Goal: Task Accomplishment & Management: Contribute content

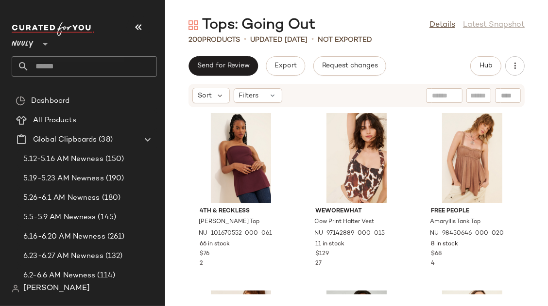
click at [140, 26] on icon "button" at bounding box center [139, 27] width 12 height 12
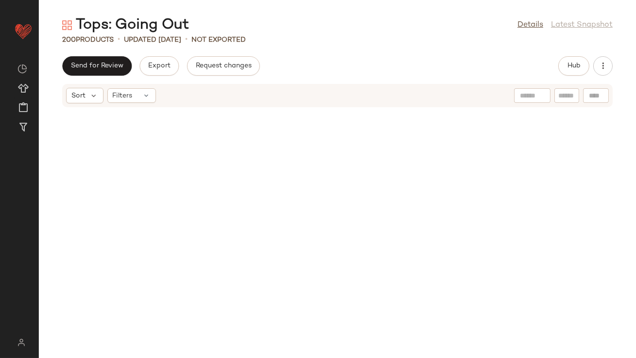
scroll to position [2166, 0]
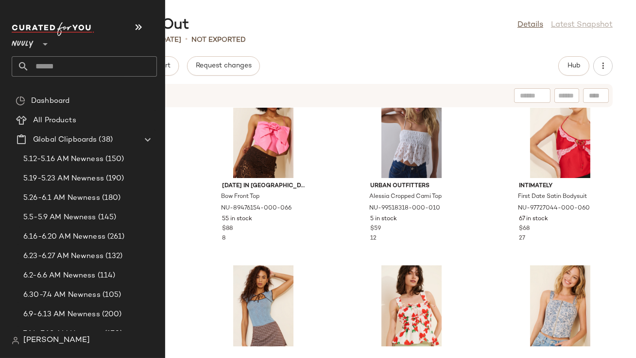
click at [49, 71] on input "text" at bounding box center [93, 66] width 128 height 20
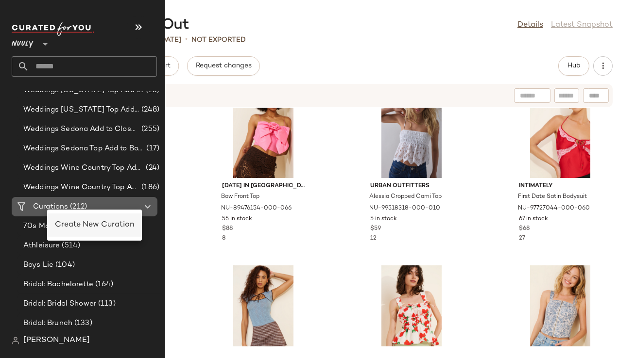
scroll to position [0, 0]
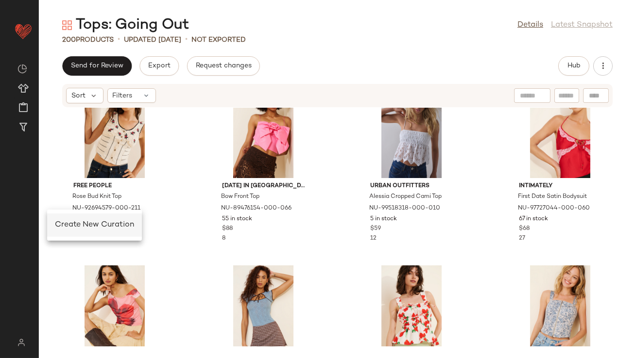
click at [68, 227] on span "Create New Curation" at bounding box center [94, 225] width 79 height 8
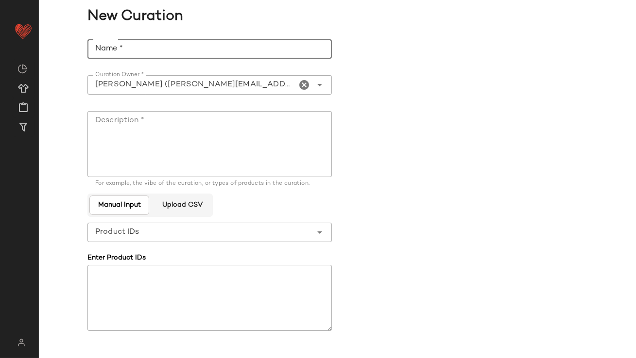
click at [165, 49] on input "Name *" at bounding box center [209, 48] width 244 height 19
type input "********"
click at [179, 130] on textarea "Description *" at bounding box center [209, 144] width 244 height 66
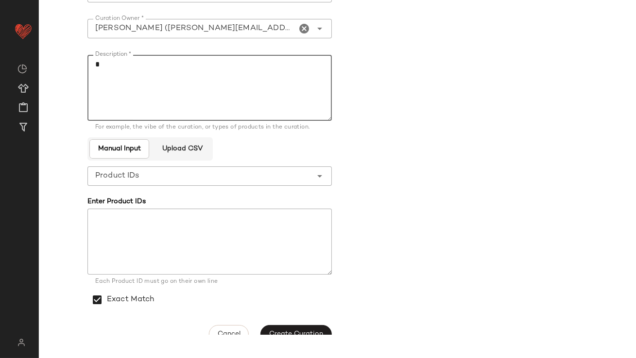
scroll to position [70, 0]
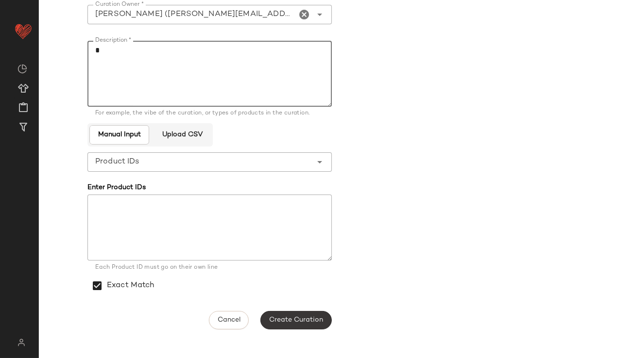
click at [284, 306] on span "Create Curation" at bounding box center [296, 321] width 54 height 8
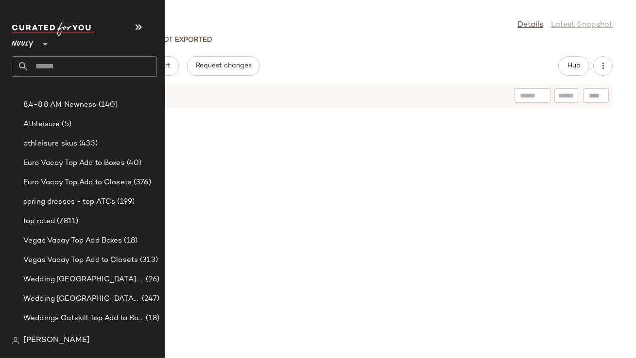
scroll to position [353, 0]
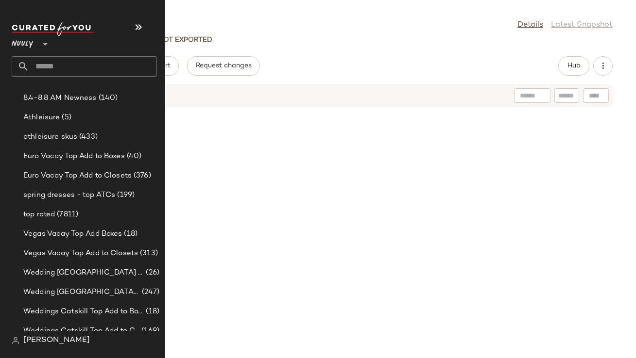
click at [65, 68] on input "text" at bounding box center [93, 66] width 128 height 20
type input "****"
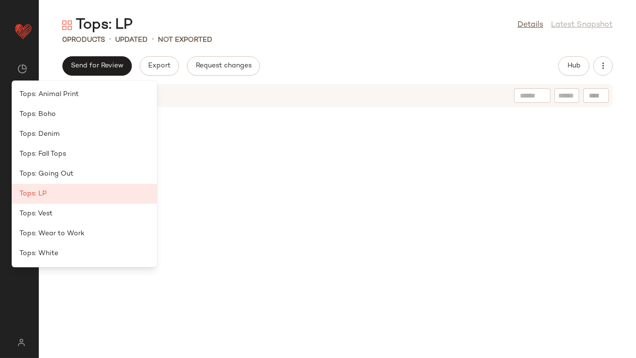
scroll to position [0, 0]
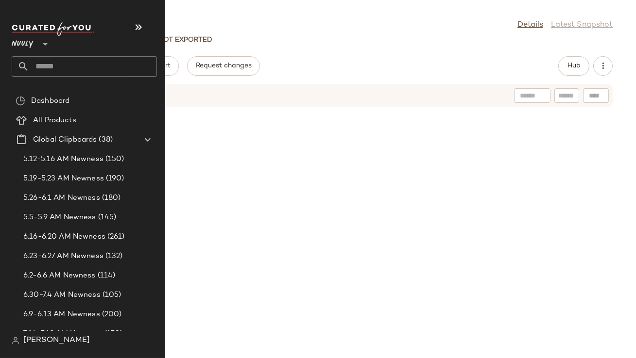
click at [47, 63] on input "text" at bounding box center [93, 66] width 128 height 20
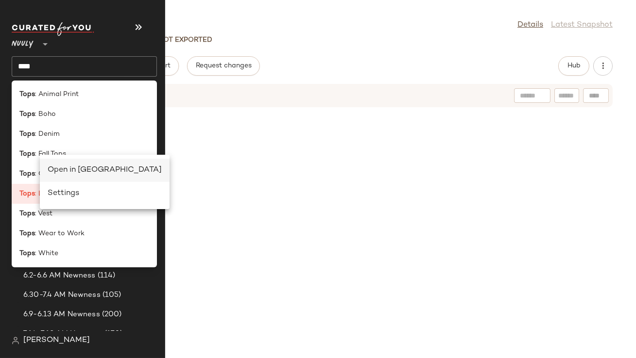
click at [53, 172] on div "Open in Split View" at bounding box center [105, 171] width 114 height 12
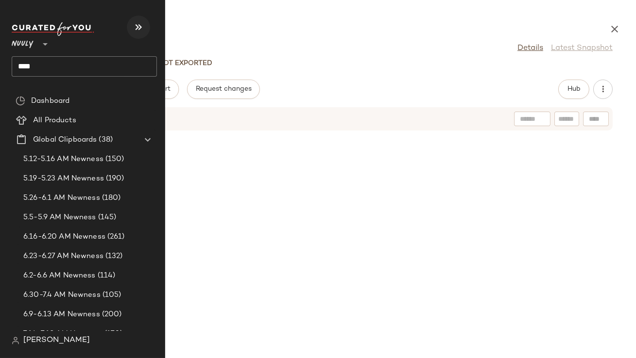
click at [143, 26] on icon "button" at bounding box center [139, 27] width 12 height 12
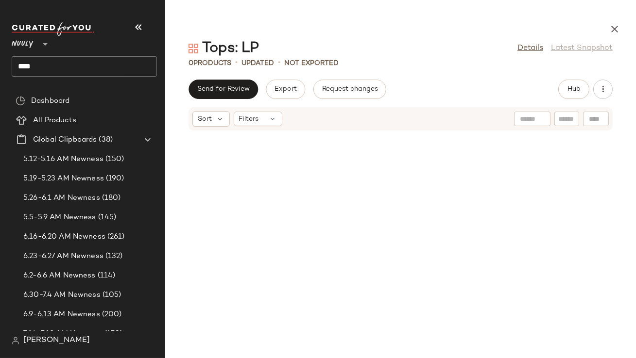
click at [75, 70] on input "****" at bounding box center [84, 66] width 145 height 20
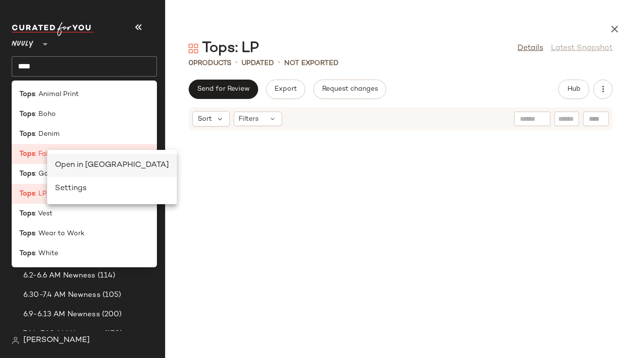
click at [56, 164] on div "Open in Split View" at bounding box center [112, 166] width 114 height 12
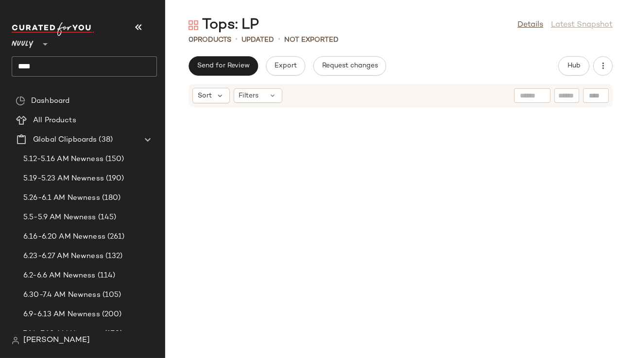
click at [144, 27] on button "button" at bounding box center [138, 27] width 23 height 23
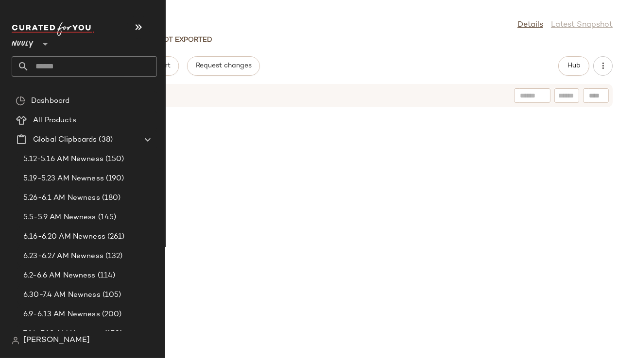
click at [35, 65] on input "text" at bounding box center [93, 66] width 128 height 20
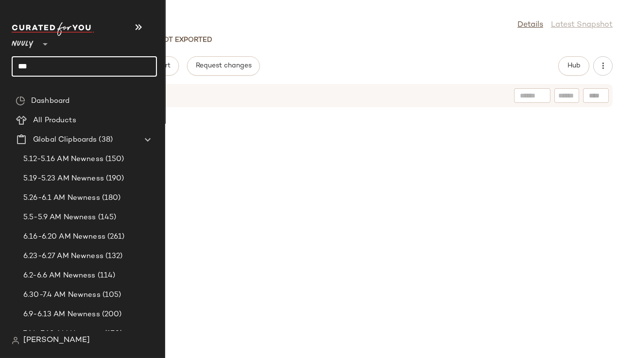
type input "****"
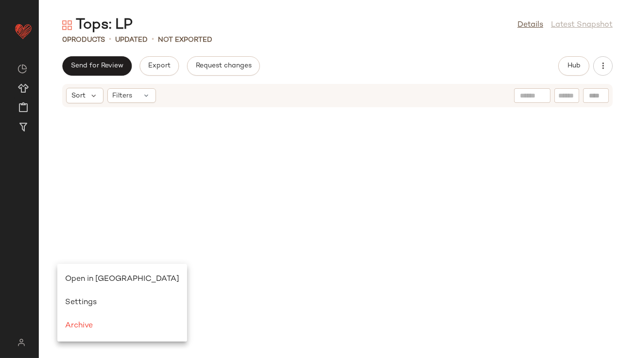
click at [76, 277] on span "Open in Split View" at bounding box center [122, 279] width 114 height 8
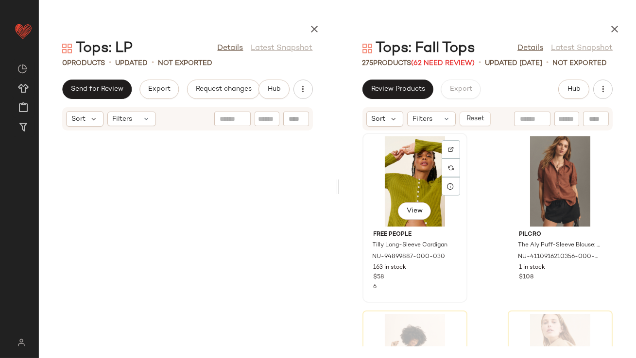
click at [391, 170] on div "View" at bounding box center [415, 181] width 98 height 90
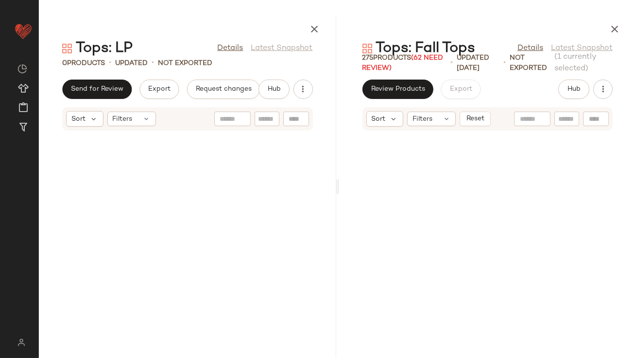
scroll to position [24318, 0]
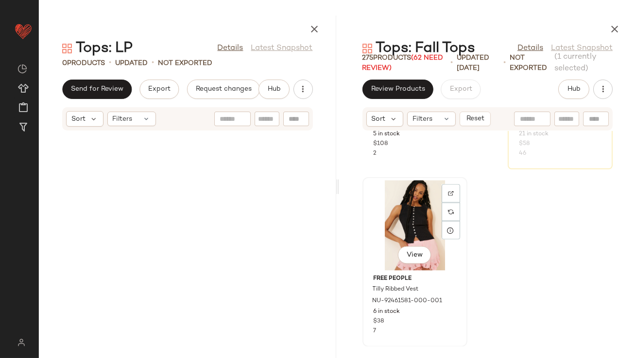
click at [419, 231] on div "View" at bounding box center [415, 226] width 98 height 90
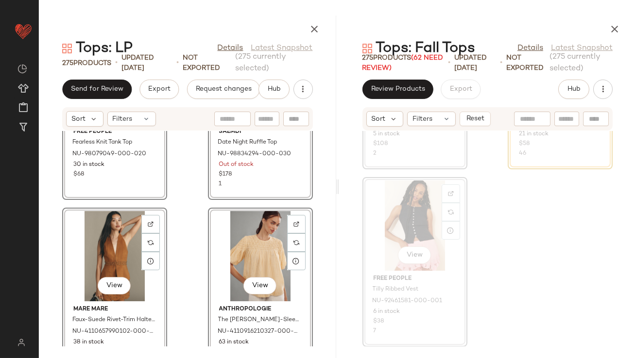
click at [186, 261] on div "View Free People Fearless Knit Tank Top NU-98079049-000-020 30 in stock $68 Vie…" at bounding box center [187, 239] width 297 height 216
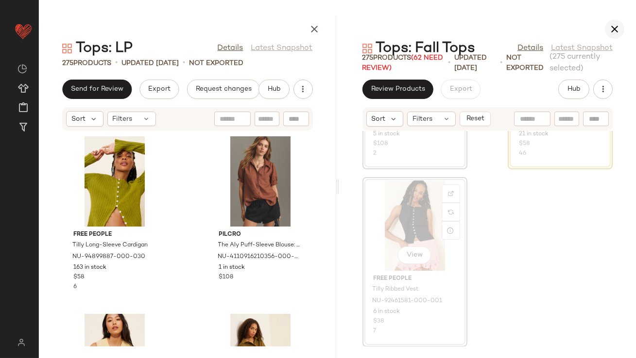
click at [547, 28] on icon "button" at bounding box center [615, 29] width 12 height 12
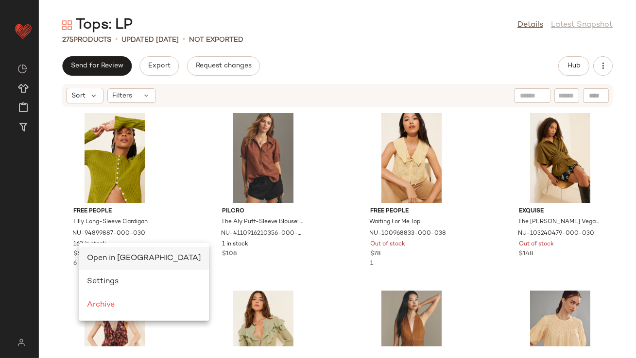
click at [92, 255] on span "Open in Split View" at bounding box center [144, 259] width 114 height 8
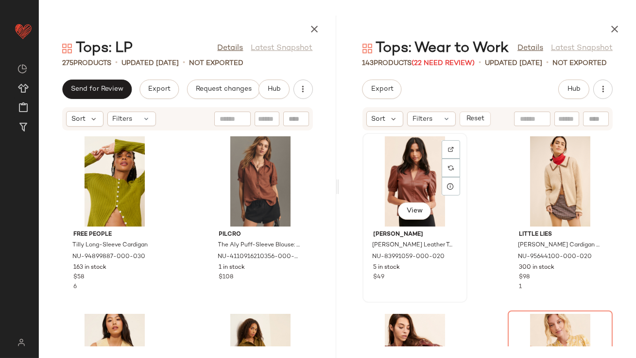
click at [407, 174] on div "View" at bounding box center [415, 181] width 98 height 90
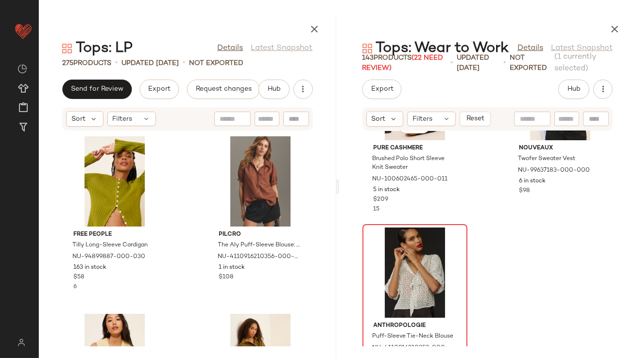
scroll to position [12459, 0]
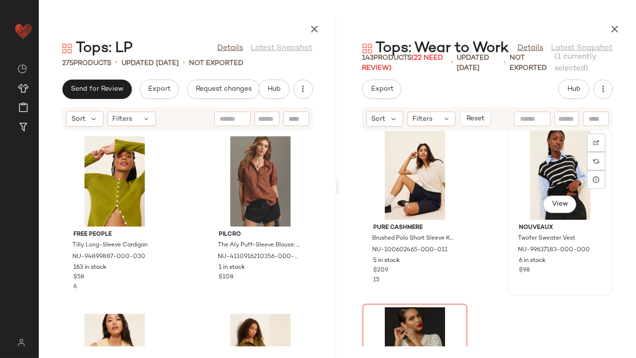
click at [543, 172] on div "View" at bounding box center [560, 175] width 98 height 90
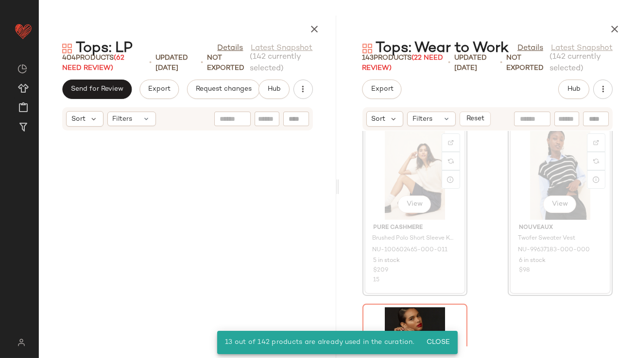
scroll to position [35696, 0]
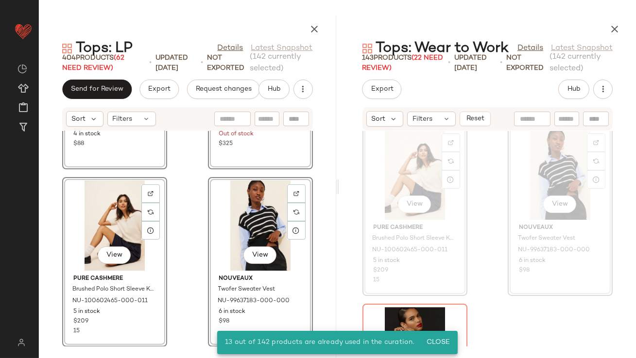
click at [547, 306] on div "View Pure Cashmere Brushed Polo Short Sleeve Knit Sweater NU-100602465-000-011 …" at bounding box center [487, 239] width 297 height 216
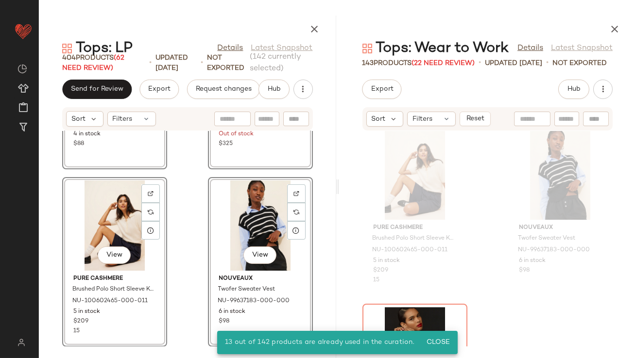
click at [547, 33] on icon "button" at bounding box center [615, 29] width 12 height 12
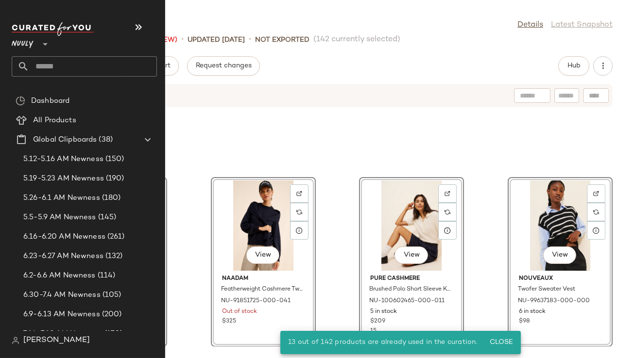
click at [46, 70] on input "text" at bounding box center [93, 66] width 128 height 20
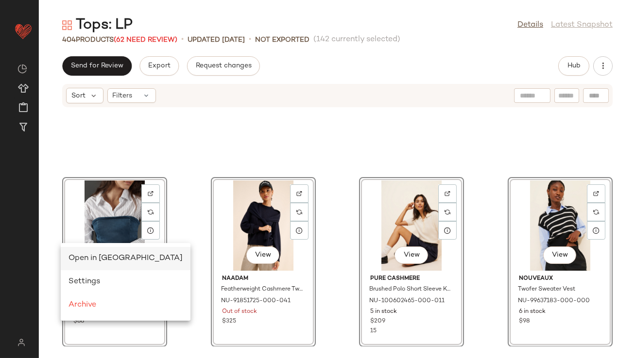
scroll to position [0, 0]
click at [75, 259] on span "Open in Split View" at bounding box center [125, 259] width 114 height 8
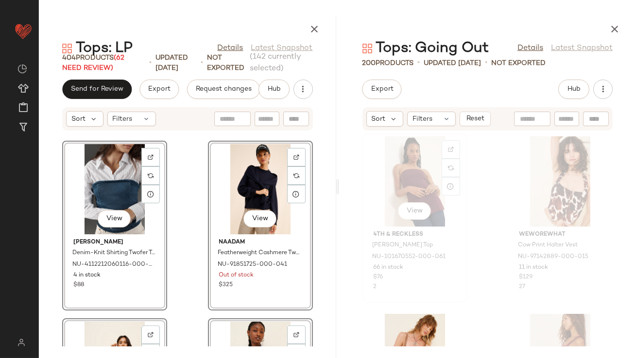
scroll to position [151, 0]
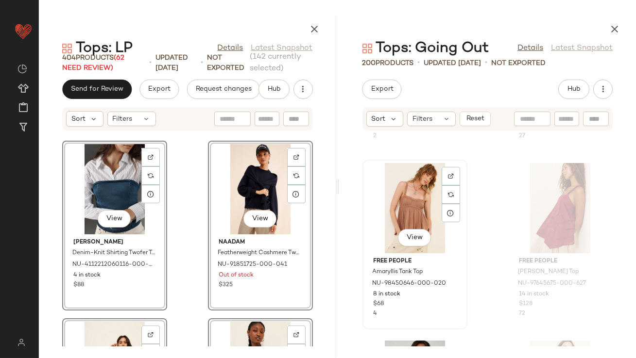
click at [393, 178] on div "View" at bounding box center [415, 208] width 98 height 90
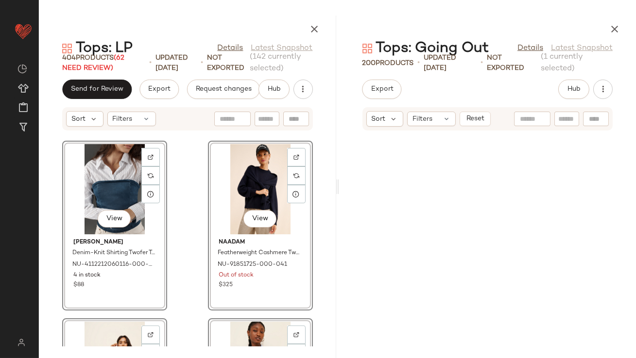
scroll to position [17564, 0]
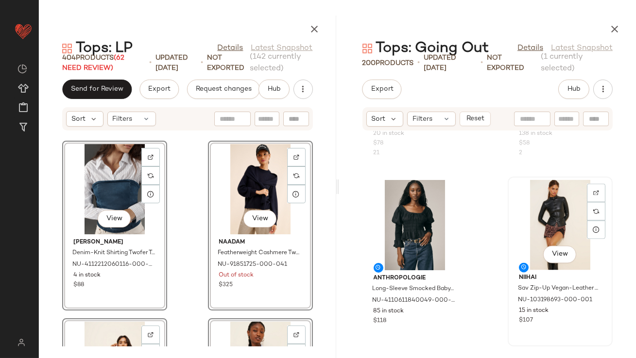
click at [547, 223] on div "View" at bounding box center [560, 225] width 98 height 90
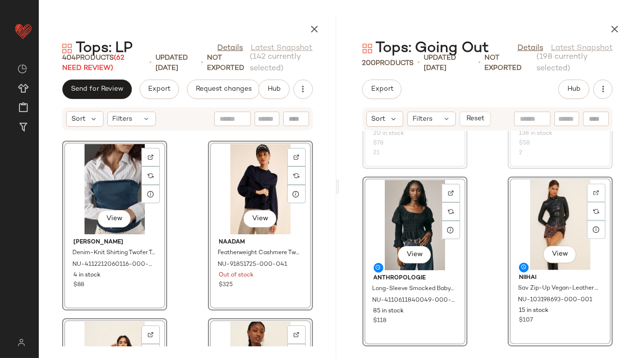
scroll to position [35696, 0]
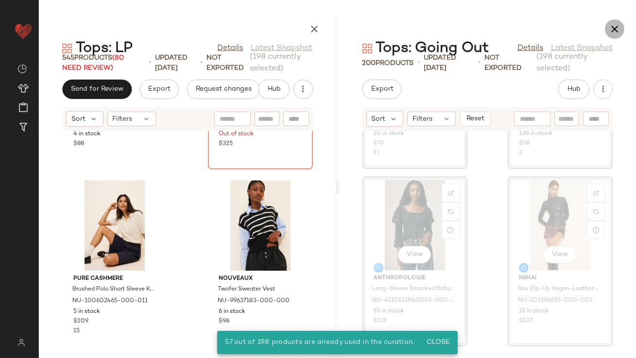
click at [547, 27] on icon "button" at bounding box center [615, 29] width 12 height 12
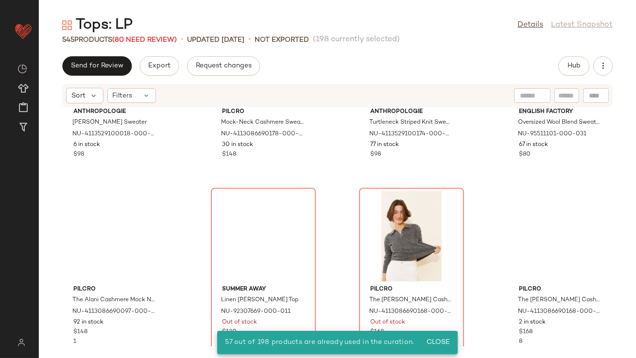
scroll to position [16173, 0]
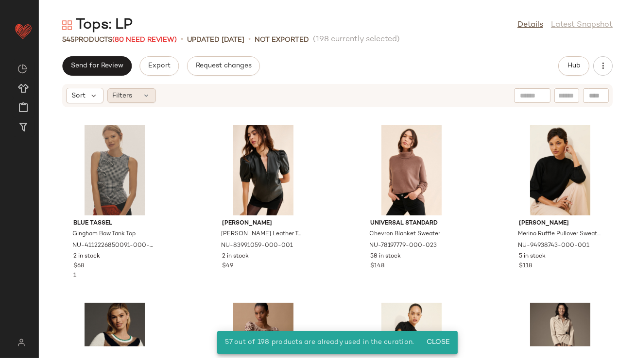
click at [134, 98] on div "Filters" at bounding box center [131, 95] width 49 height 15
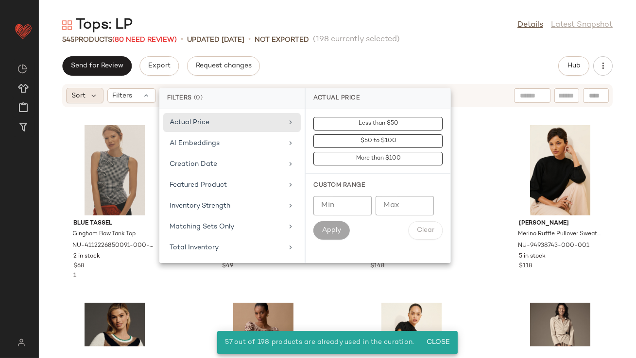
click at [87, 102] on div "Sort" at bounding box center [84, 96] width 37 height 16
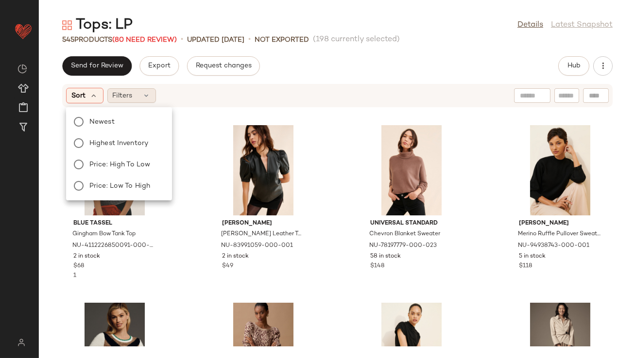
click at [145, 93] on icon at bounding box center [147, 96] width 8 height 8
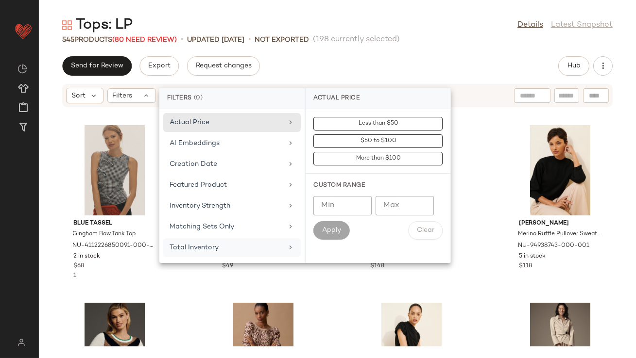
click at [202, 243] on div "Total Inventory" at bounding box center [226, 248] width 113 height 10
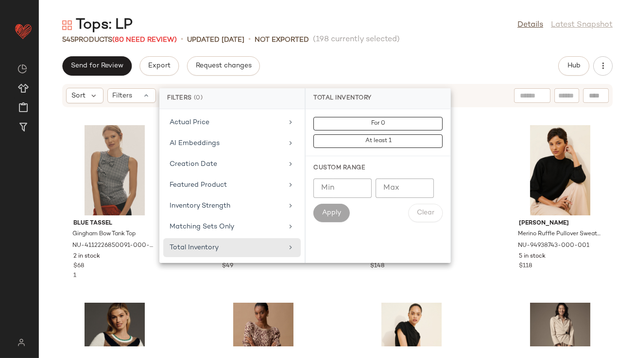
click at [331, 194] on input "Min" at bounding box center [342, 188] width 58 height 19
type input "*"
click at [393, 184] on input "Max" at bounding box center [404, 188] width 58 height 19
type input "*"
click at [341, 218] on button "Apply" at bounding box center [331, 213] width 36 height 18
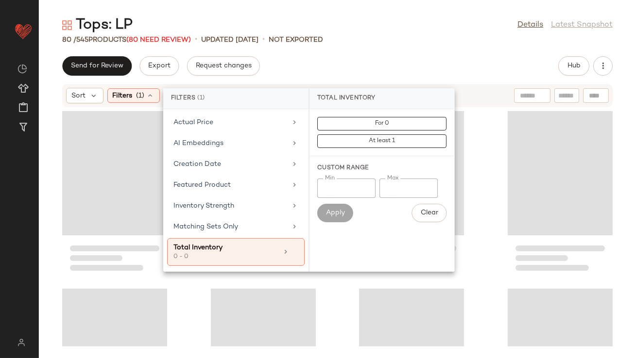
click at [386, 73] on div "Send for Review Export Request changes Hub" at bounding box center [337, 65] width 550 height 19
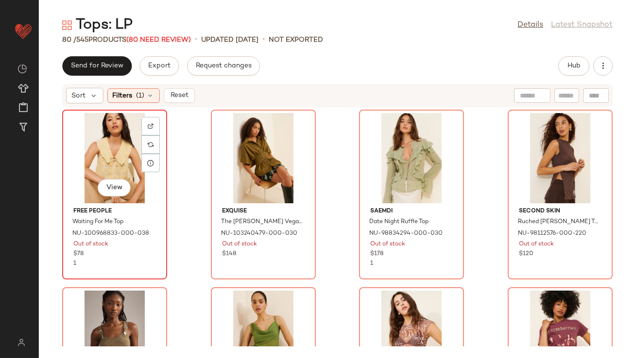
click at [100, 153] on div "View" at bounding box center [115, 158] width 98 height 90
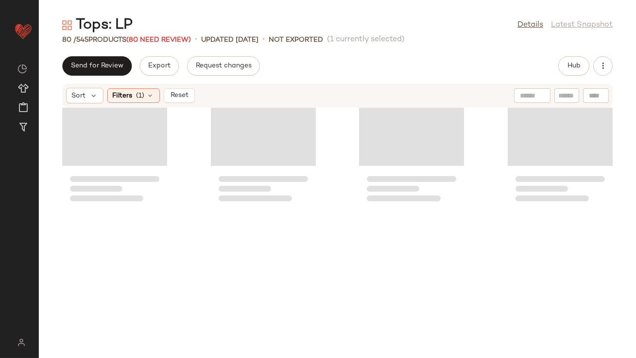
scroll to position [3318, 0]
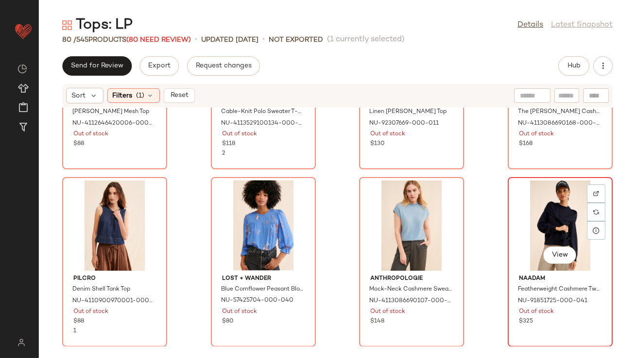
click at [524, 228] on div "View" at bounding box center [560, 226] width 98 height 90
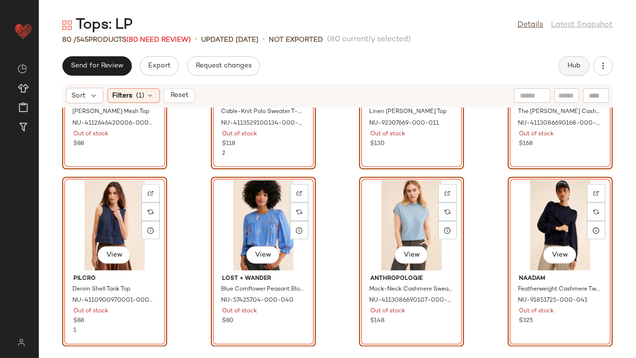
click at [547, 66] on div "Send for Review Export Request changes Hub" at bounding box center [337, 65] width 550 height 19
click at [547, 68] on button "Hub" at bounding box center [573, 65] width 31 height 19
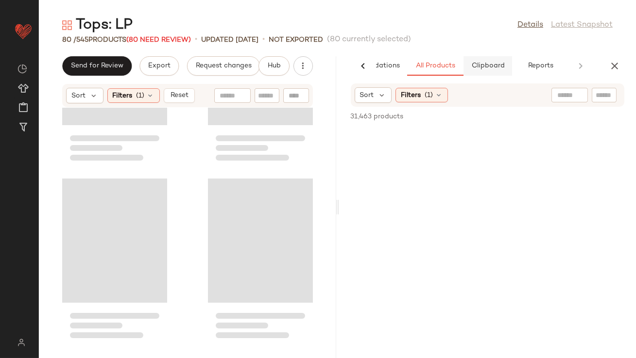
scroll to position [6873, 0]
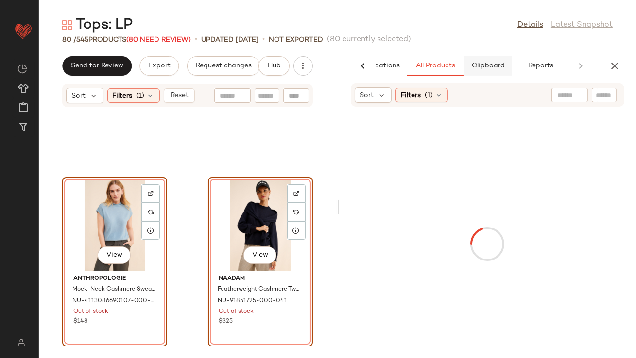
click at [490, 60] on button "Clipboard" at bounding box center [487, 65] width 49 height 19
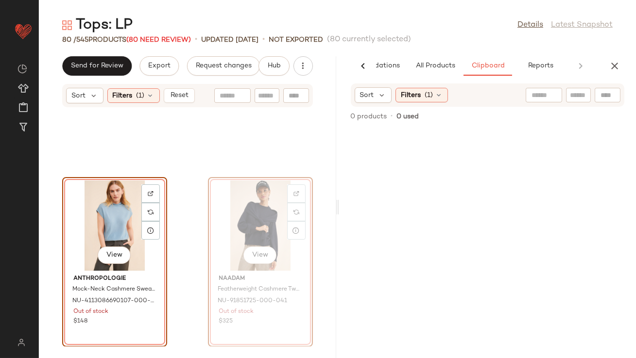
drag, startPoint x: 235, startPoint y: 228, endPoint x: 245, endPoint y: 228, distance: 10.2
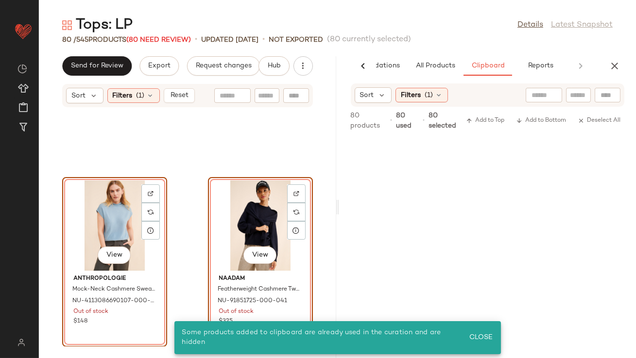
click at [239, 215] on div "View" at bounding box center [260, 226] width 98 height 90
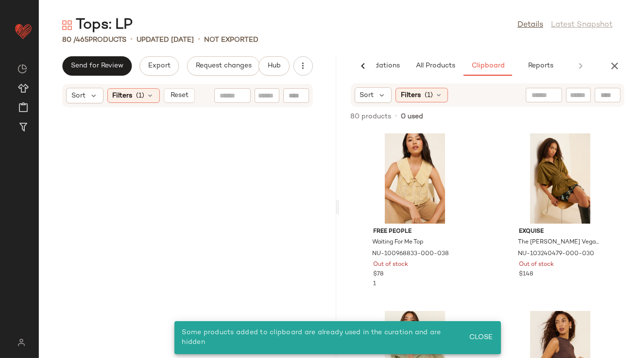
click at [547, 66] on button "button" at bounding box center [614, 65] width 19 height 19
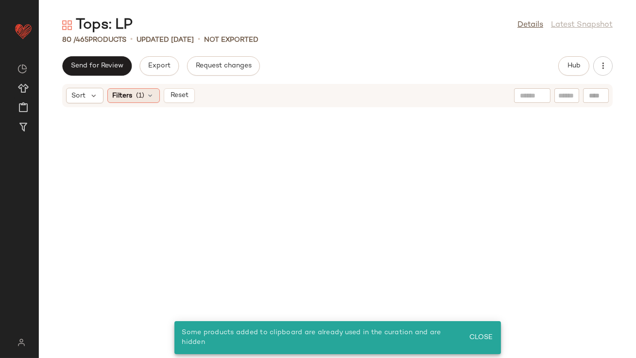
click at [150, 93] on icon at bounding box center [151, 96] width 8 height 8
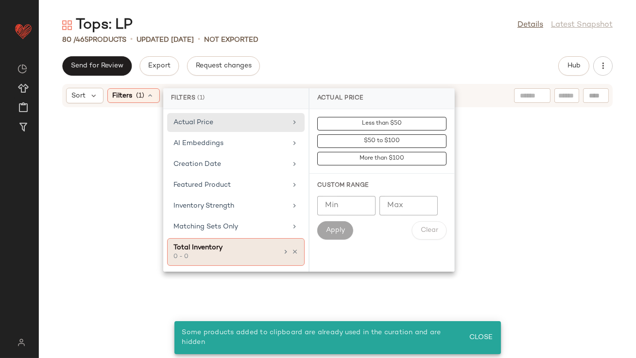
click at [298, 251] on div "Total Inventory 0 - 0" at bounding box center [235, 252] width 137 height 28
type input "*"
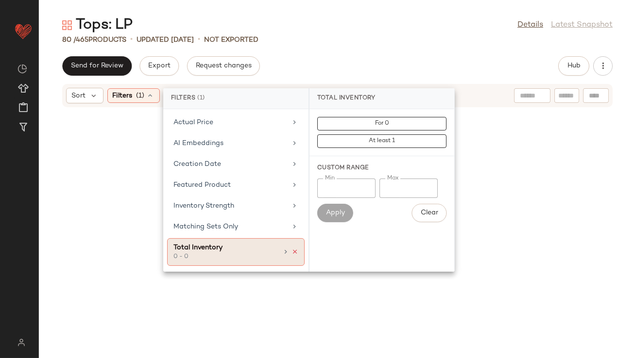
click at [293, 249] on icon at bounding box center [294, 252] width 7 height 7
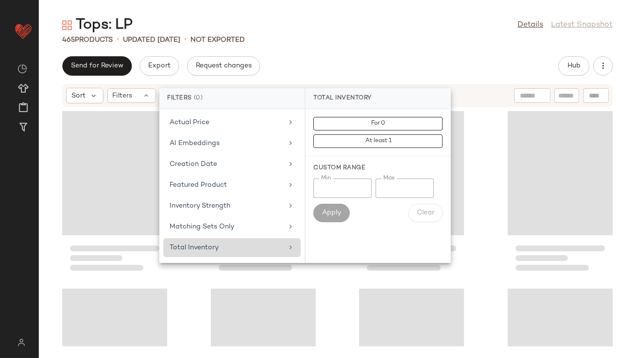
click at [374, 30] on div "Tops: LP Details Latest Snapshot" at bounding box center [337, 25] width 597 height 19
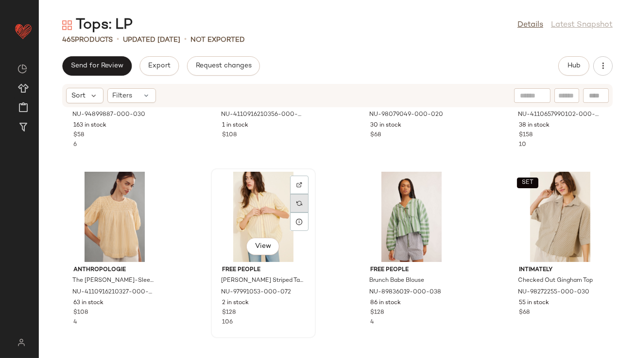
scroll to position [27, 0]
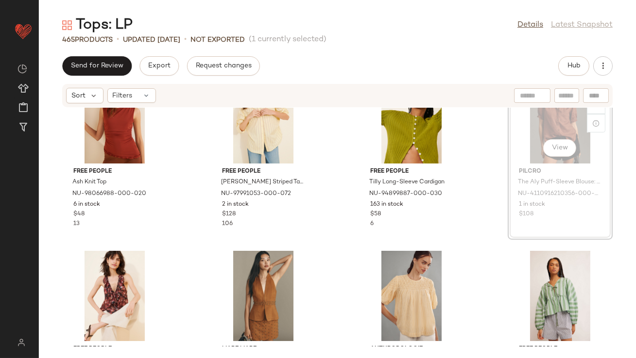
scroll to position [20, 0]
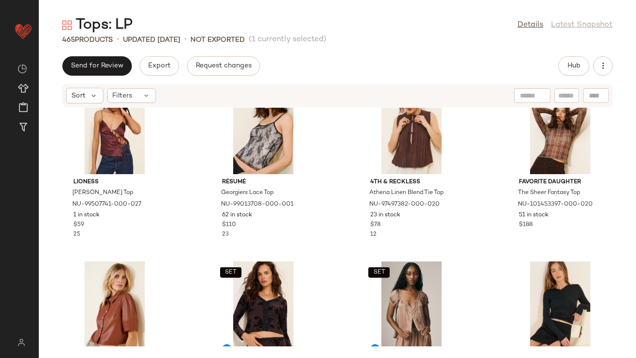
scroll to position [3026, 0]
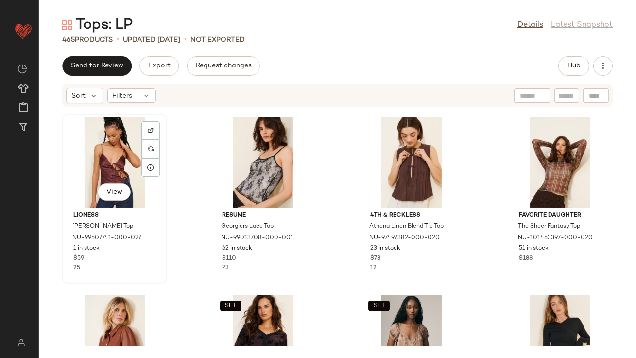
click at [108, 137] on div "View" at bounding box center [115, 163] width 98 height 90
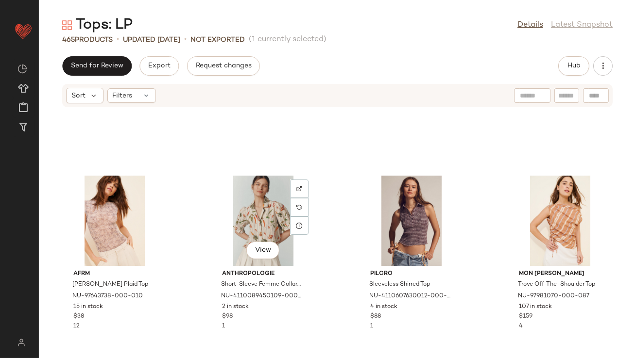
scroll to position [3288, 0]
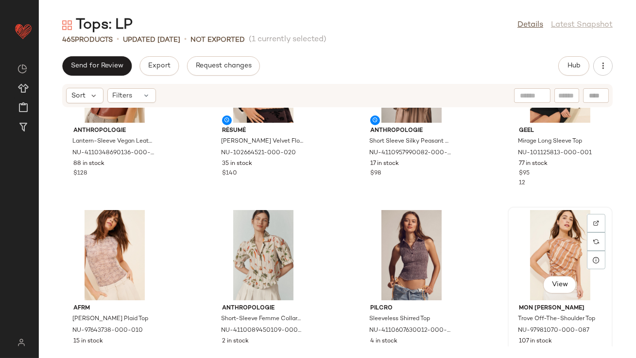
click at [537, 238] on div "View" at bounding box center [560, 255] width 98 height 90
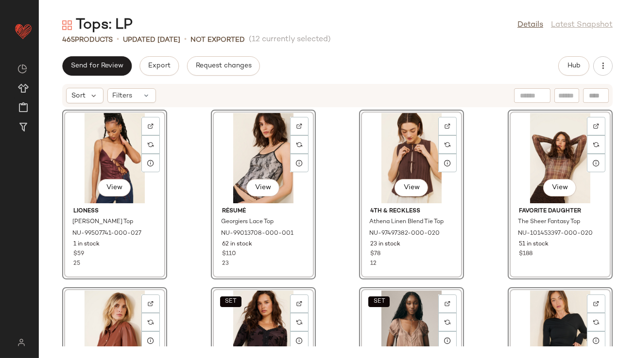
click at [195, 172] on div "View Lioness Mariah Tie Cami Top NU-99507741-000-027 1 in stock $59 25 View Rés…" at bounding box center [337, 227] width 597 height 239
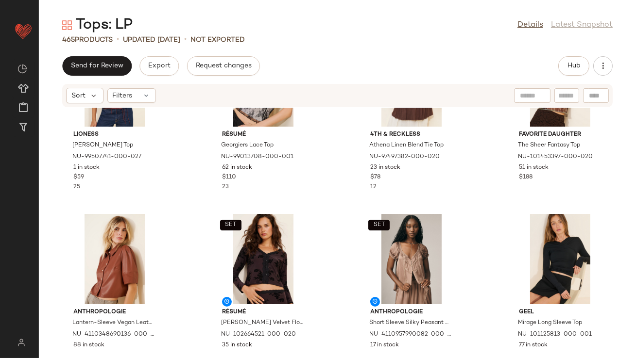
scroll to position [47, 0]
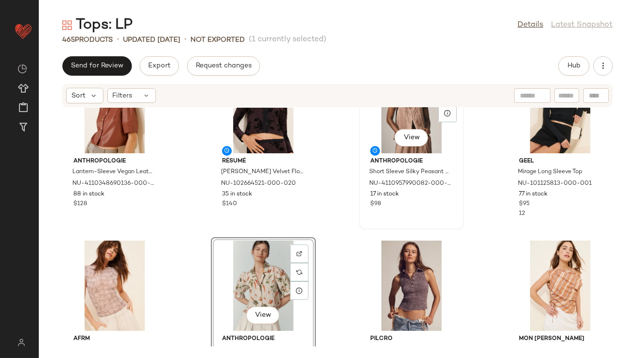
scroll to position [228, 0]
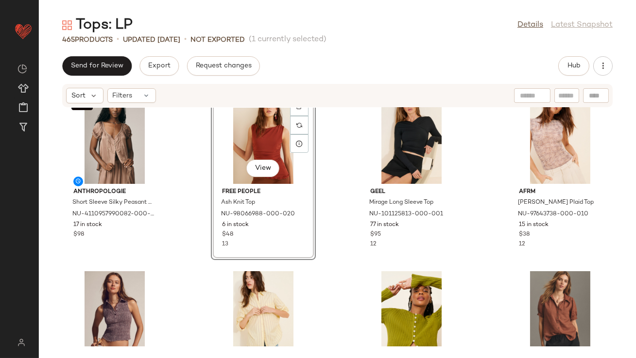
scroll to position [464, 0]
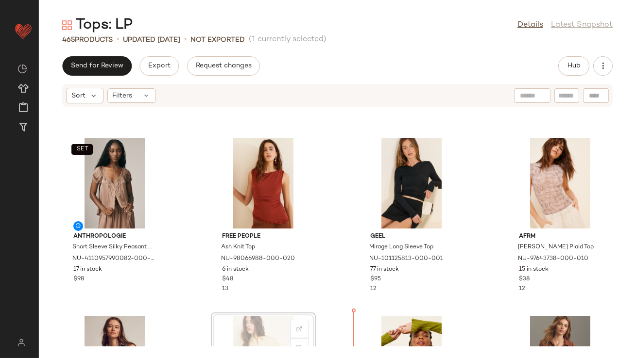
scroll to position [338, 0]
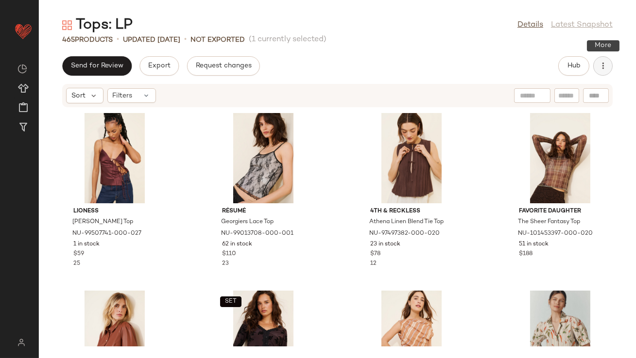
click at [547, 61] on icon "button" at bounding box center [603, 66] width 10 height 10
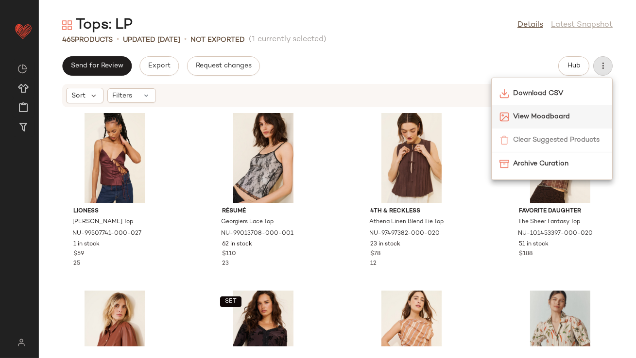
click at [547, 120] on span "View Moodboard" at bounding box center [558, 117] width 91 height 10
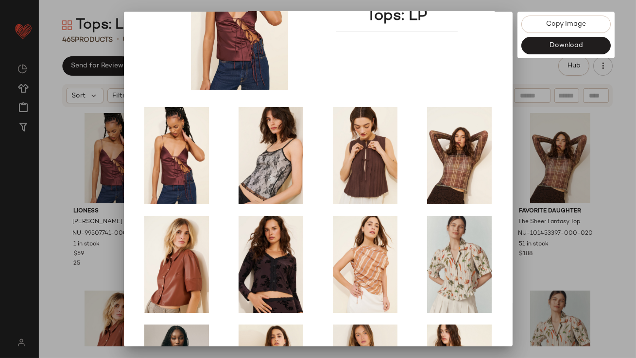
scroll to position [166, 0]
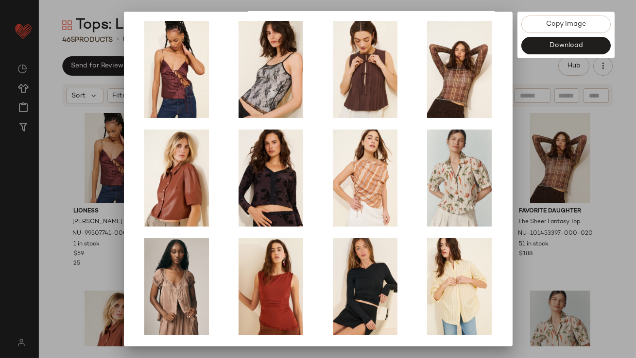
click at [530, 221] on div at bounding box center [318, 179] width 636 height 358
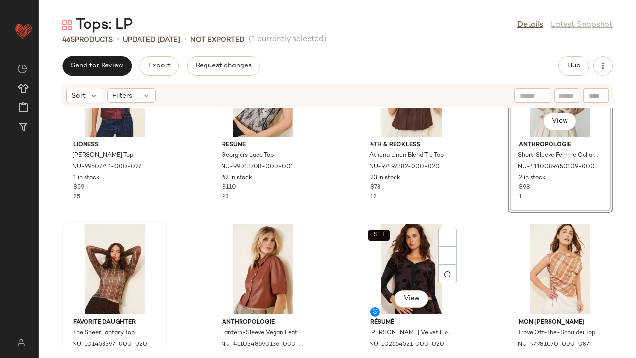
scroll to position [84, 0]
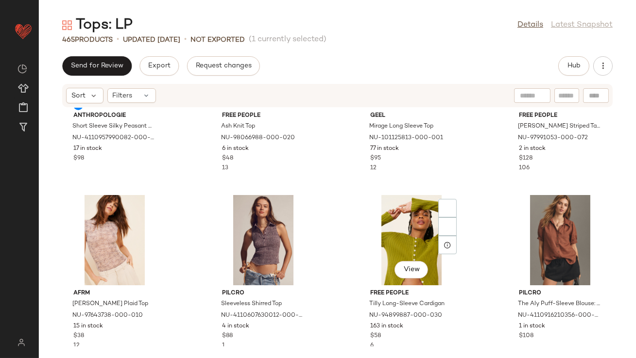
scroll to position [498, 0]
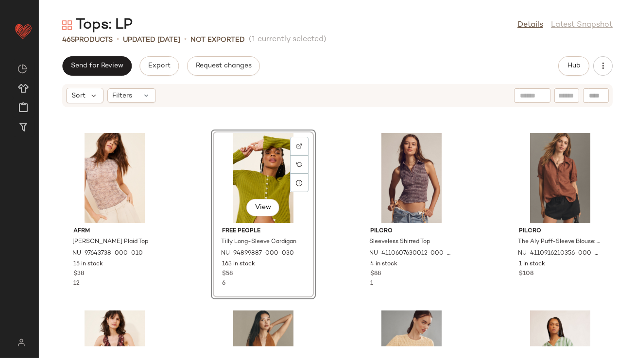
scroll to position [663, 0]
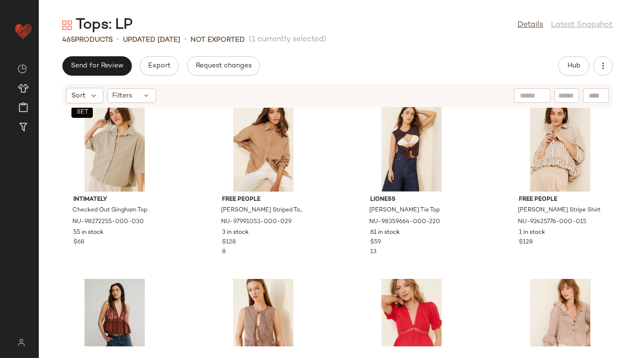
scroll to position [910, 0]
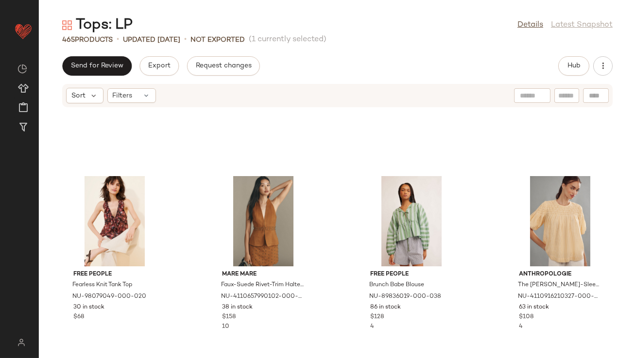
scroll to position [771, 0]
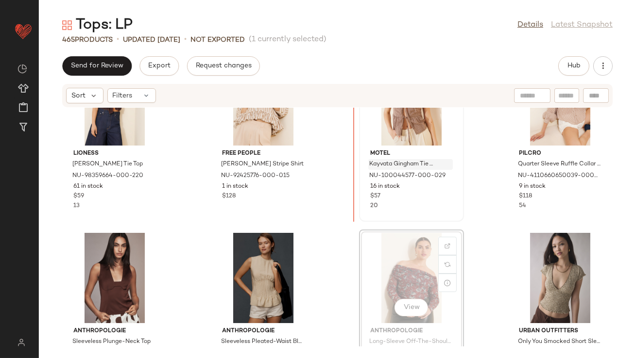
scroll to position [1131, 0]
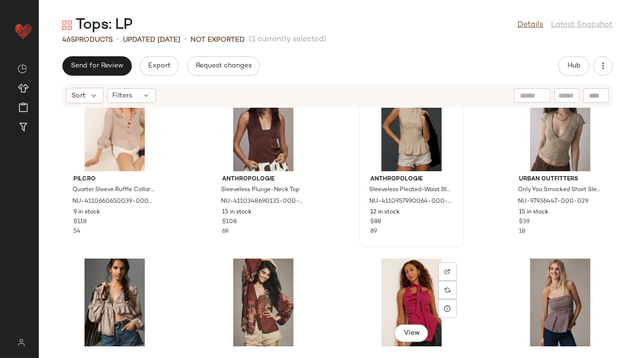
scroll to position [1280, 0]
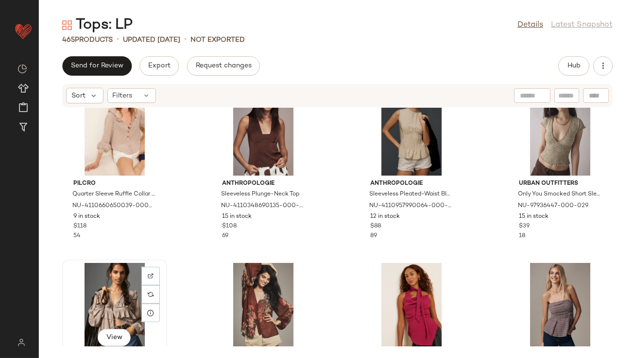
click at [90, 293] on div "View" at bounding box center [115, 308] width 98 height 90
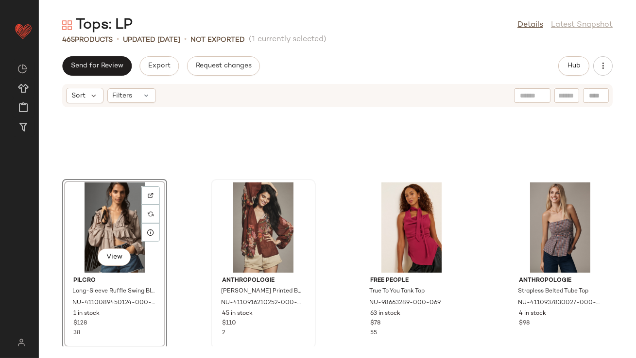
scroll to position [1483, 0]
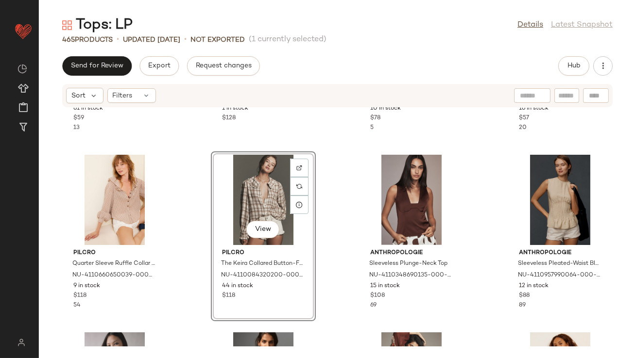
scroll to position [1308, 0]
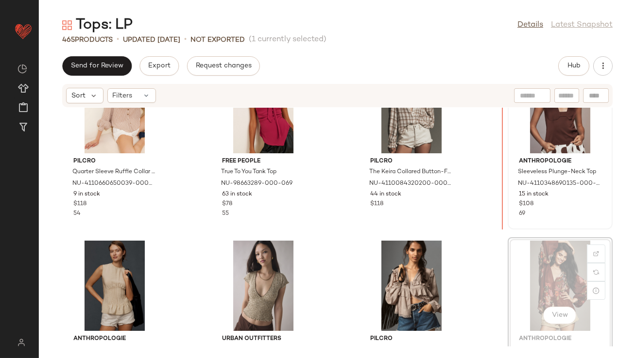
drag, startPoint x: 536, startPoint y: 242, endPoint x: 501, endPoint y: 151, distance: 98.2
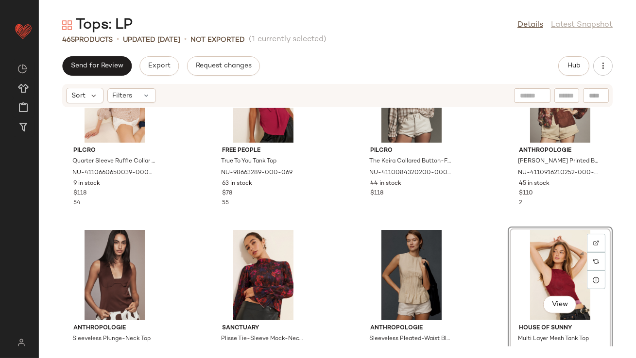
scroll to position [1356, 0]
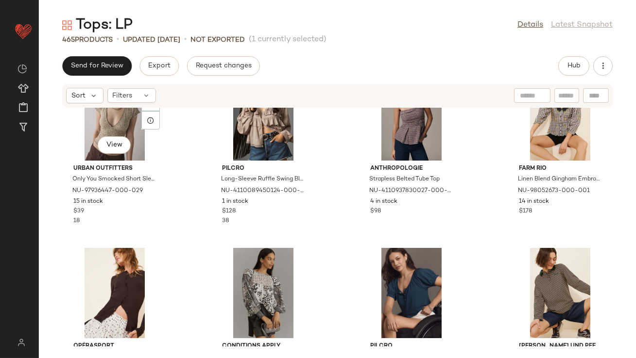
scroll to position [1652, 0]
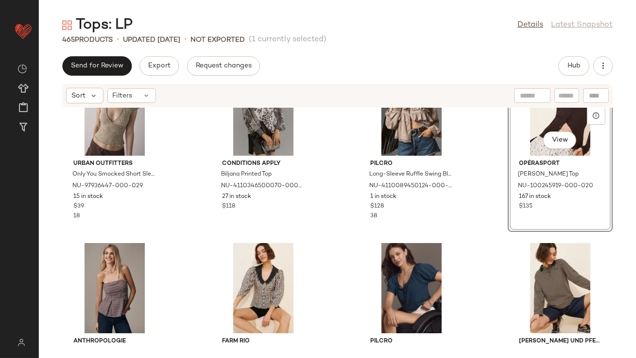
scroll to position [1658, 0]
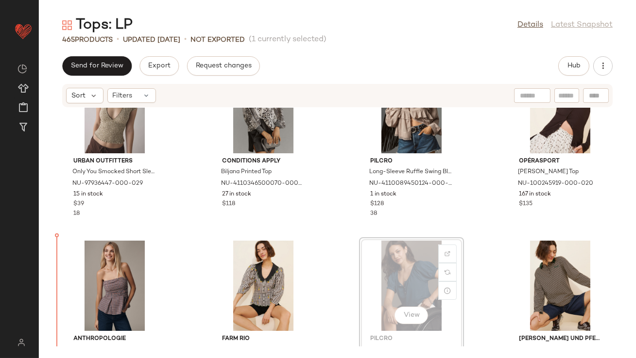
drag, startPoint x: 394, startPoint y: 257, endPoint x: 389, endPoint y: 257, distance: 5.3
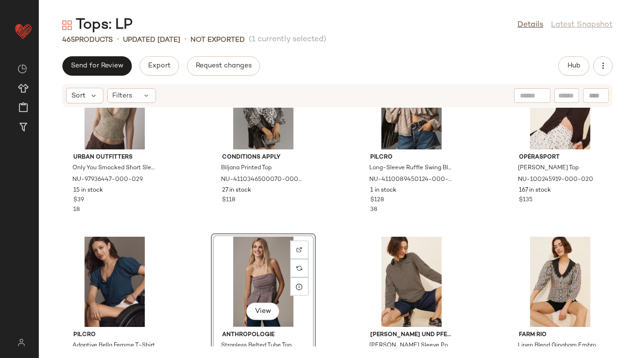
scroll to position [1775, 0]
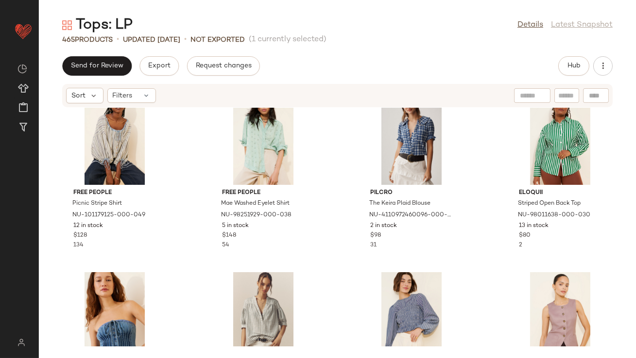
scroll to position [2333, 0]
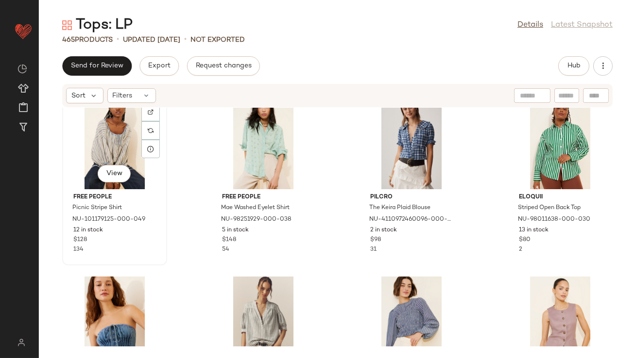
click at [133, 150] on div "View" at bounding box center [115, 144] width 98 height 90
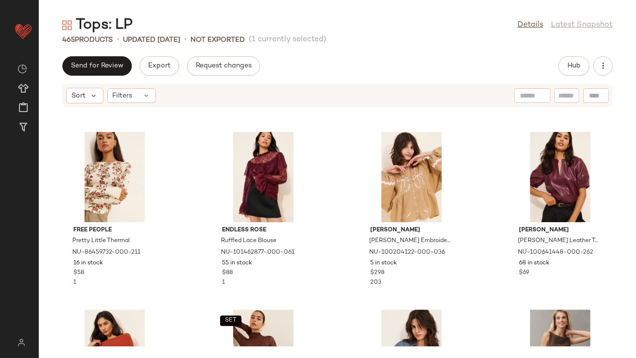
click at [207, 207] on div "CAARA Cairo Layered Top NU-89211023-000-061 37 in stock $98 41 Free People Jess…" at bounding box center [337, 227] width 597 height 239
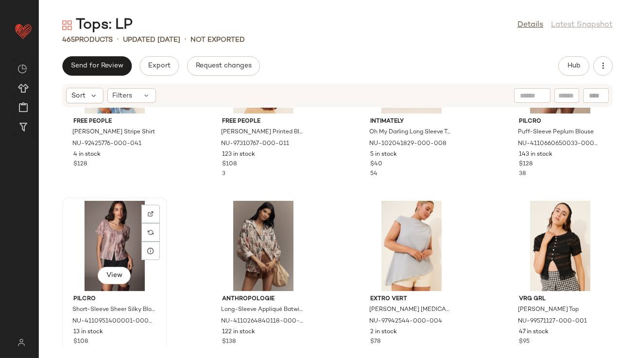
click at [113, 230] on div "View" at bounding box center [115, 246] width 98 height 90
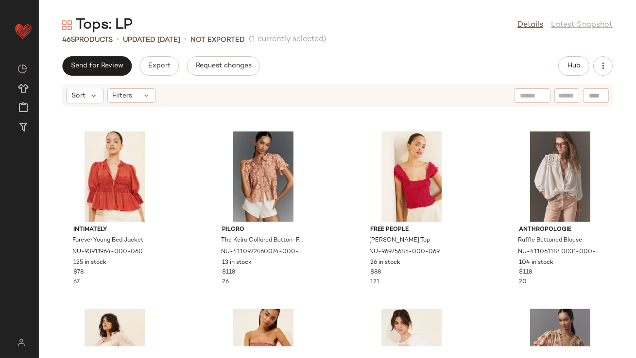
click at [176, 236] on div "Intimately Forever Young Bed Jacket NU-93911964-000-060 125 in stock $78 67 Pil…" at bounding box center [337, 227] width 597 height 239
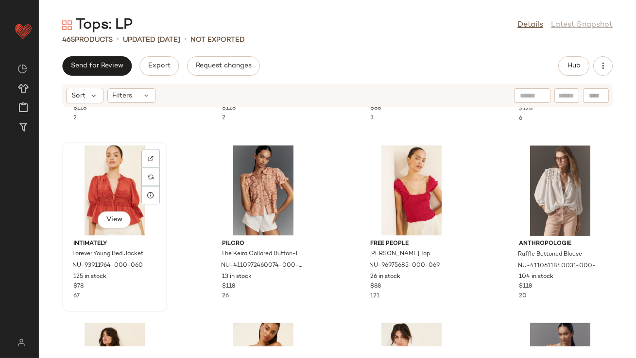
click at [107, 176] on div "View" at bounding box center [115, 191] width 98 height 90
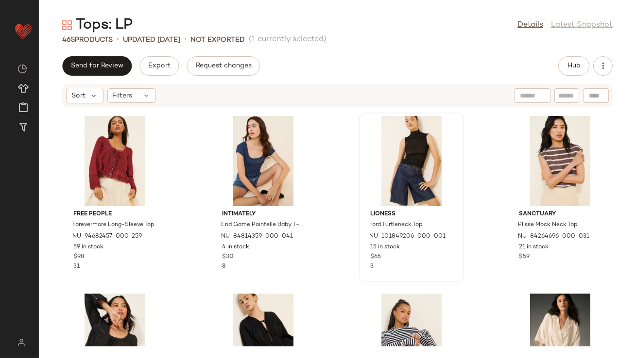
scroll to position [5248, 0]
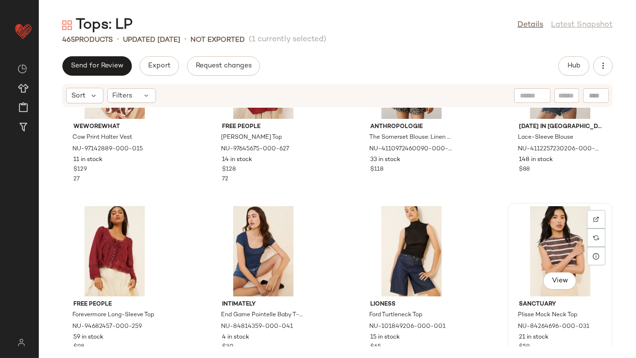
click at [522, 221] on div "View" at bounding box center [560, 251] width 98 height 90
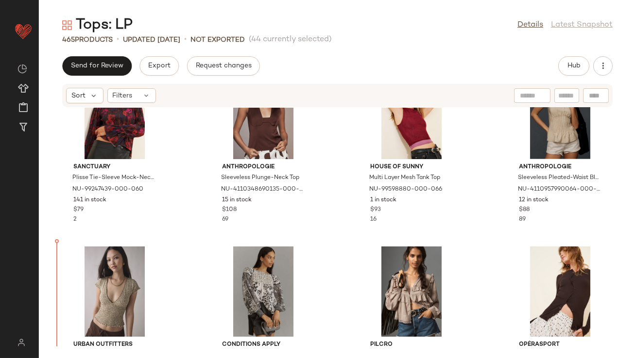
scroll to position [1477, 0]
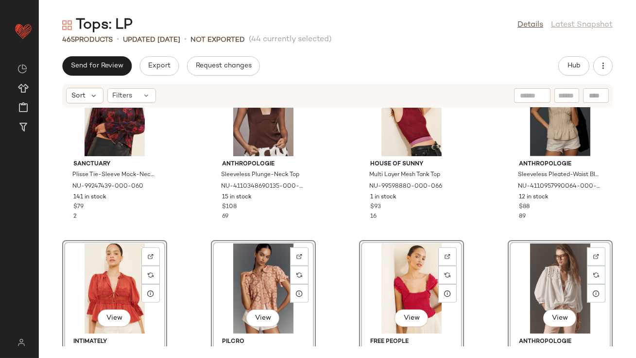
click at [176, 202] on div "Pilcro Quarter Sleeve Ruffle Collar Buttondown Shirt NU-4110660650039-000-020 9…" at bounding box center [337, 227] width 597 height 239
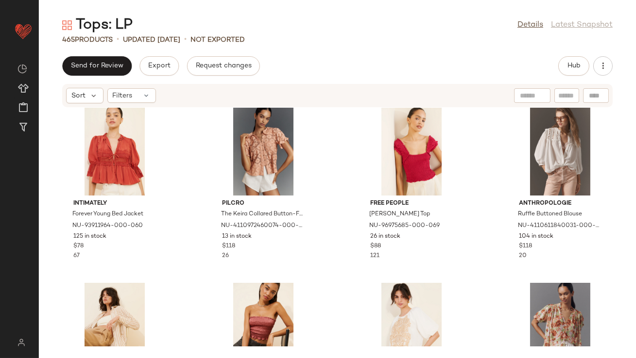
scroll to position [1547, 0]
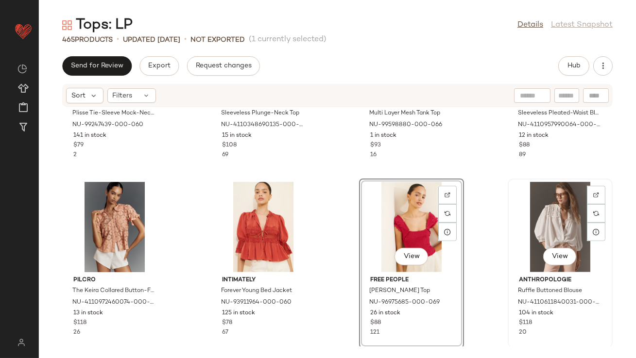
scroll to position [1538, 0]
click at [456, 212] on div "View" at bounding box center [411, 228] width 98 height 90
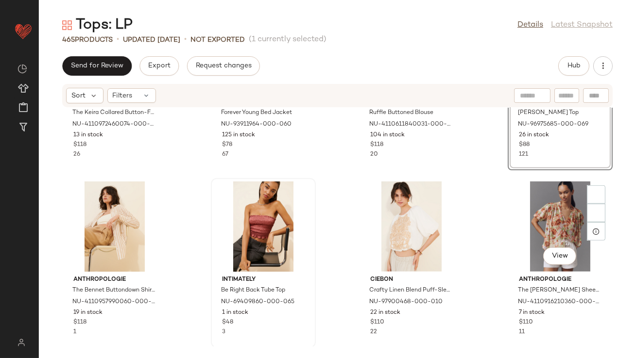
scroll to position [1737, 0]
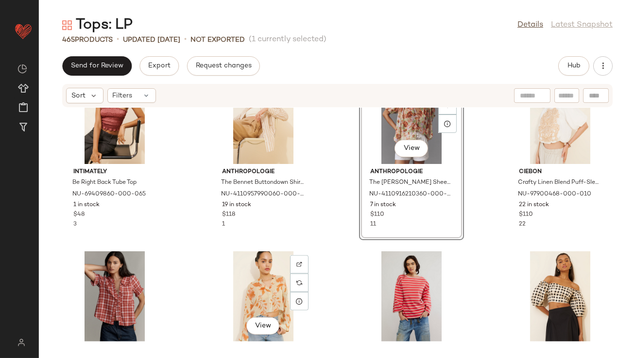
scroll to position [1827, 0]
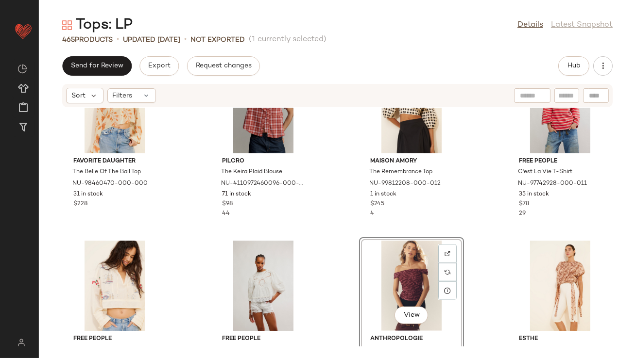
drag, startPoint x: 401, startPoint y: 290, endPoint x: 395, endPoint y: 290, distance: 5.8
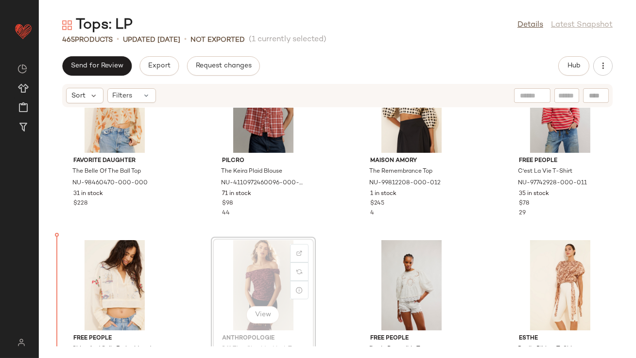
scroll to position [2020, 0]
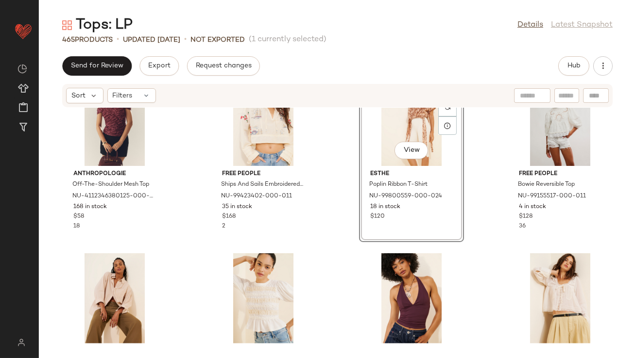
scroll to position [2254, 0]
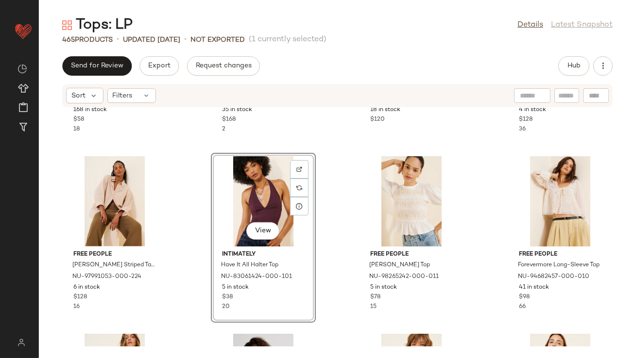
scroll to position [2398, 0]
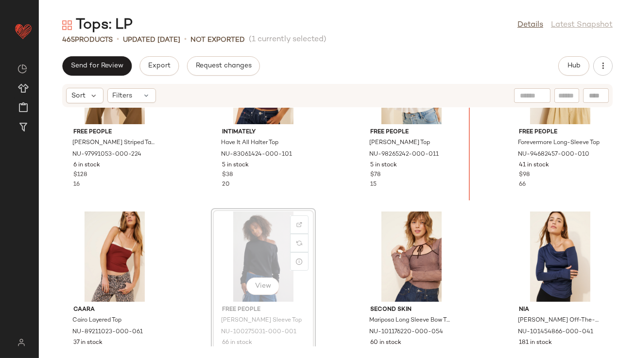
scroll to position [2391, 0]
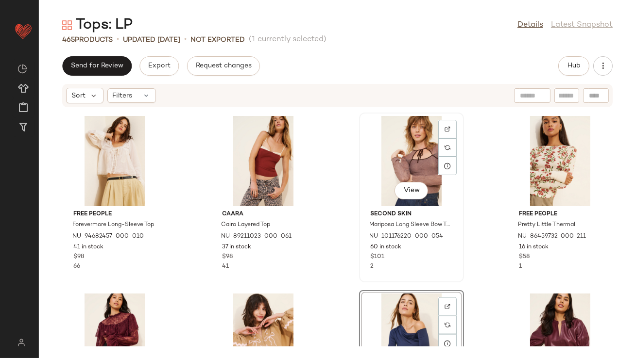
scroll to position [2540, 0]
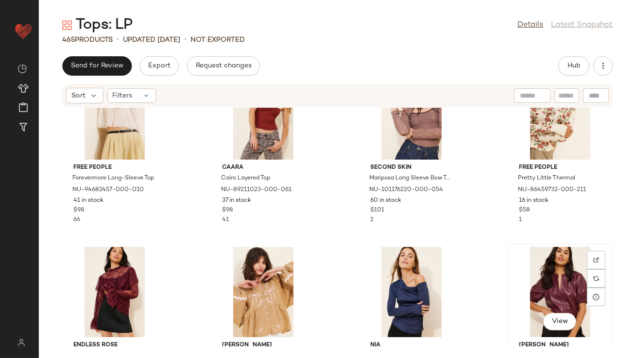
click at [534, 268] on div "View" at bounding box center [560, 292] width 98 height 90
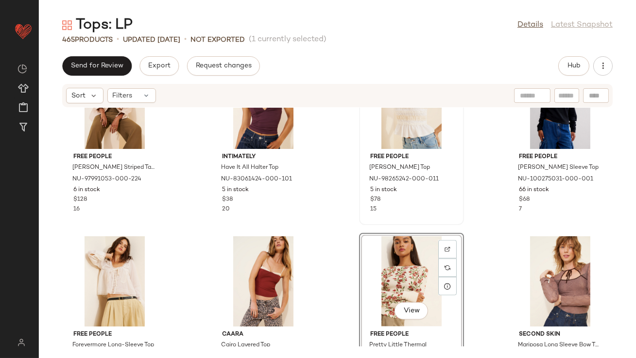
scroll to position [2409, 0]
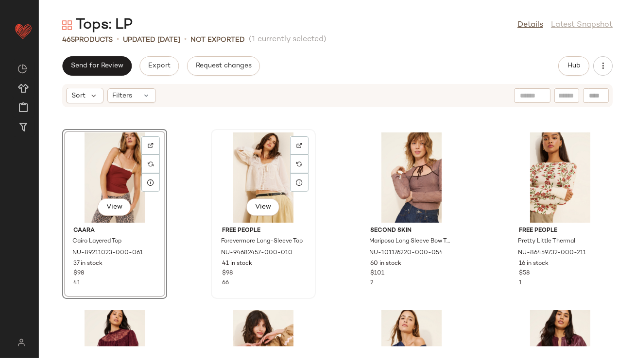
scroll to position [2583, 0]
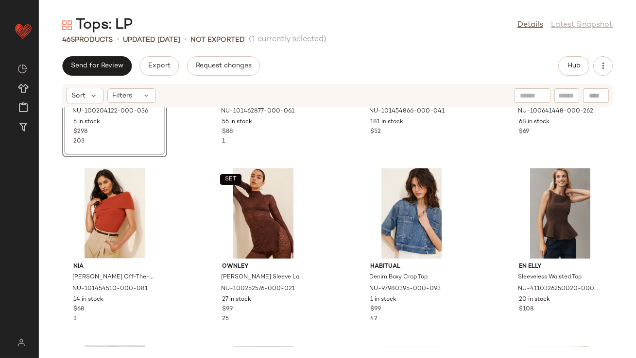
scroll to position [2797, 0]
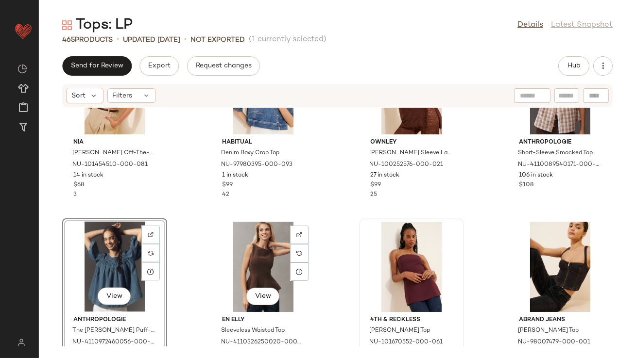
scroll to position [2958, 0]
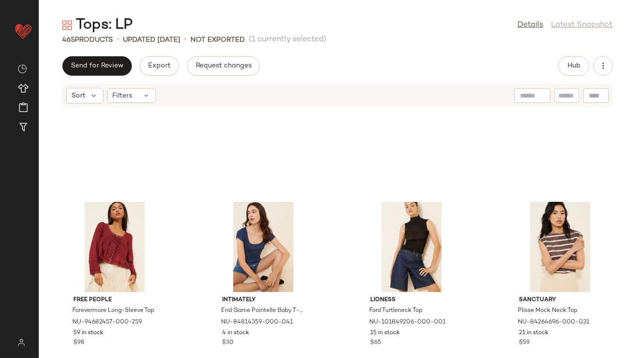
scroll to position [3211, 0]
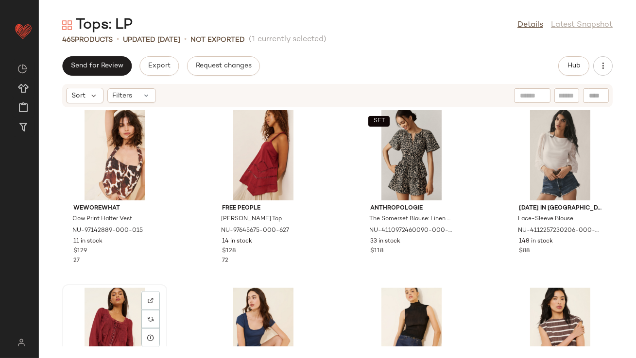
click at [122, 306] on div "View" at bounding box center [115, 333] width 98 height 90
click at [546, 306] on div "View" at bounding box center [560, 333] width 98 height 90
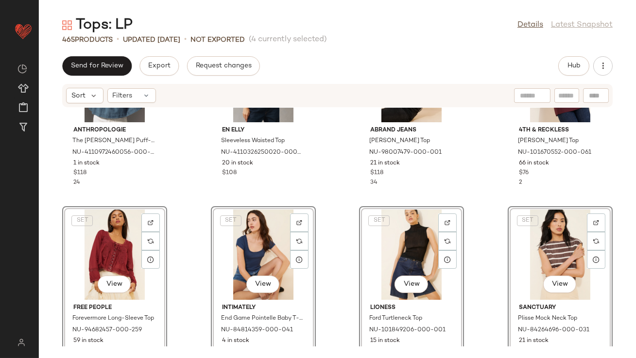
click at [187, 177] on div "Anthropologie The Liza Smocked Puff-Sleeve Denim Blouse NU-4110972460056-000-09…" at bounding box center [337, 227] width 597 height 239
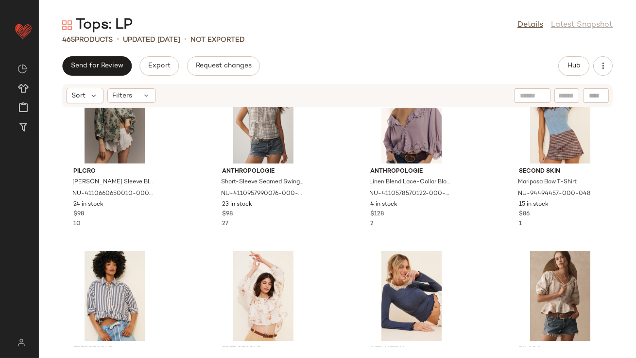
scroll to position [4667, 0]
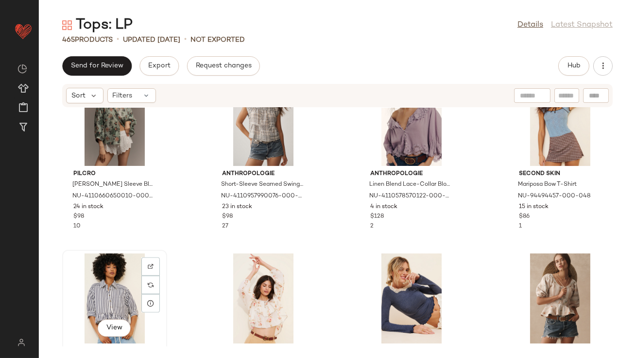
click at [95, 274] on div "View" at bounding box center [115, 299] width 98 height 90
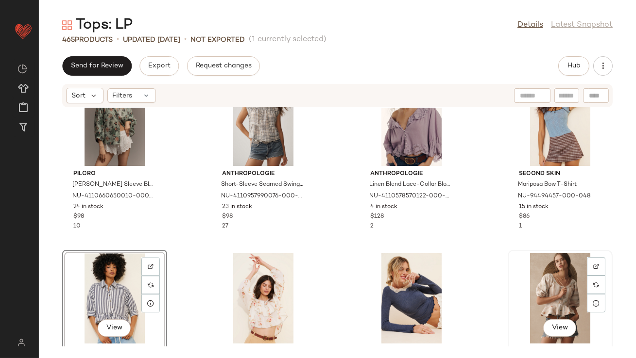
click at [547, 289] on div "View" at bounding box center [560, 299] width 98 height 90
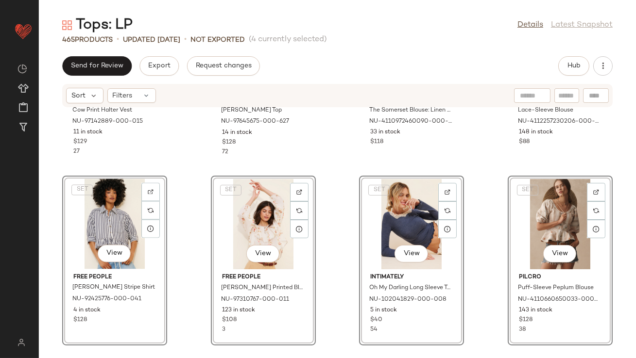
click at [179, 170] on div "WeWoreWhat Cow Print Halter Vest NU-97142889-000-015 11 in stock $129 27 Free P…" at bounding box center [337, 227] width 597 height 239
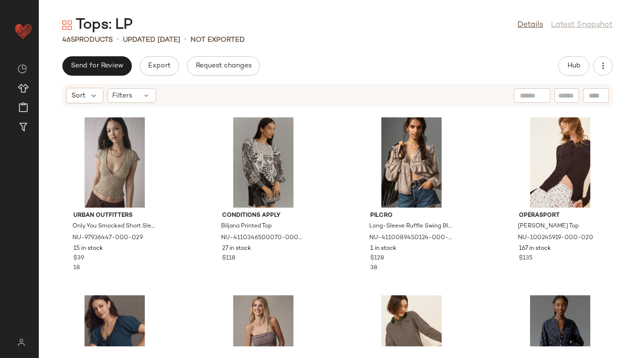
scroll to position [3786, 0]
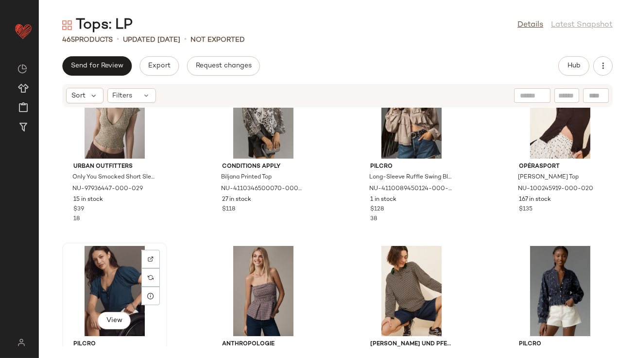
click at [123, 258] on div "View" at bounding box center [115, 291] width 98 height 90
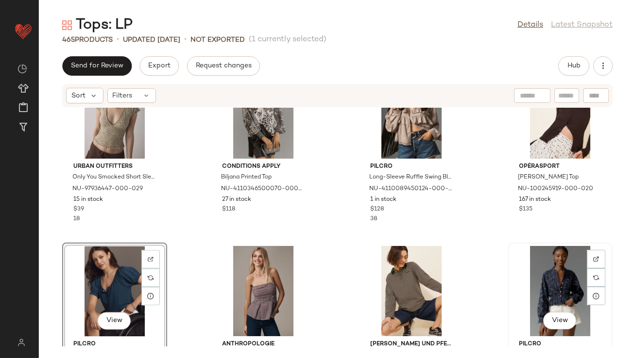
click at [546, 271] on div "View" at bounding box center [560, 291] width 98 height 90
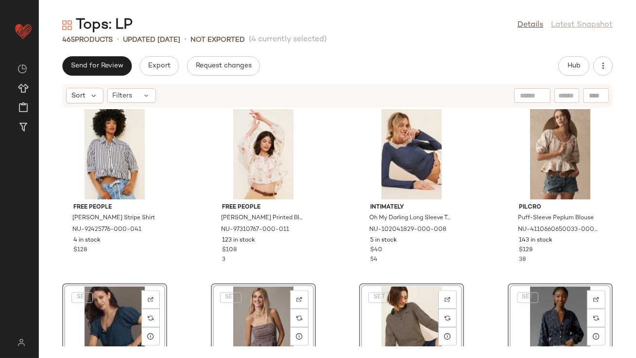
click at [185, 172] on div "Free People Bailey Stripe Shirt NU-92425776-000-041 4 in stock $128 Free People…" at bounding box center [337, 227] width 597 height 239
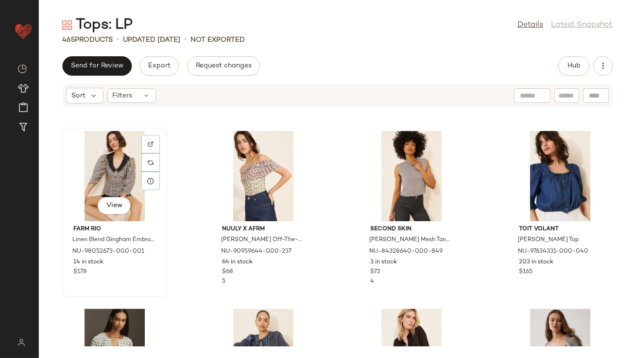
click at [120, 168] on div "View" at bounding box center [115, 176] width 98 height 90
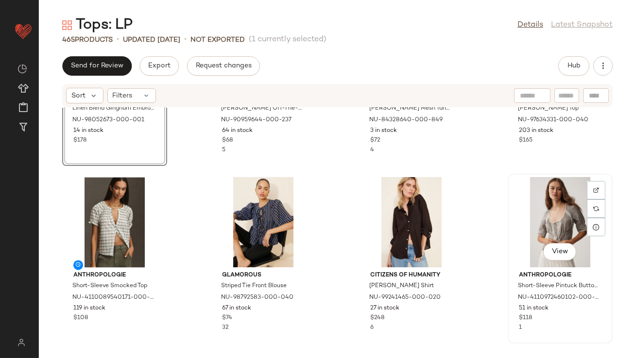
click at [545, 210] on div "View" at bounding box center [560, 222] width 98 height 90
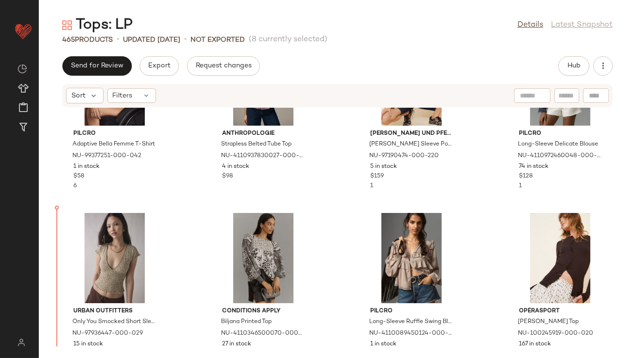
drag, startPoint x: 86, startPoint y: 175, endPoint x: 86, endPoint y: 162, distance: 12.6
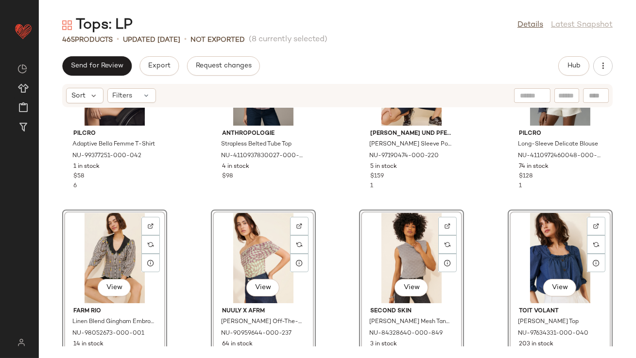
click at [166, 200] on div "Pilcro Adaptive Bella Femme T-Shirt NU-99377251-000-042 1 in stock $58 6" at bounding box center [114, 117] width 105 height 170
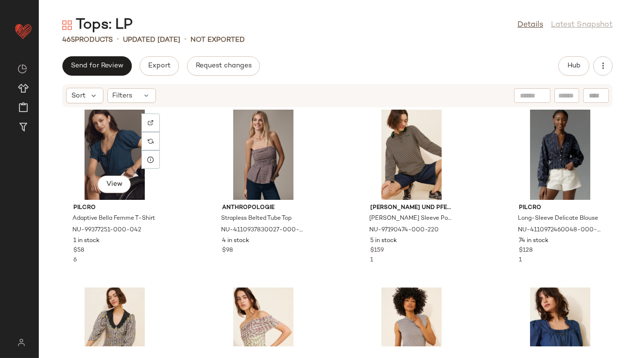
scroll to position [3751, 0]
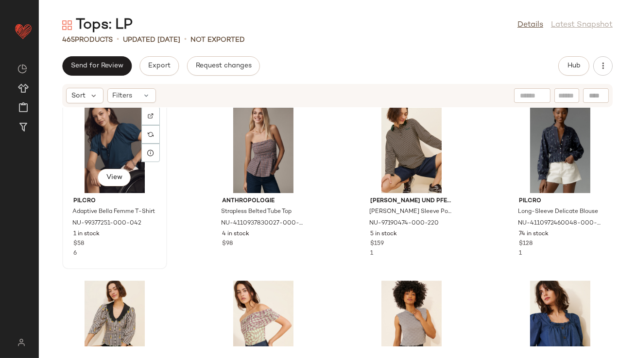
click at [103, 136] on div "View" at bounding box center [115, 148] width 98 height 90
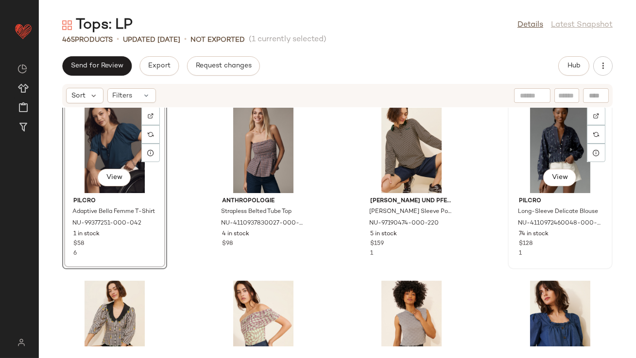
click at [535, 138] on div "View" at bounding box center [560, 148] width 98 height 90
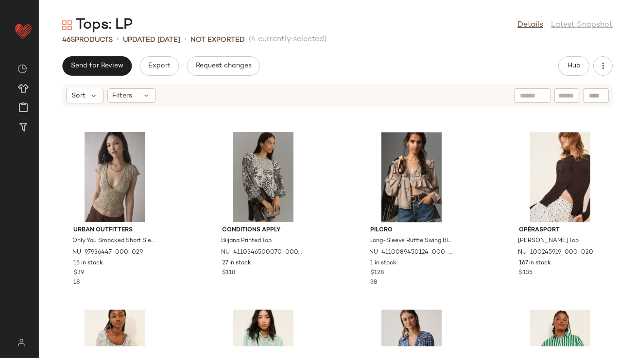
scroll to position [4316, 0]
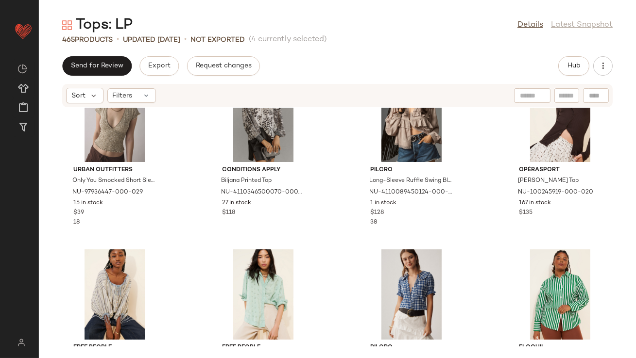
click at [187, 162] on div "Urban Outfitters Only You Smocked Short Sleeve Top NU-97936447-000-029 15 in st…" at bounding box center [337, 227] width 597 height 239
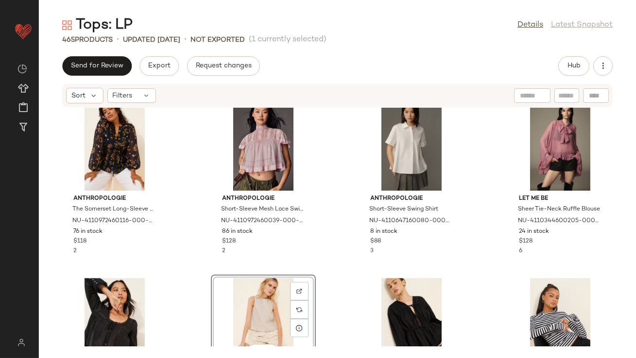
scroll to position [5517, 0]
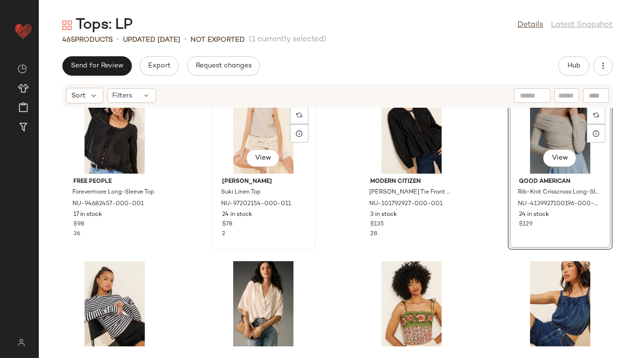
scroll to position [5582, 0]
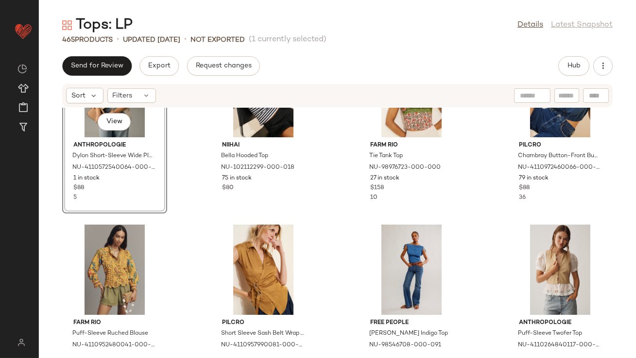
scroll to position [5763, 0]
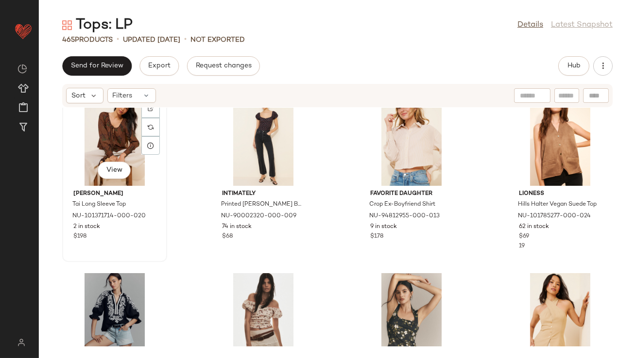
click at [126, 135] on div "View" at bounding box center [115, 141] width 98 height 90
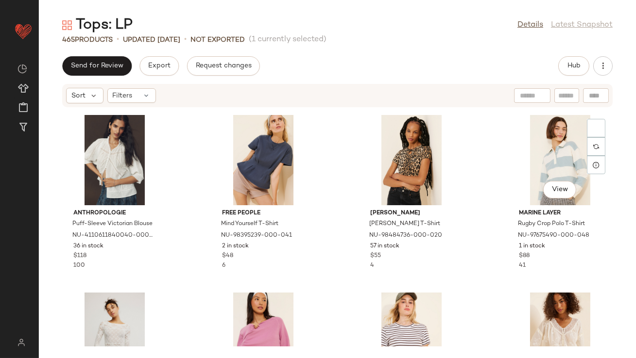
scroll to position [7610, 0]
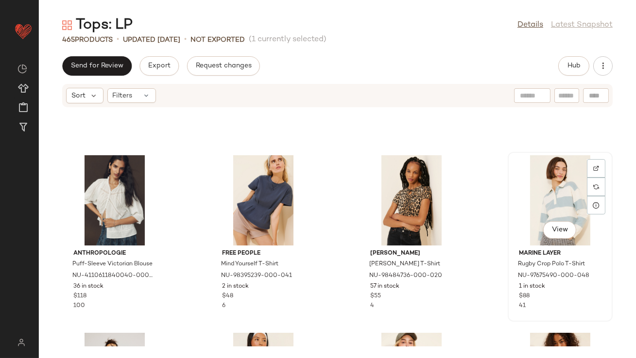
click at [547, 194] on div "View" at bounding box center [560, 200] width 98 height 90
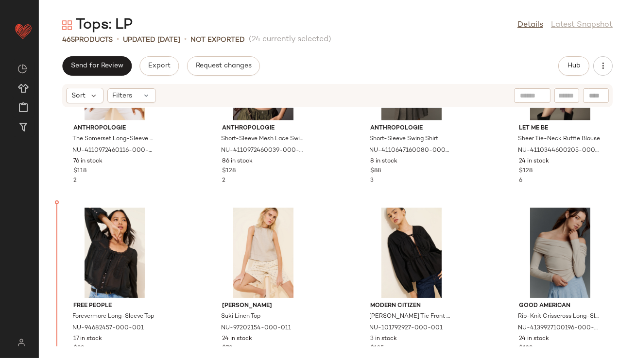
scroll to position [5446, 0]
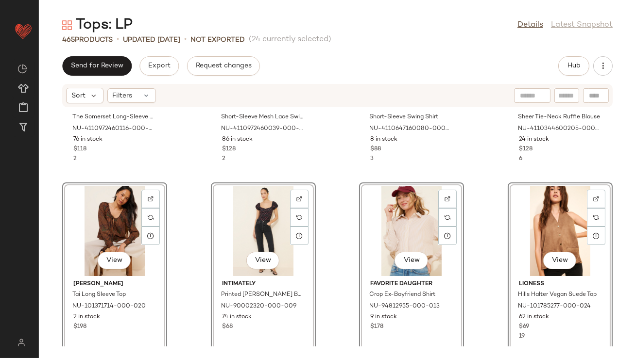
click at [188, 167] on div "Anthropologie The Somerset Long-Sleeve Blouse NU-4110972460116-000-001 76 in st…" at bounding box center [337, 227] width 597 height 239
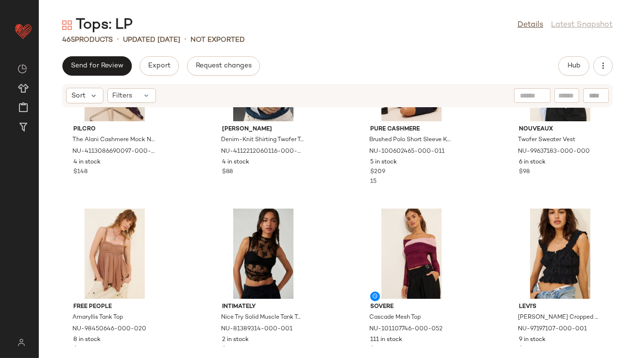
scroll to position [14386, 0]
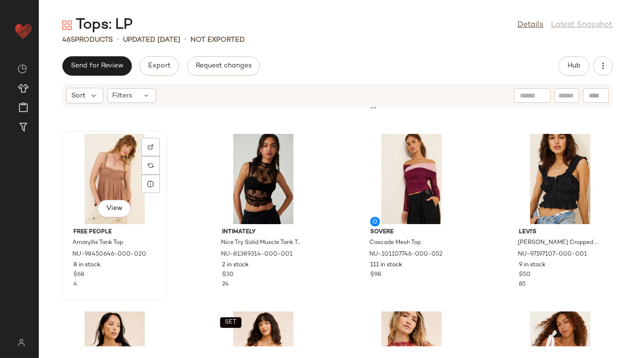
click at [117, 174] on div "View" at bounding box center [115, 179] width 98 height 90
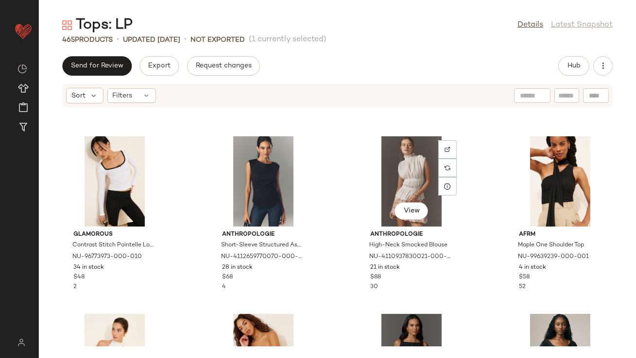
scroll to position [20366, 0]
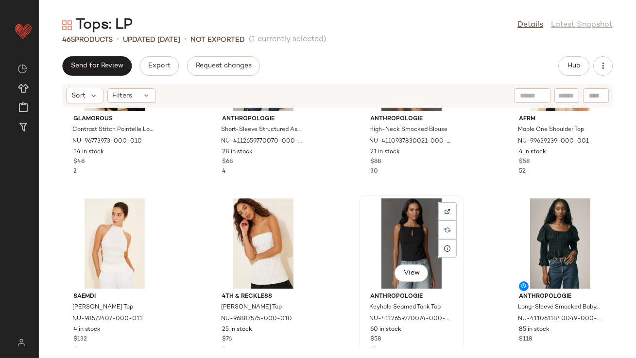
click at [430, 215] on div "View" at bounding box center [411, 244] width 98 height 90
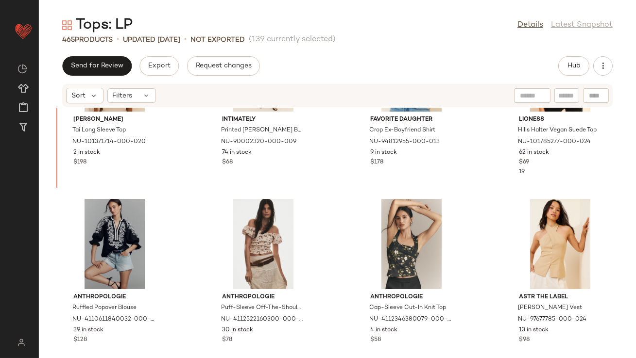
scroll to position [5553, 0]
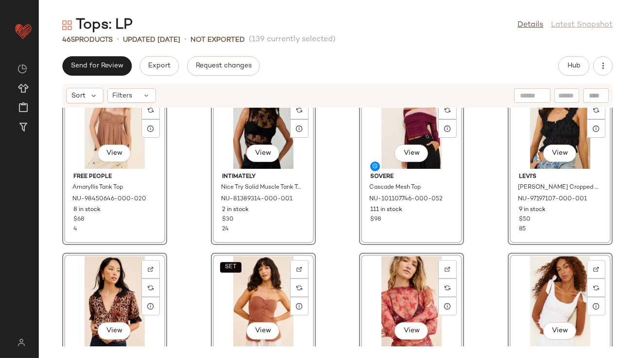
click at [198, 155] on div "View Free People Amaryllis Tank Top NU-98450646-000-020 8 in stock $68 4 View I…" at bounding box center [337, 227] width 597 height 239
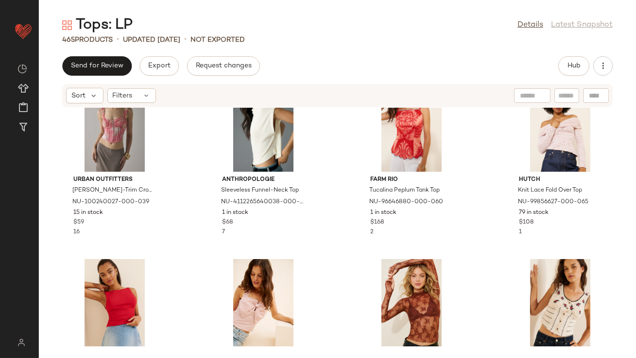
scroll to position [6437, 0]
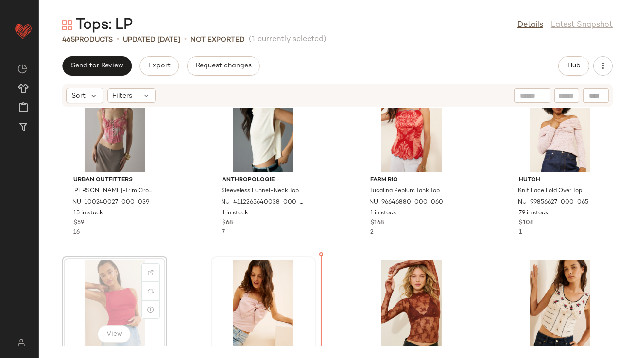
scroll to position [6439, 0]
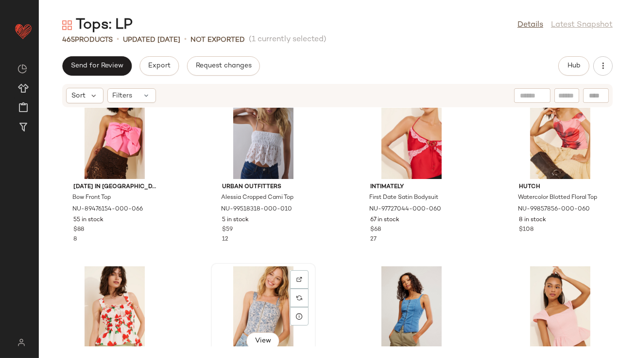
scroll to position [6781, 0]
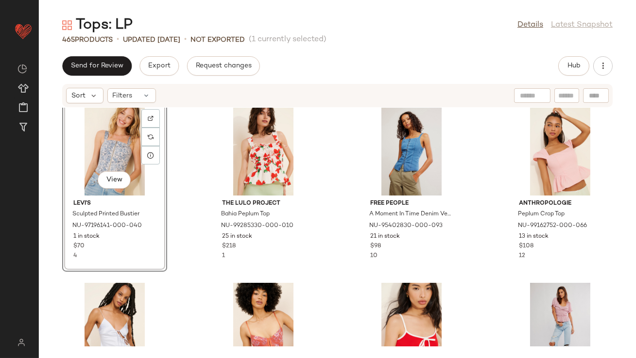
scroll to position [7013, 0]
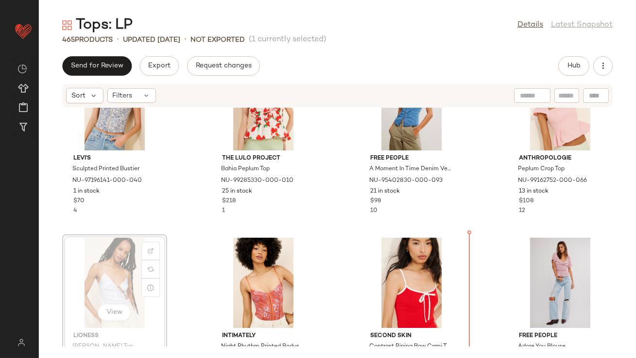
scroll to position [6987, 0]
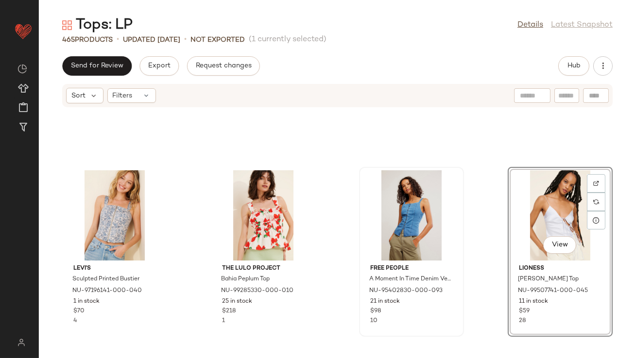
scroll to position [6858, 0]
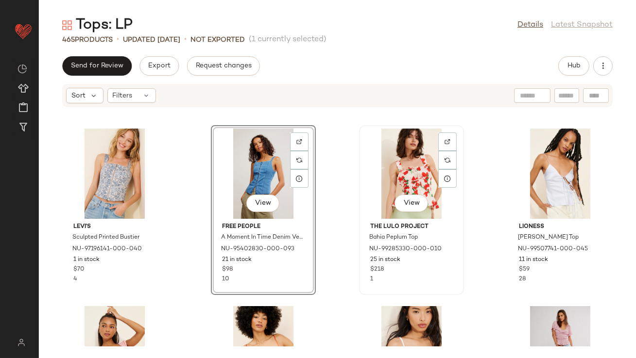
scroll to position [6946, 0]
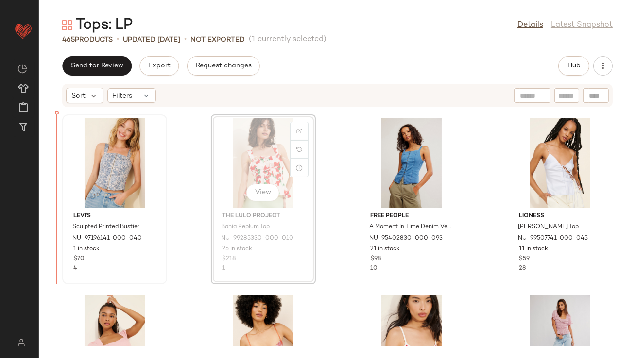
drag, startPoint x: 236, startPoint y: 146, endPoint x: 68, endPoint y: 147, distance: 168.1
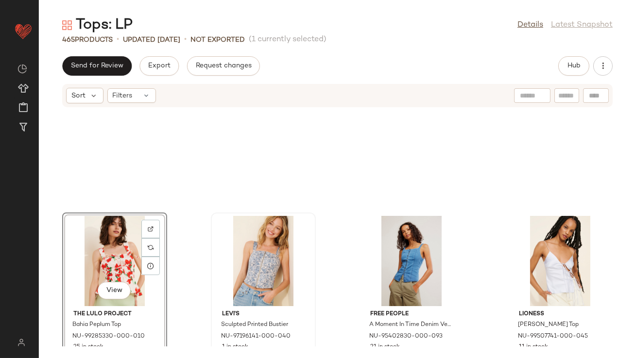
scroll to position [6824, 0]
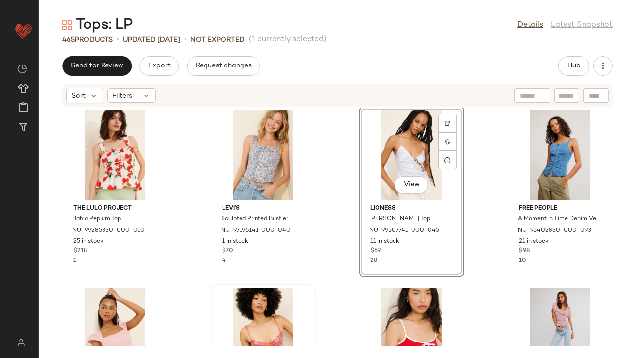
scroll to position [6929, 0]
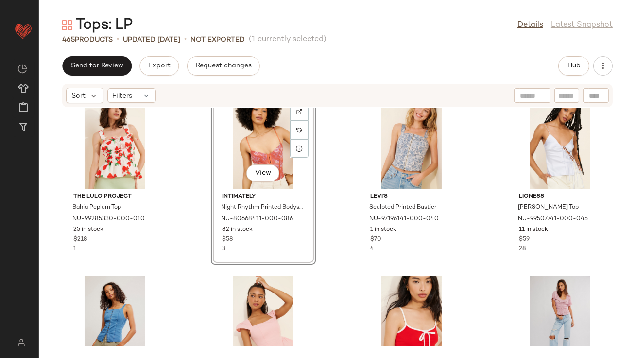
scroll to position [6959, 0]
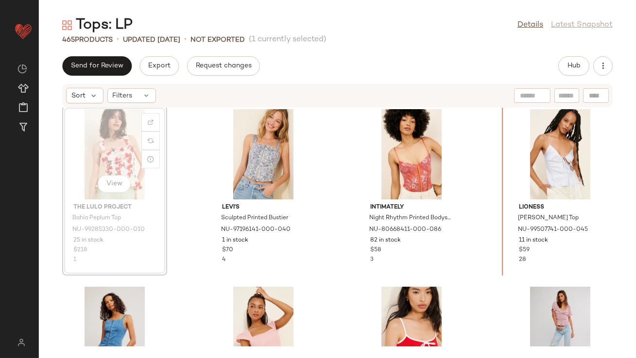
drag, startPoint x: 119, startPoint y: 153, endPoint x: 137, endPoint y: 153, distance: 17.5
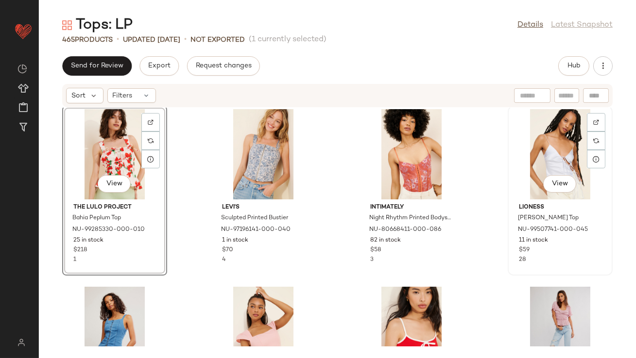
scroll to position [6945, 0]
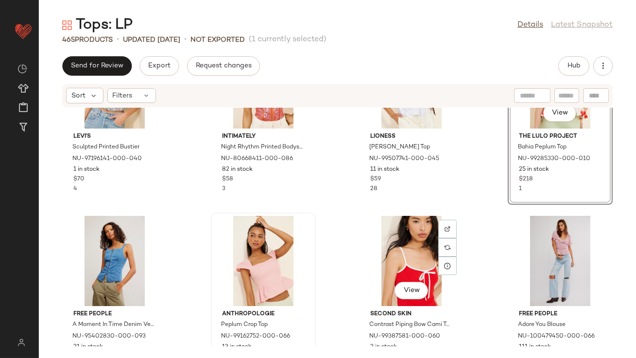
scroll to position [7031, 0]
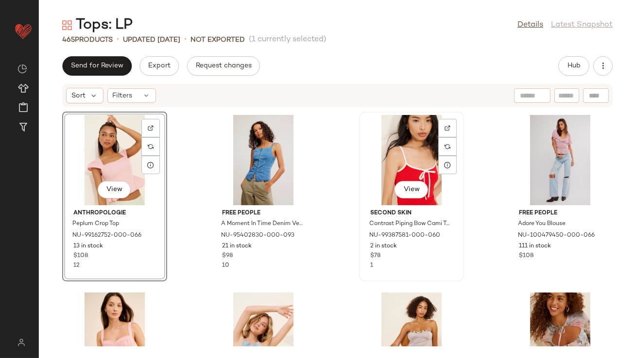
scroll to position [7125, 0]
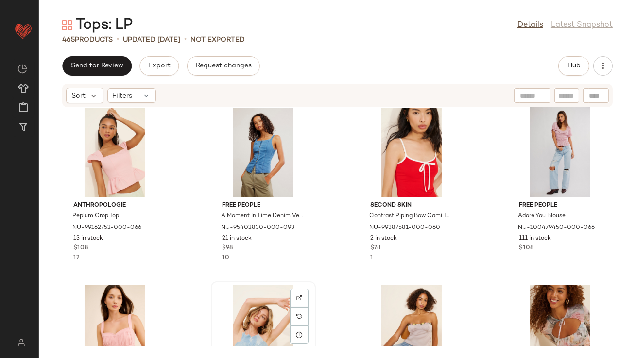
drag, startPoint x: 247, startPoint y: 326, endPoint x: 257, endPoint y: 312, distance: 17.7
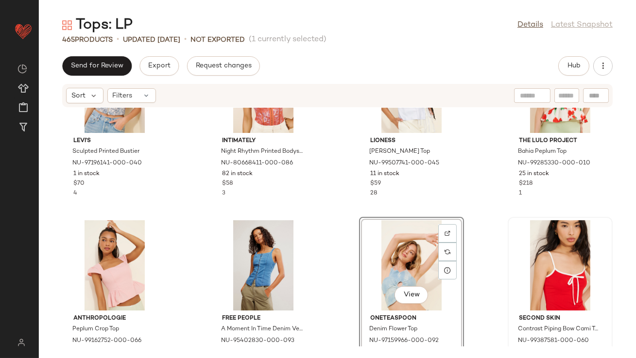
scroll to position [7035, 0]
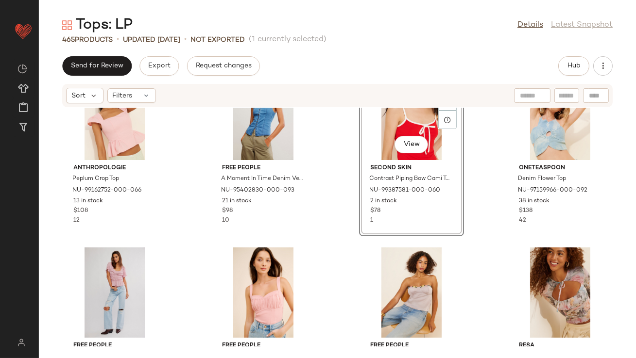
scroll to position [7187, 0]
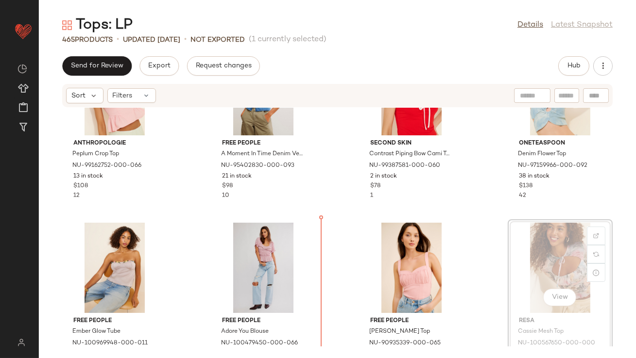
drag, startPoint x: 583, startPoint y: 274, endPoint x: 568, endPoint y: 274, distance: 15.1
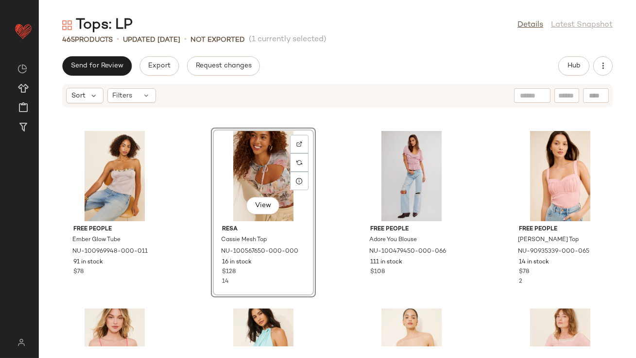
scroll to position [7287, 0]
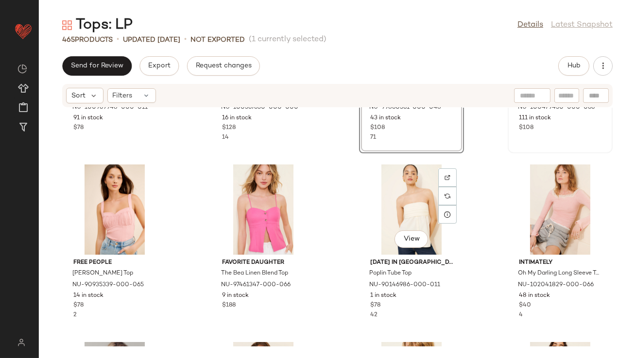
scroll to position [7427, 0]
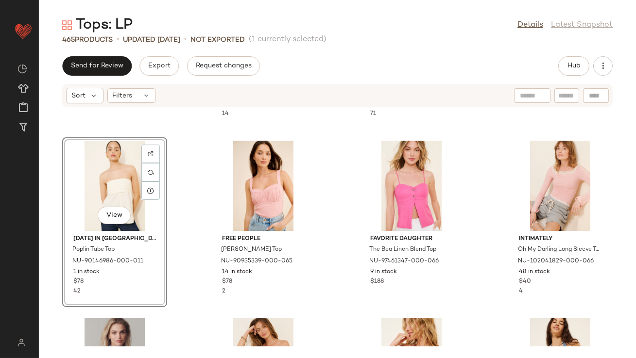
scroll to position [7487, 0]
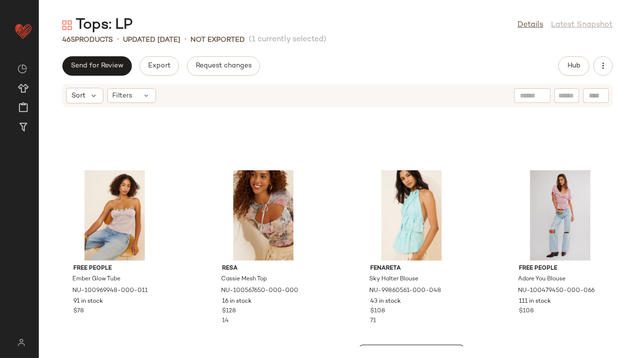
scroll to position [7374, 0]
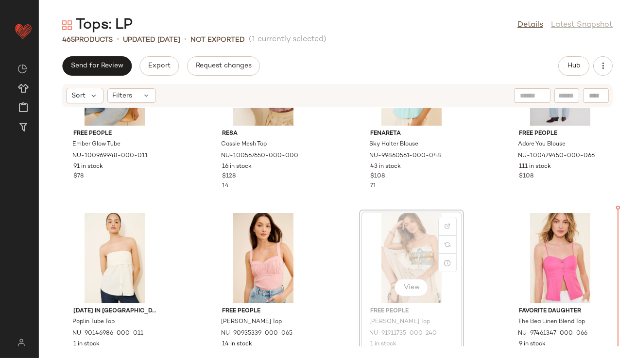
drag, startPoint x: 406, startPoint y: 252, endPoint x: 421, endPoint y: 252, distance: 15.1
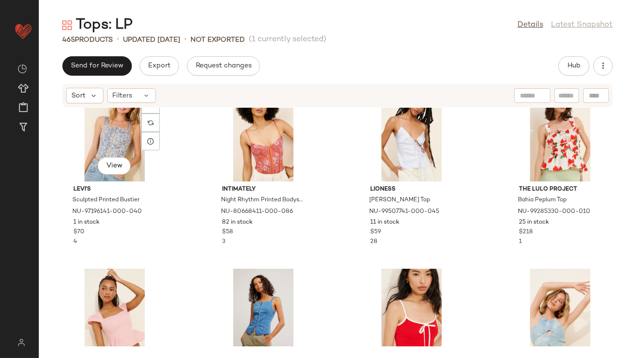
scroll to position [7030, 0]
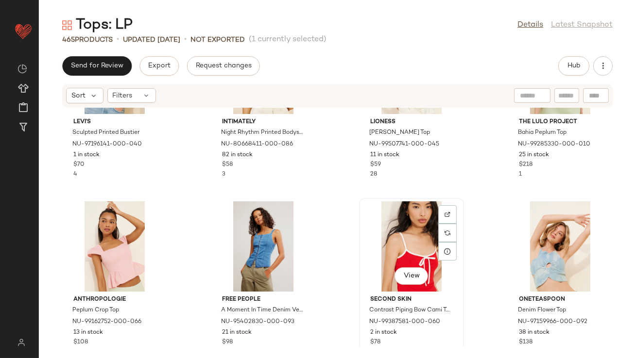
click at [408, 220] on div "View" at bounding box center [411, 247] width 98 height 90
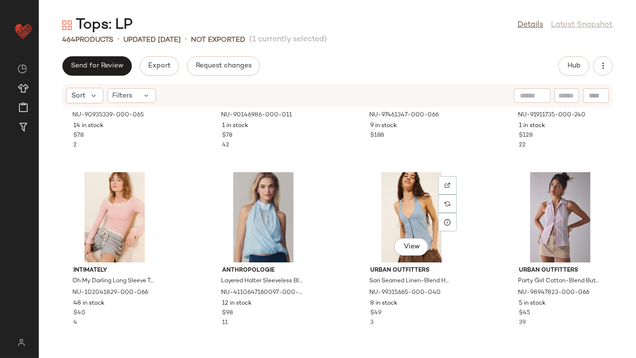
scroll to position [7592, 0]
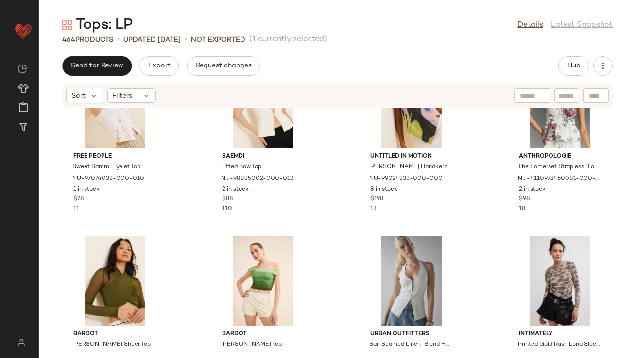
scroll to position [7979, 0]
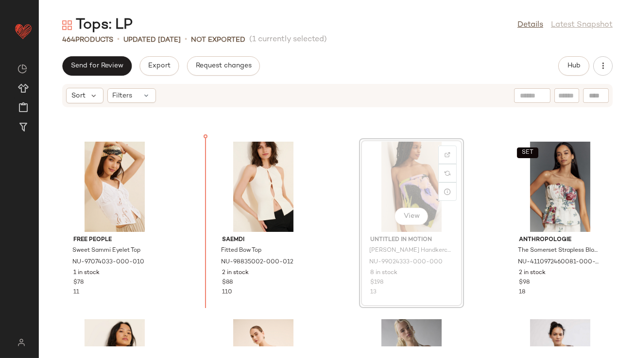
drag, startPoint x: 398, startPoint y: 188, endPoint x: 391, endPoint y: 189, distance: 7.3
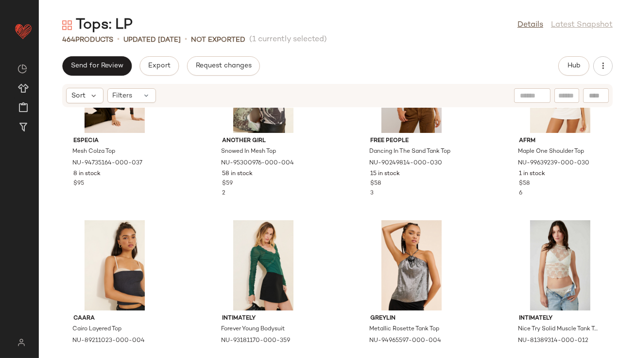
scroll to position [8479, 0]
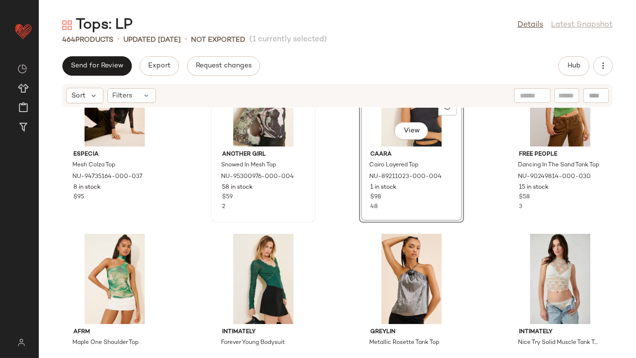
scroll to position [8419, 0]
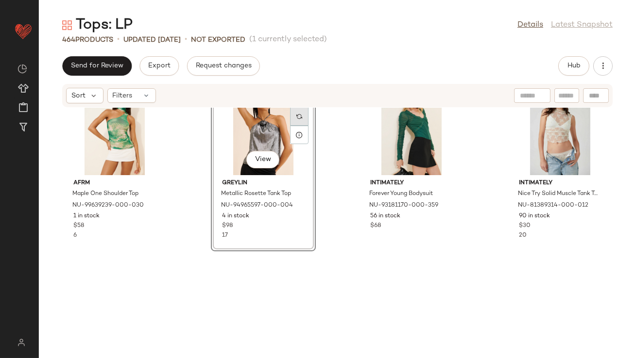
scroll to position [8583, 0]
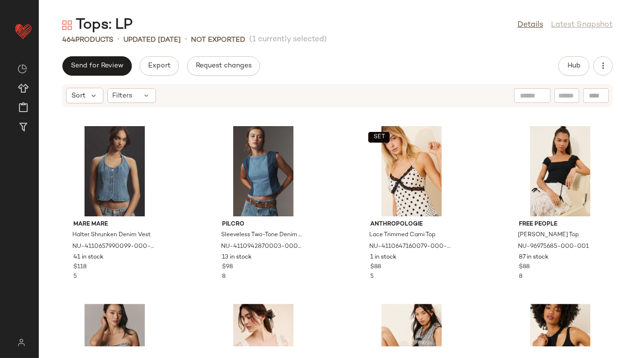
scroll to position [10640, 0]
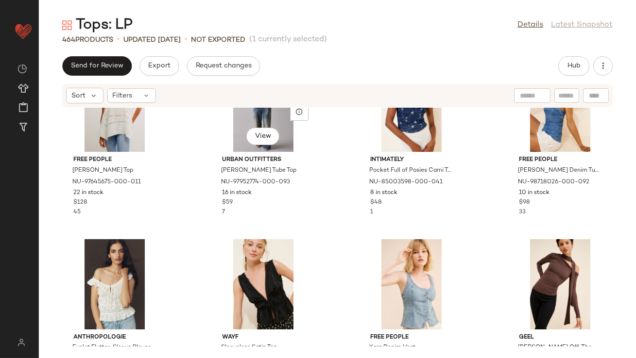
scroll to position [10371, 0]
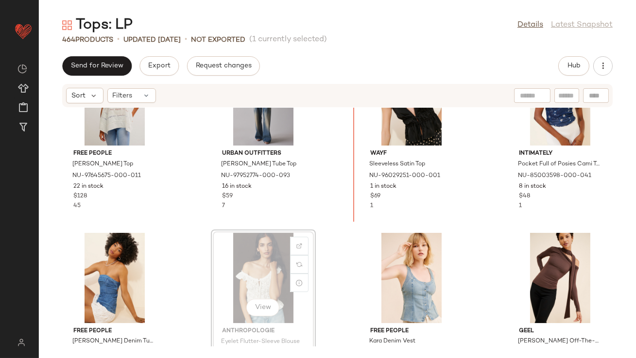
drag, startPoint x: 259, startPoint y: 227, endPoint x: 265, endPoint y: 222, distance: 7.7
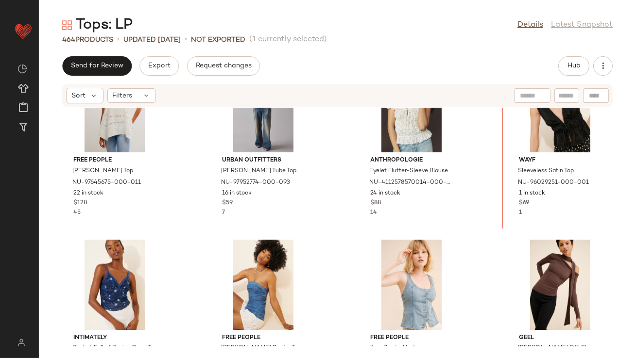
scroll to position [10349, 0]
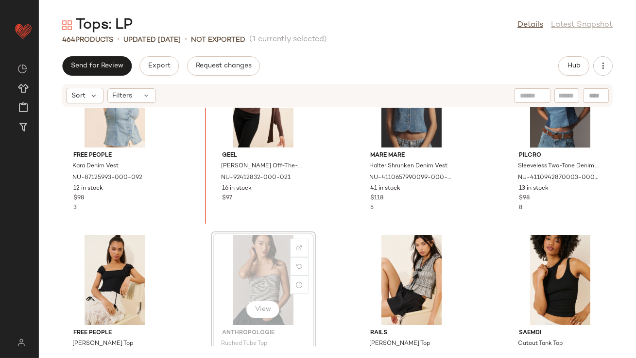
scroll to position [10722, 0]
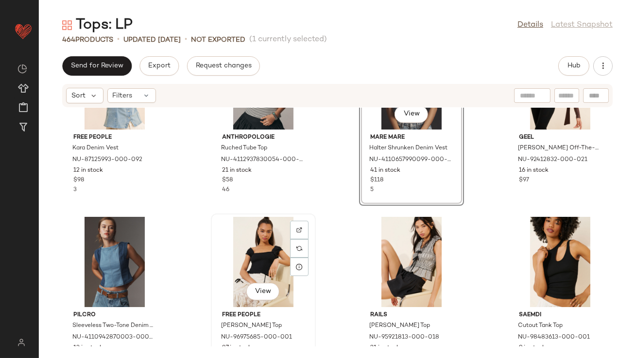
scroll to position [10747, 0]
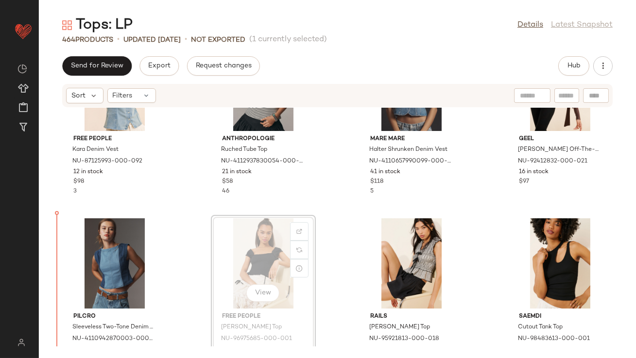
drag, startPoint x: 248, startPoint y: 252, endPoint x: 241, endPoint y: 252, distance: 6.8
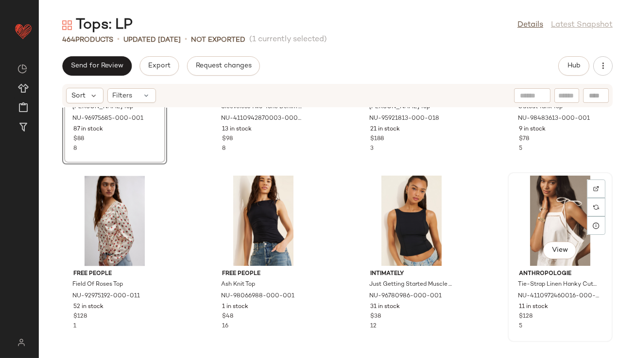
scroll to position [11056, 0]
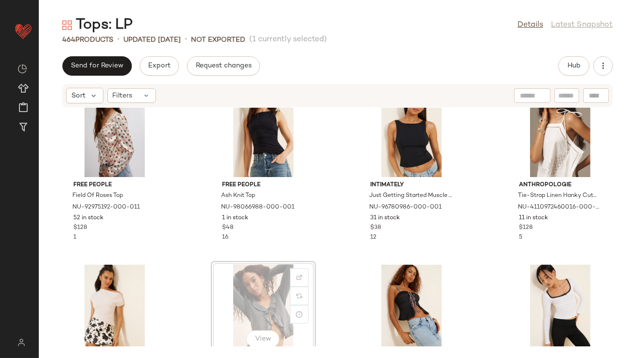
scroll to position [11056, 0]
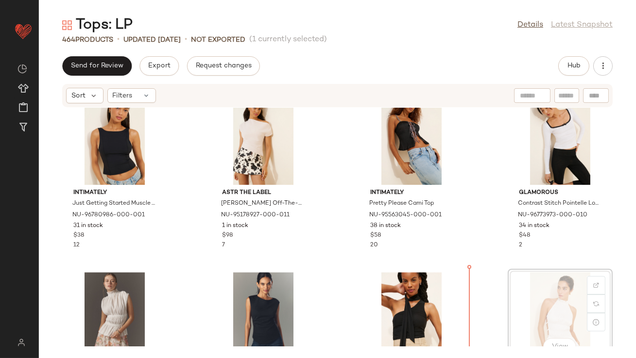
drag, startPoint x: 551, startPoint y: 293, endPoint x: 538, endPoint y: 293, distance: 13.1
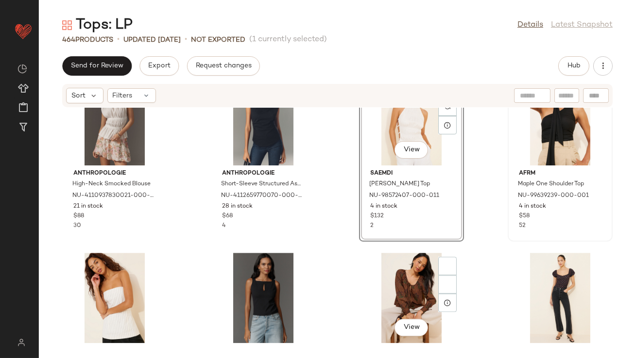
scroll to position [11542, 0]
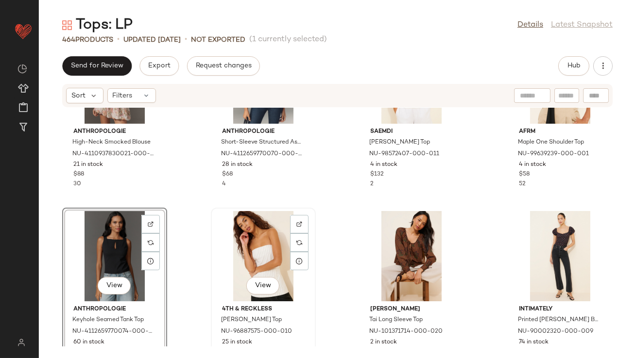
scroll to position [11546, 0]
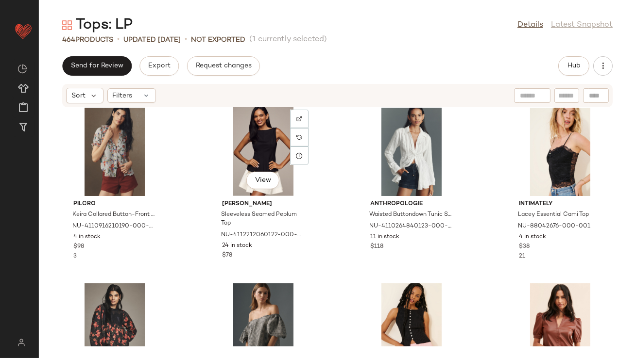
scroll to position [15355, 0]
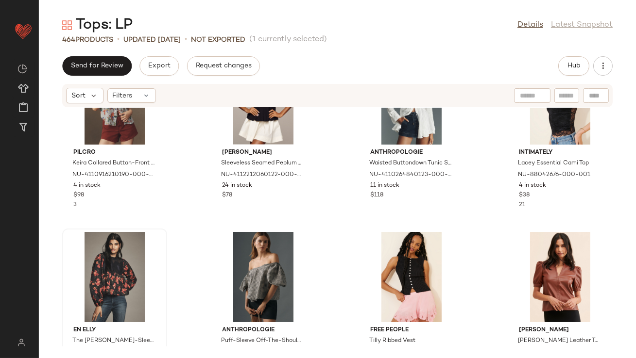
click at [113, 241] on div at bounding box center [115, 277] width 98 height 90
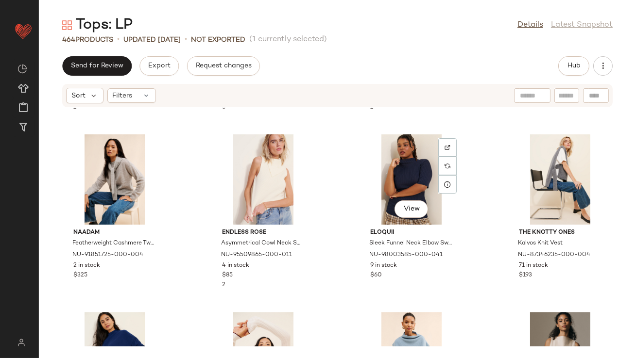
scroll to position [19689, 0]
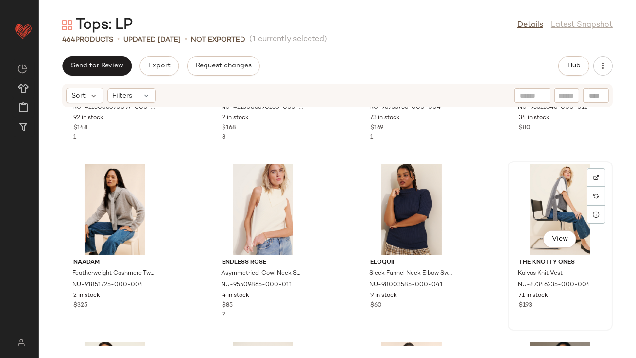
click at [538, 194] on div "View" at bounding box center [560, 210] width 98 height 90
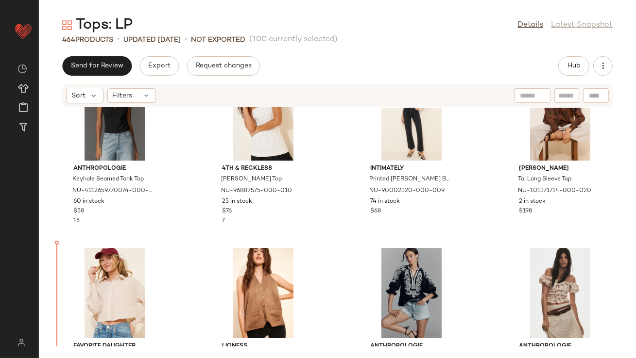
scroll to position [11609, 0]
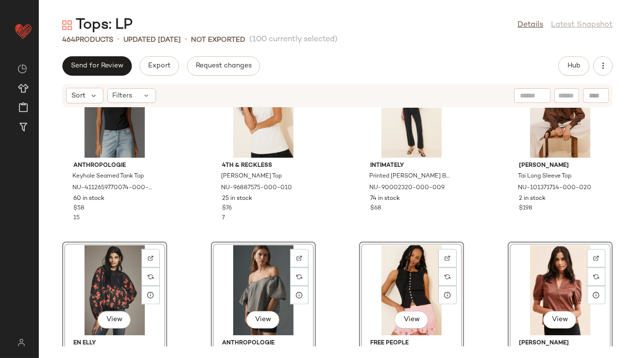
click at [182, 202] on div "Anthropologie High-Neck Smocked Blouse NU-4110937830021-000-010 21 in stock $88…" at bounding box center [337, 227] width 597 height 239
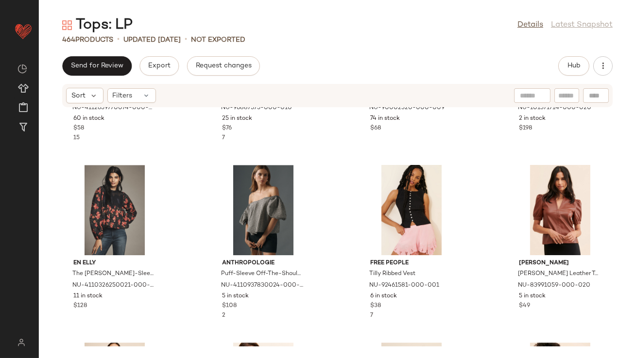
scroll to position [11631, 0]
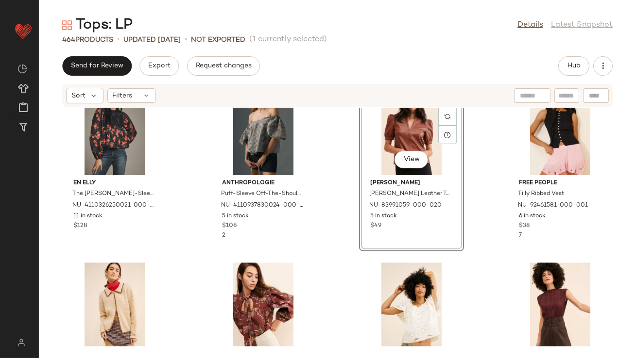
scroll to position [11747, 0]
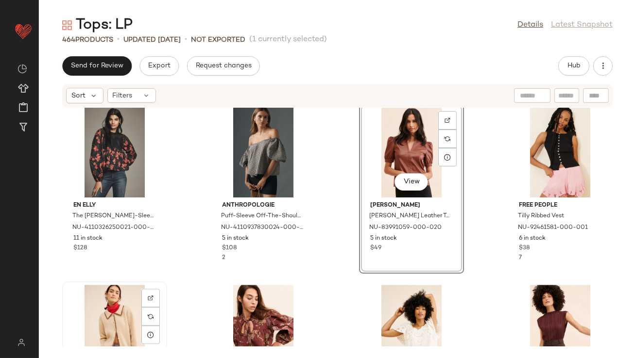
click at [127, 299] on div "View" at bounding box center [115, 330] width 98 height 90
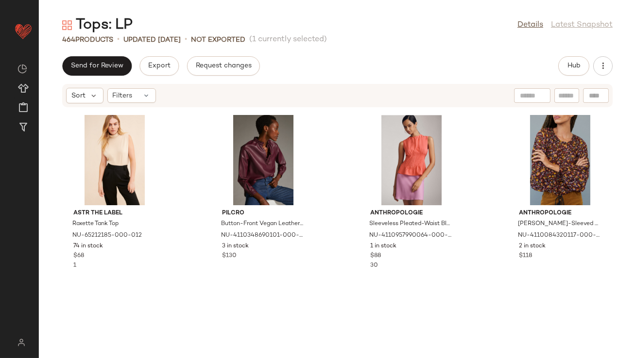
scroll to position [12836, 0]
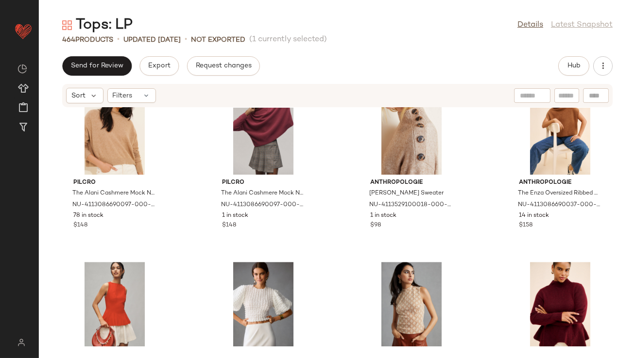
click at [203, 247] on div "ASTR The Label Roxette Tank Top NU-65212185-000-012 74 in stock $68 1 Pilcro Bu…" at bounding box center [337, 227] width 597 height 239
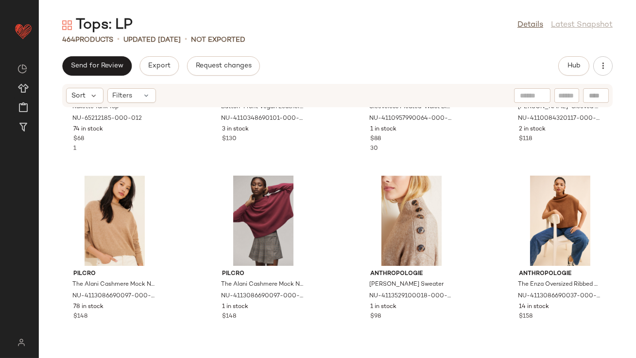
scroll to position [12824, 0]
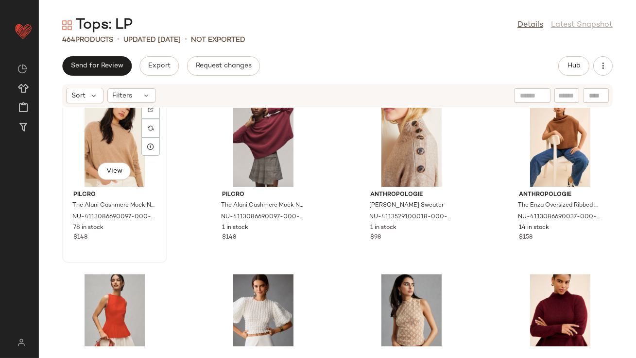
click at [126, 136] on div "View" at bounding box center [115, 142] width 98 height 90
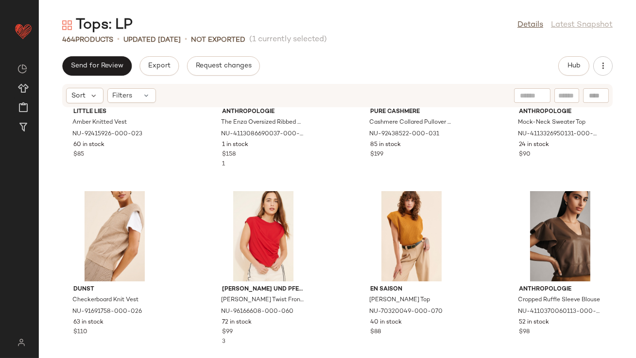
click at [180, 197] on div "Little Lies Amber Knitted Vest NU-92415926-000-023 60 in stock $85 Anthropologi…" at bounding box center [337, 227] width 597 height 239
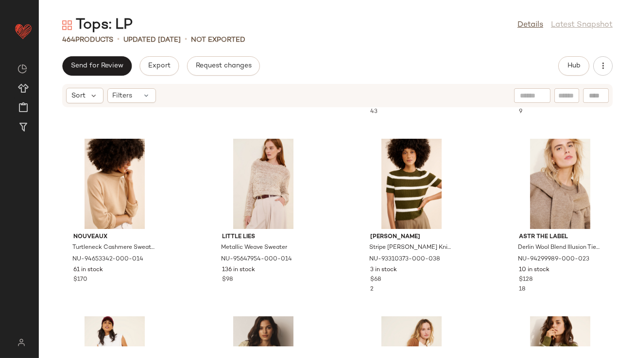
scroll to position [13296, 0]
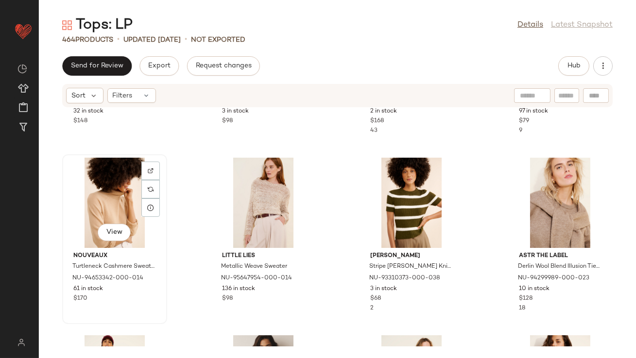
click at [102, 197] on div "View" at bounding box center [115, 203] width 98 height 90
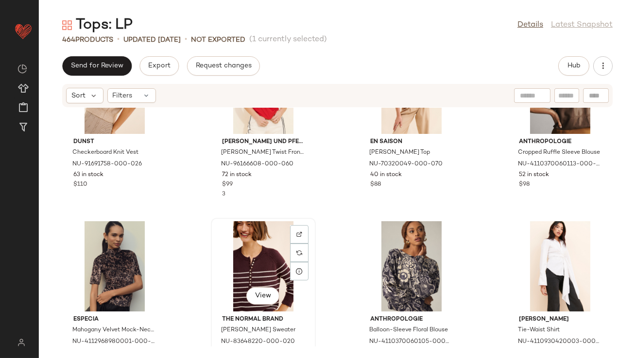
scroll to position [13948, 0]
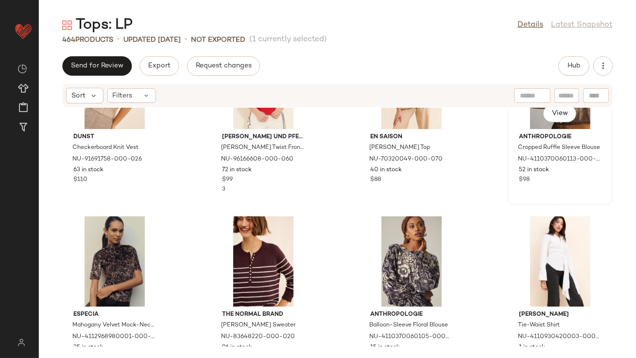
click at [527, 121] on div "View" at bounding box center [560, 84] width 98 height 90
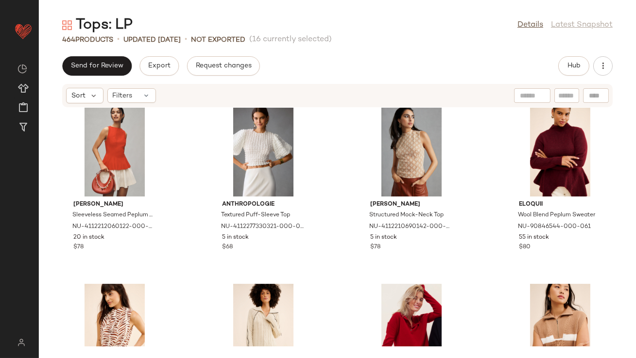
scroll to position [12993, 0]
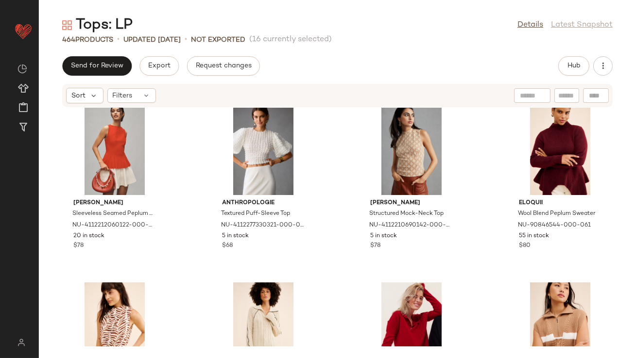
click at [469, 184] on div "Dolan Sleeveless Seamed Peplum Top NU-4112212060122-000-060 20 in stock $78 Ant…" at bounding box center [337, 227] width 597 height 239
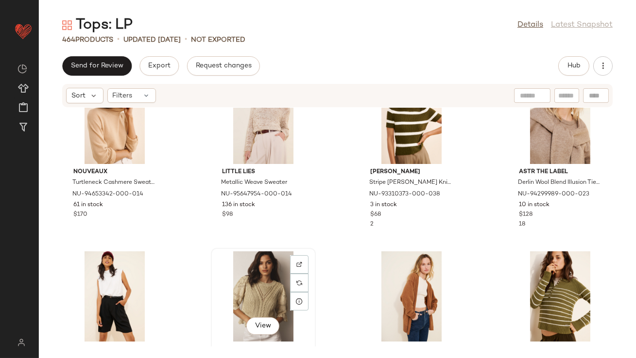
scroll to position [13309, 0]
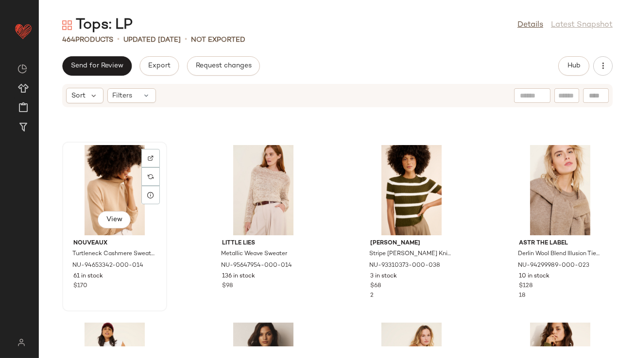
click at [109, 185] on div "View" at bounding box center [115, 190] width 98 height 90
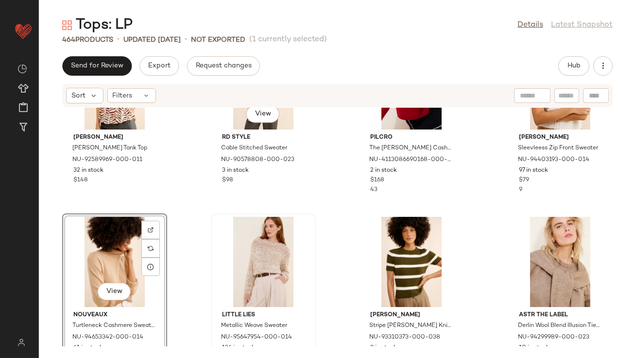
scroll to position [13076, 0]
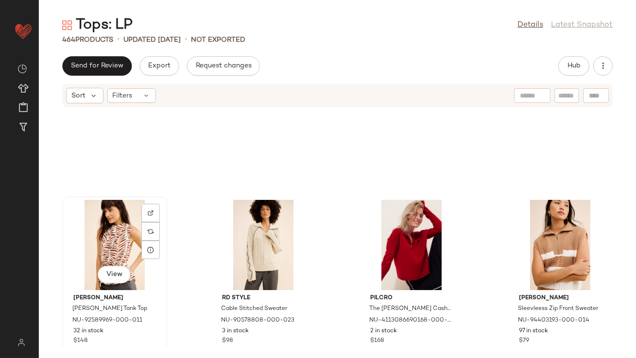
click at [119, 228] on div "View" at bounding box center [115, 245] width 98 height 90
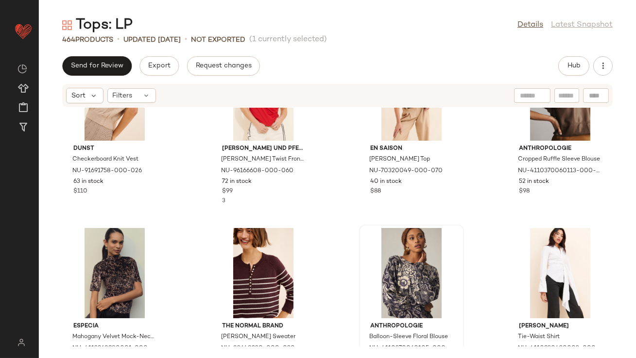
scroll to position [13973, 0]
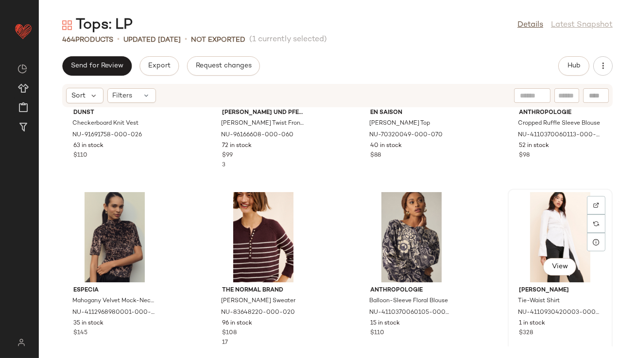
click at [550, 229] on div "View" at bounding box center [560, 237] width 98 height 90
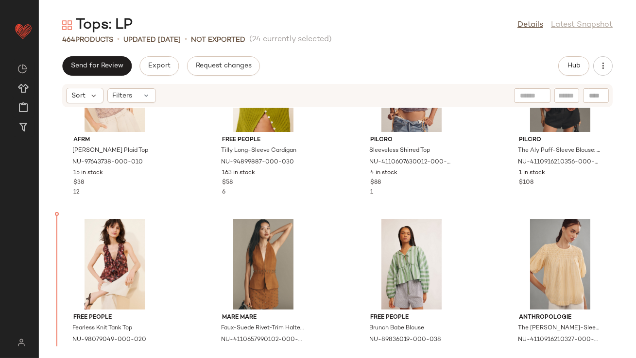
scroll to position [622, 0]
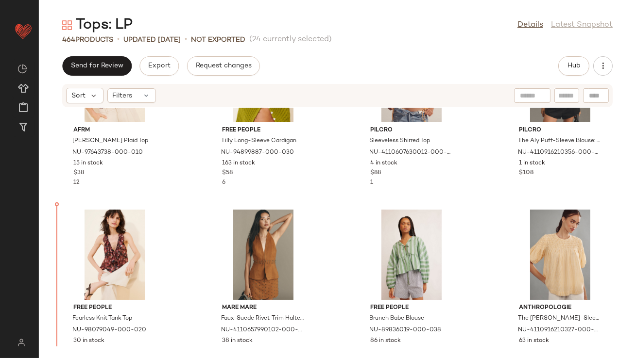
drag, startPoint x: 94, startPoint y: 282, endPoint x: 94, endPoint y: 275, distance: 6.8
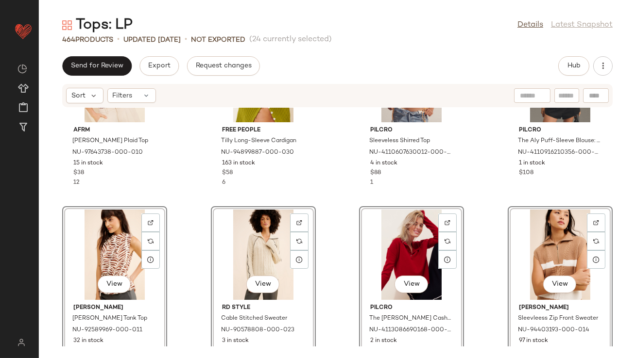
click at [178, 190] on div "AFRM Nina Lace Plaid Top NU-97643738-000-010 15 in stock $38 12 Free People Til…" at bounding box center [337, 227] width 597 height 239
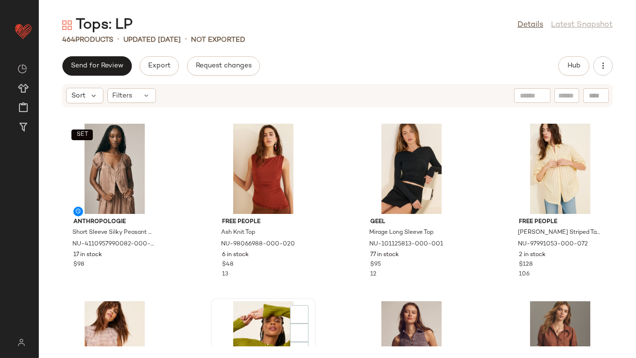
scroll to position [488, 0]
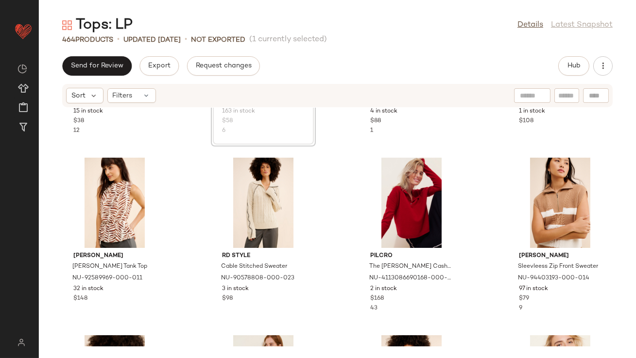
scroll to position [675, 0]
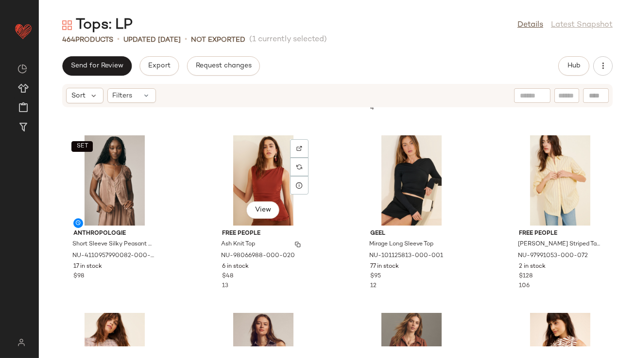
scroll to position [501, 0]
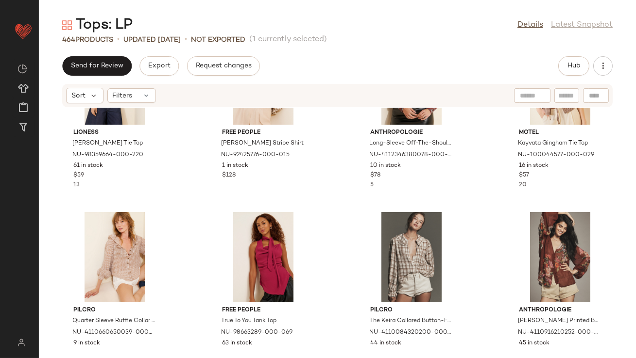
scroll to position [2241, 0]
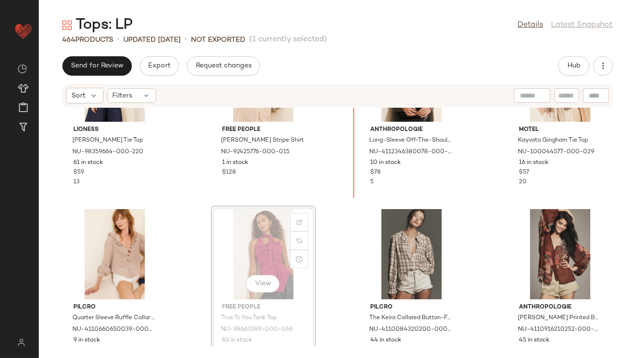
drag, startPoint x: 273, startPoint y: 235, endPoint x: 278, endPoint y: 224, distance: 11.3
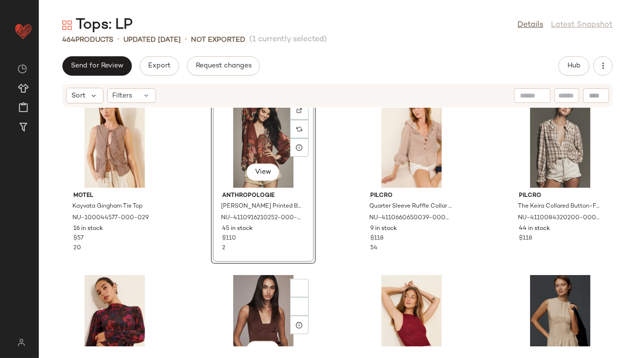
scroll to position [2352, 0]
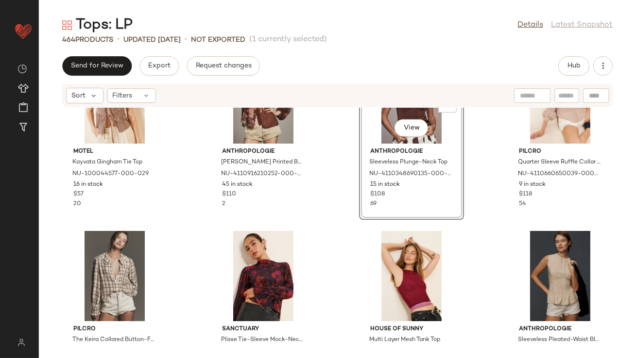
scroll to position [2376, 0]
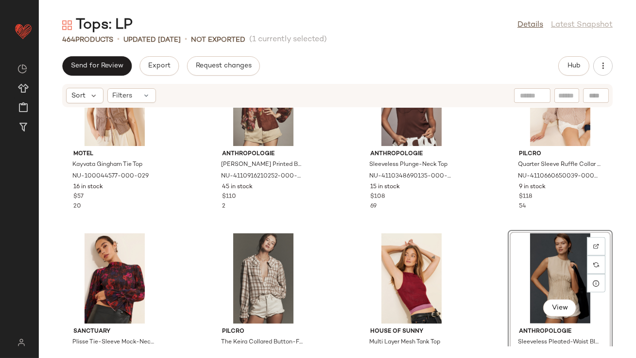
drag, startPoint x: 568, startPoint y: 264, endPoint x: 561, endPoint y: 264, distance: 6.3
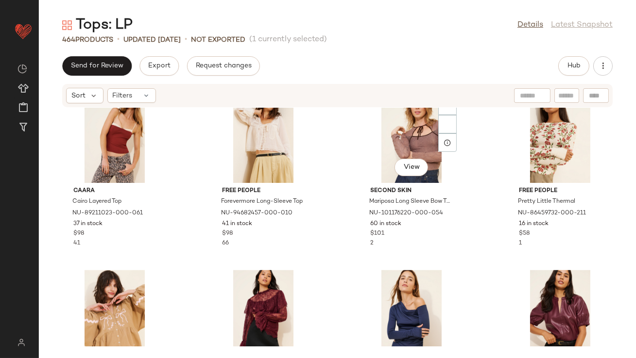
scroll to position [3487, 0]
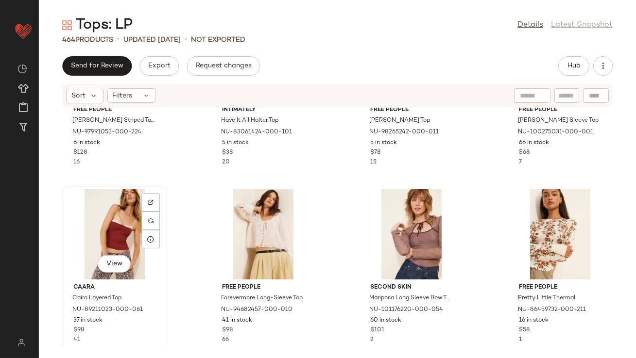
click at [113, 223] on div "View" at bounding box center [115, 234] width 98 height 90
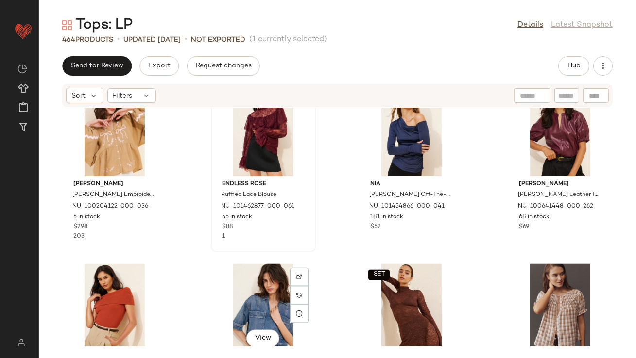
scroll to position [3706, 0]
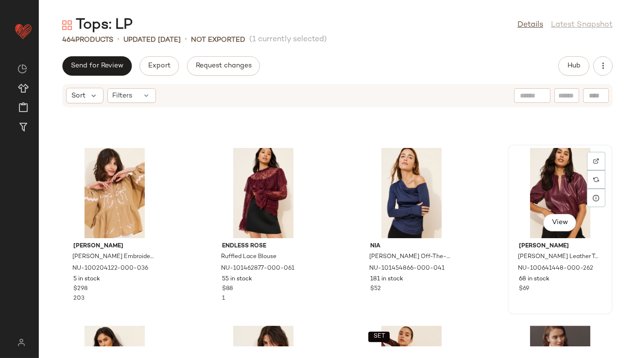
click at [537, 180] on div "View" at bounding box center [560, 193] width 98 height 90
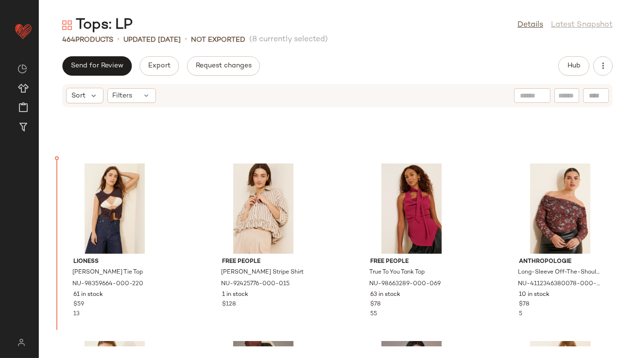
scroll to position [2087, 0]
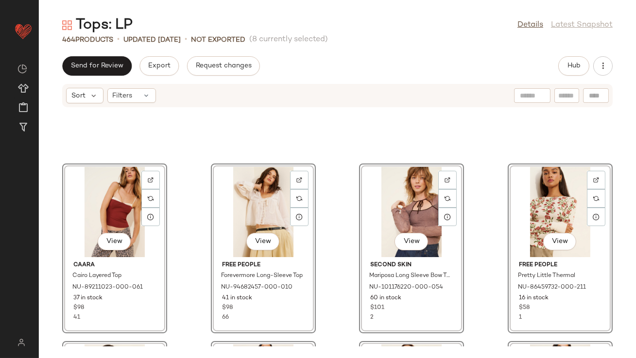
click at [183, 192] on div "View CAARA Cairo Layered Top NU-89211023-000-061 37 in stock $98 41 View Free P…" at bounding box center [337, 227] width 597 height 239
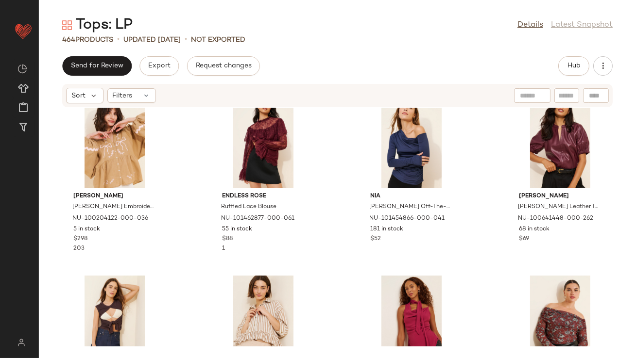
scroll to position [2222, 0]
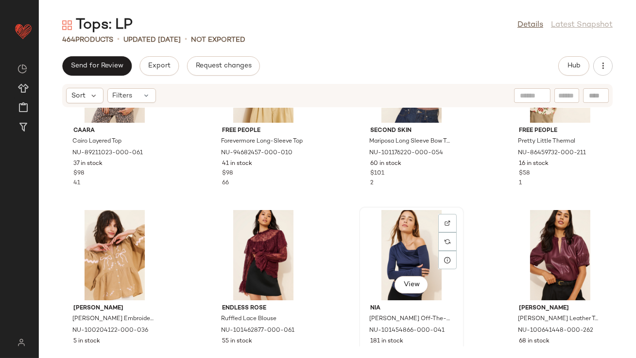
click at [410, 228] on div "View" at bounding box center [411, 255] width 98 height 90
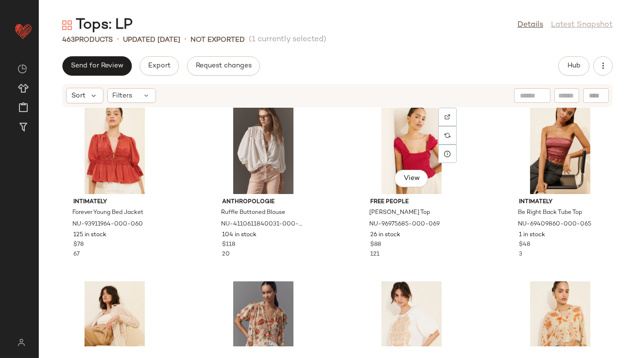
scroll to position [3064, 0]
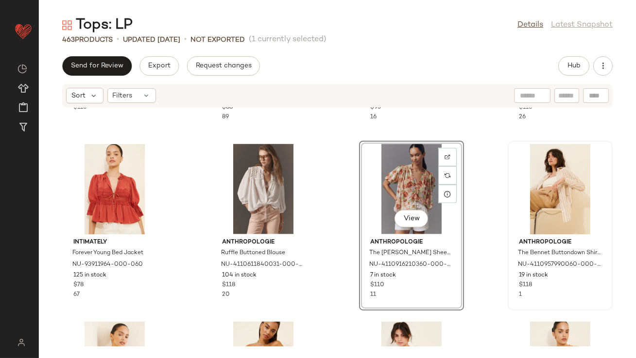
scroll to position [3094, 0]
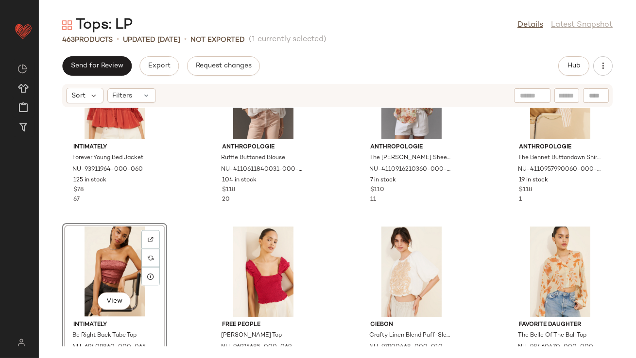
click at [391, 219] on div "Intimately Forever Young Bed Jacket NU-93911964-000-060 125 in stock $78 67 Ant…" at bounding box center [337, 227] width 597 height 239
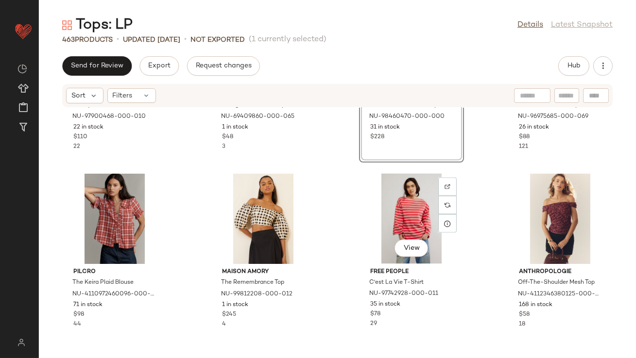
scroll to position [3281, 0]
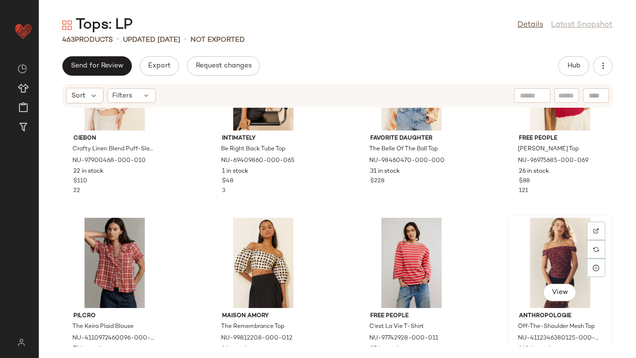
click at [550, 239] on div "View" at bounding box center [560, 263] width 98 height 90
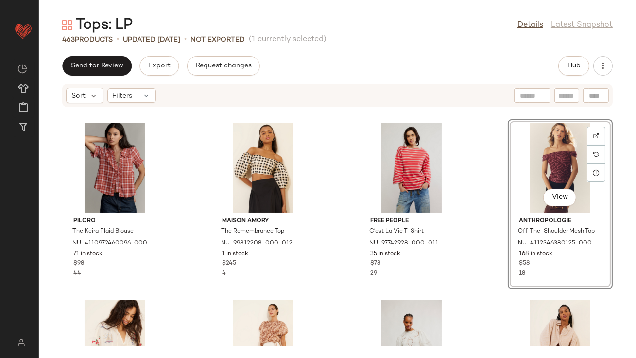
scroll to position [3417, 0]
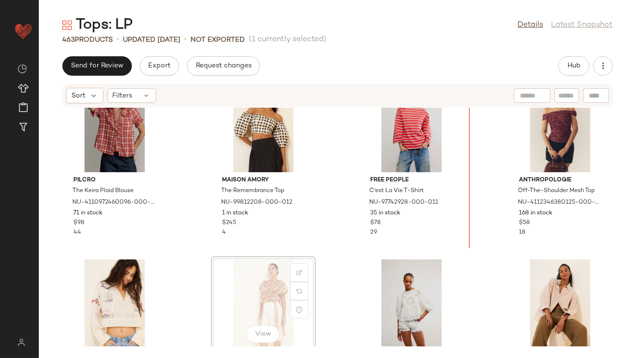
scroll to position [3417, 0]
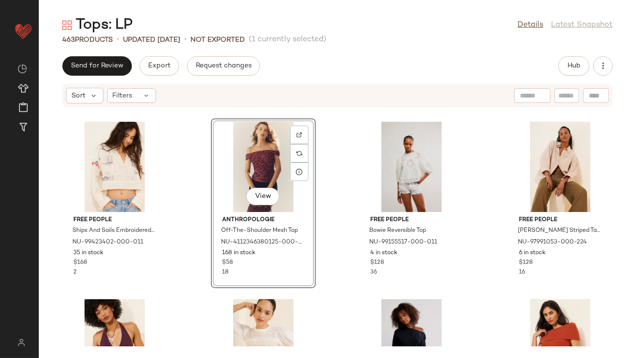
scroll to position [3579, 0]
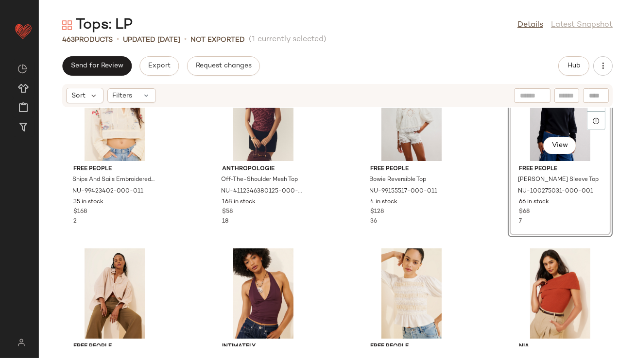
scroll to position [3623, 0]
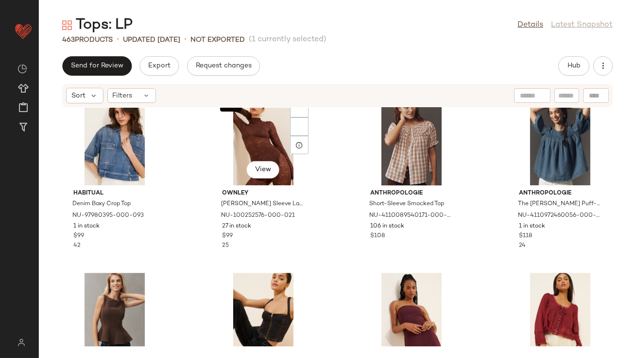
scroll to position [3786, 0]
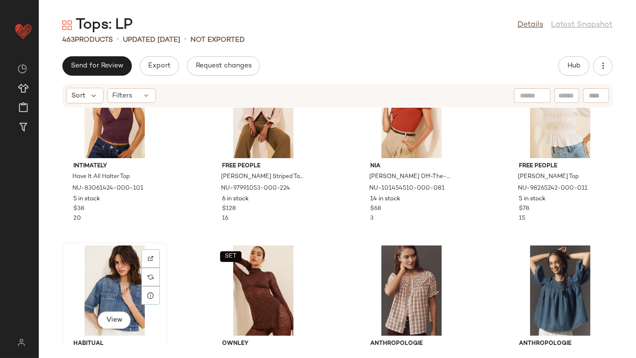
click at [124, 282] on div "View" at bounding box center [115, 291] width 98 height 90
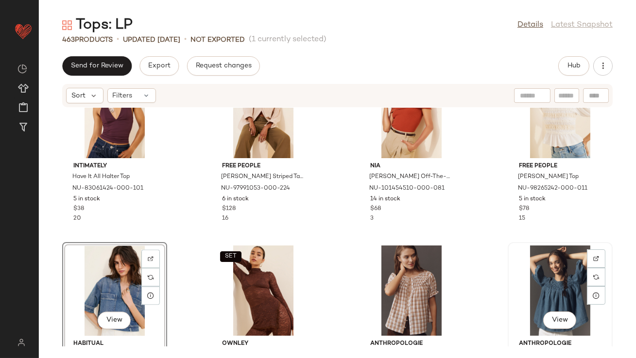
click at [577, 289] on div "View" at bounding box center [560, 291] width 98 height 90
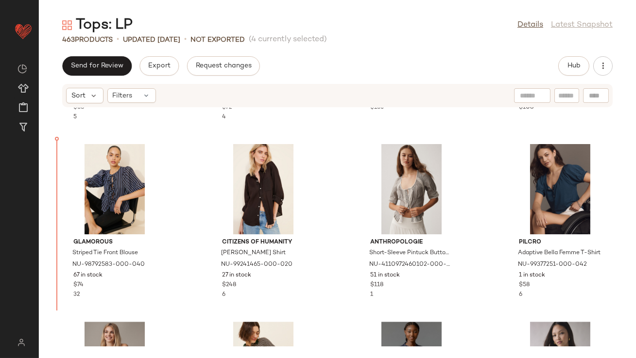
scroll to position [4983, 0]
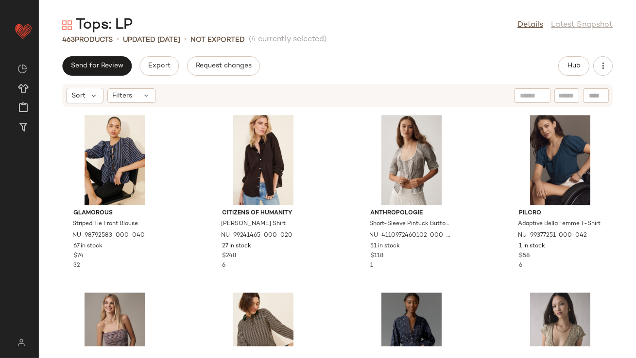
click at [197, 164] on div "SET View Habitual Denim Boxy Crop Top NU-97980395-000-093 1 in stock $99 42 SET…" at bounding box center [337, 227] width 597 height 239
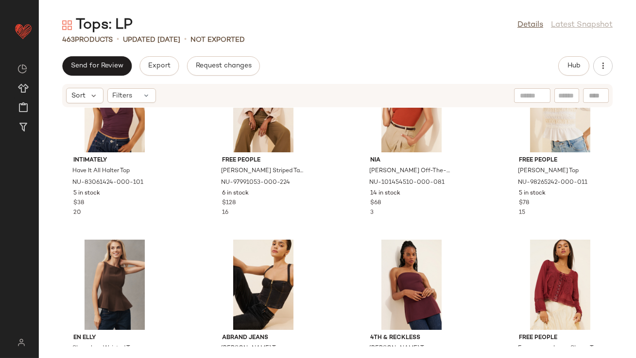
scroll to position [3811, 0]
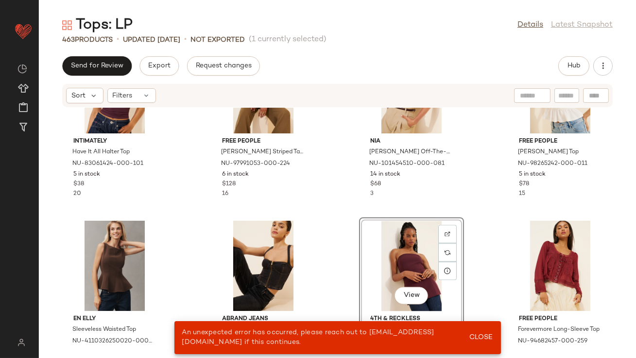
click at [340, 255] on div "Intimately Have It All Halter Top NU-83061424-000-101 5 in stock $38 20 Free Pe…" at bounding box center [337, 227] width 597 height 239
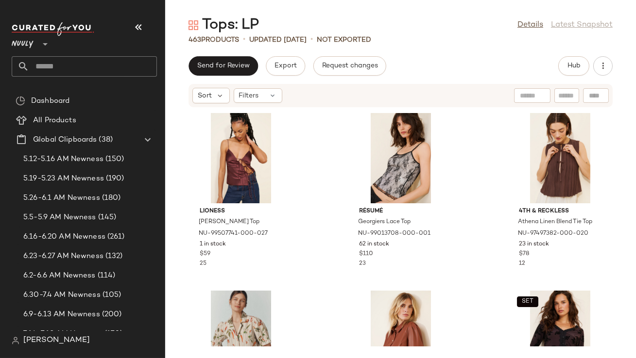
click at [428, 51] on div "Tops: LP Details Latest Snapshot 463 Products • updated [DATE] • Not Exported S…" at bounding box center [400, 187] width 471 height 343
click at [132, 30] on button "button" at bounding box center [138, 27] width 23 height 23
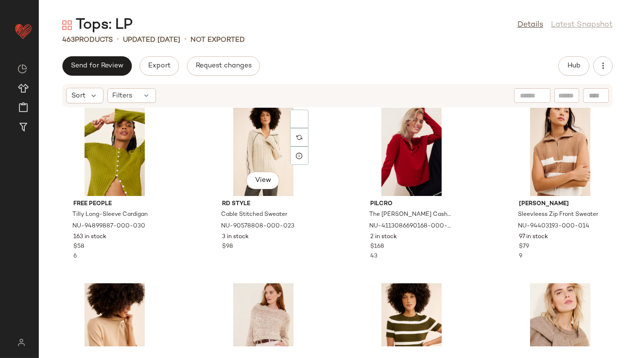
scroll to position [678, 0]
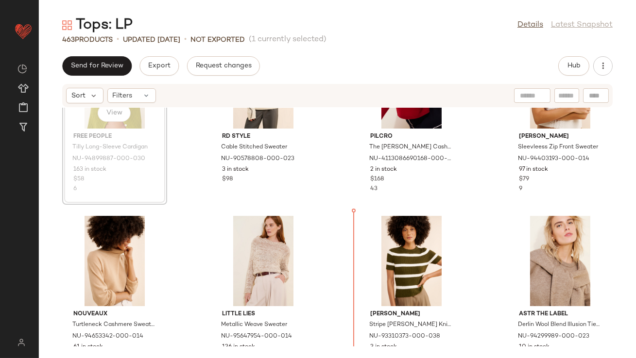
scroll to position [812, 0]
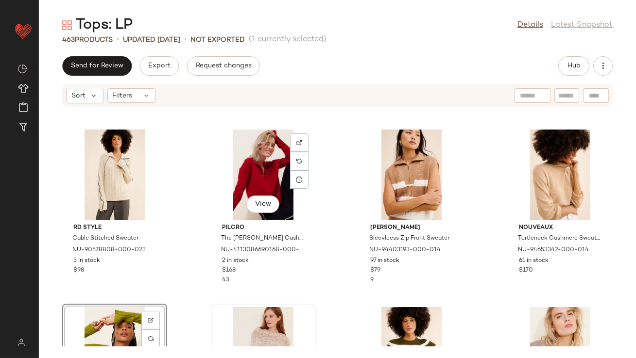
scroll to position [758, 0]
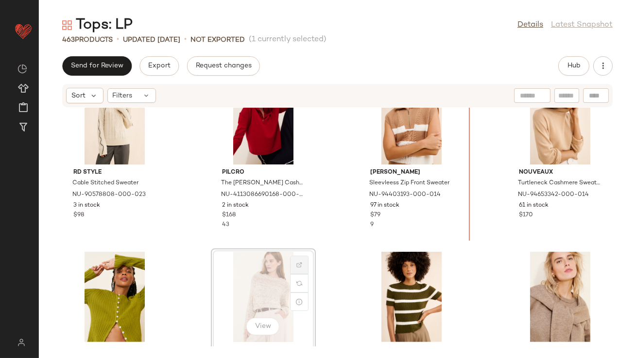
drag, startPoint x: 266, startPoint y: 283, endPoint x: 291, endPoint y: 268, distance: 29.4
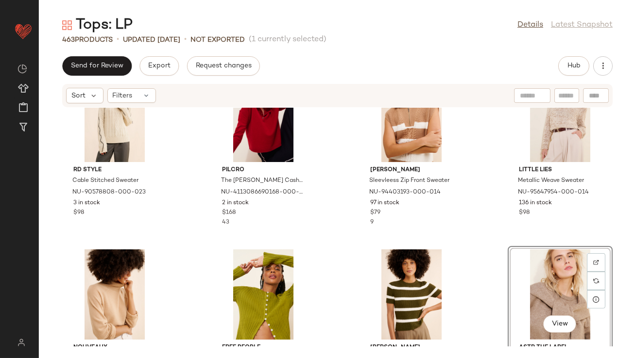
scroll to position [760, 0]
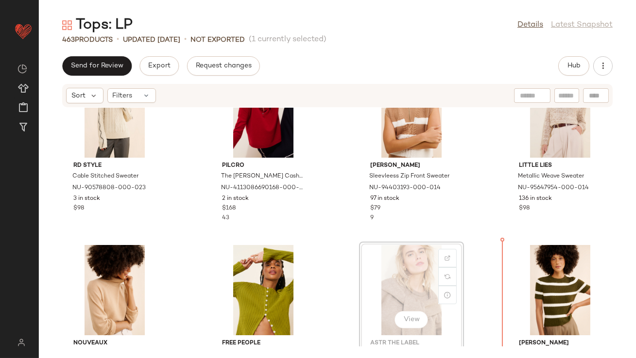
drag, startPoint x: 541, startPoint y: 280, endPoint x: 536, endPoint y: 280, distance: 4.9
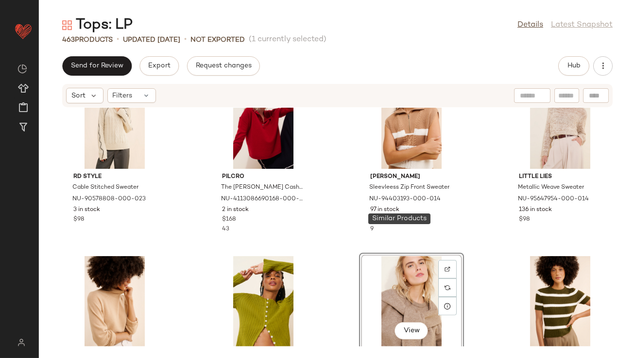
scroll to position [822, 0]
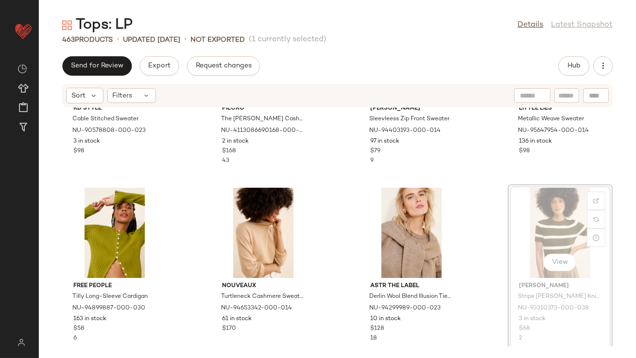
drag, startPoint x: 532, startPoint y: 213, endPoint x: 525, endPoint y: 213, distance: 7.8
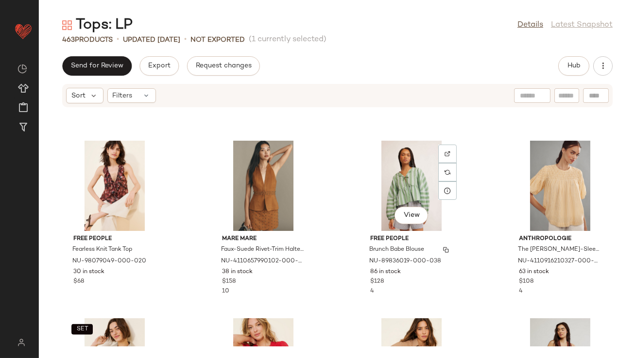
scroll to position [1751, 0]
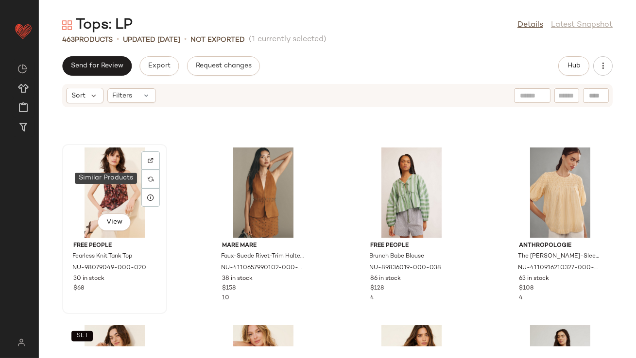
click at [96, 176] on div "View" at bounding box center [115, 193] width 98 height 90
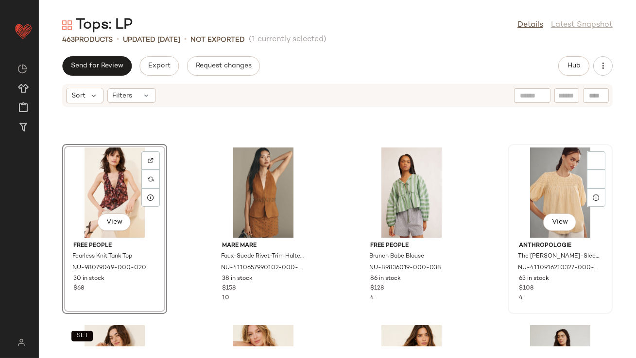
click at [548, 187] on div "View" at bounding box center [560, 193] width 98 height 90
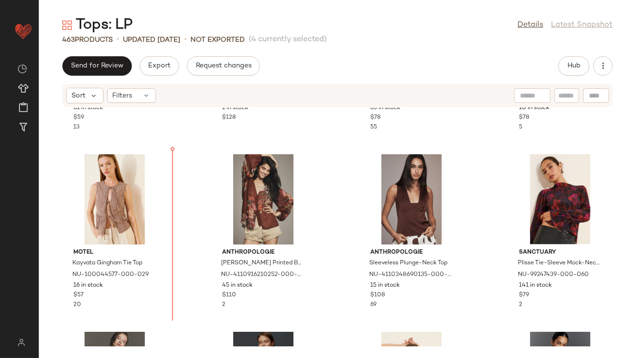
scroll to position [2657, 0]
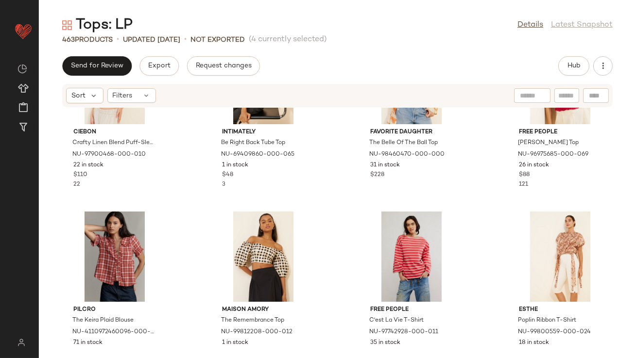
drag, startPoint x: 102, startPoint y: 190, endPoint x: 102, endPoint y: 198, distance: 7.8
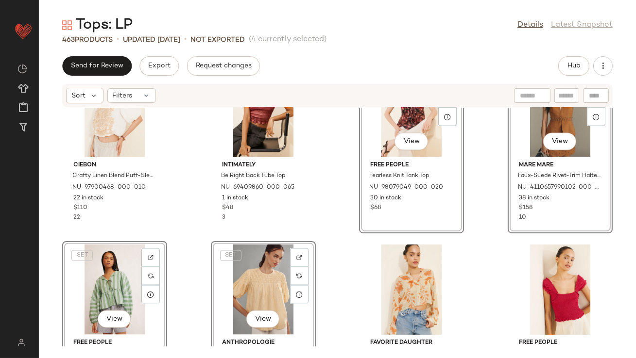
scroll to position [3096, 0]
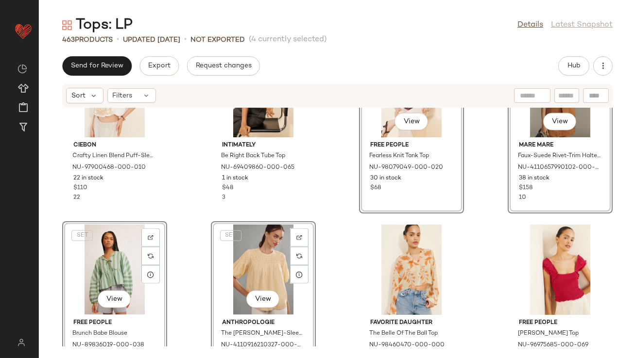
click at [92, 258] on div "SET View" at bounding box center [115, 270] width 98 height 90
click at [165, 192] on div "View Ciebon Crafty Linen Blend Puff-Sleeve Top NU-97900468-000-010 22 in stock …" at bounding box center [114, 129] width 103 height 168
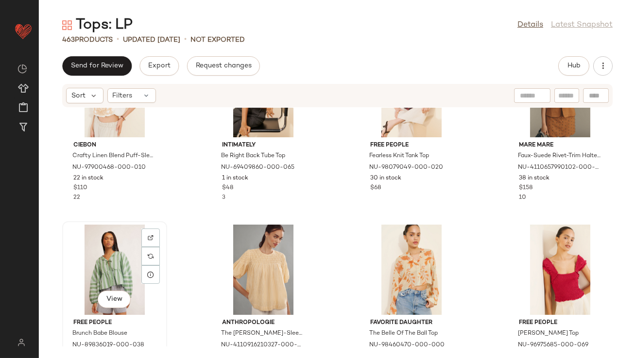
click at [116, 271] on div "View" at bounding box center [115, 270] width 98 height 90
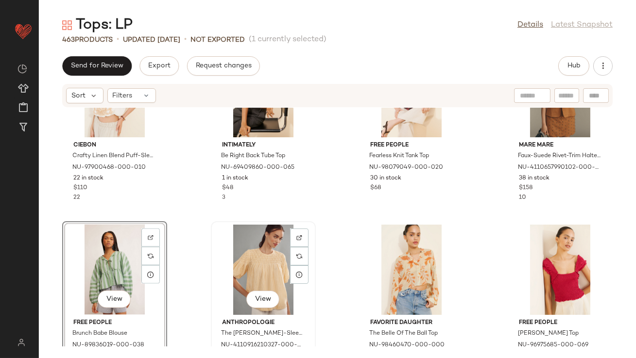
click at [253, 269] on div "View" at bounding box center [263, 270] width 98 height 90
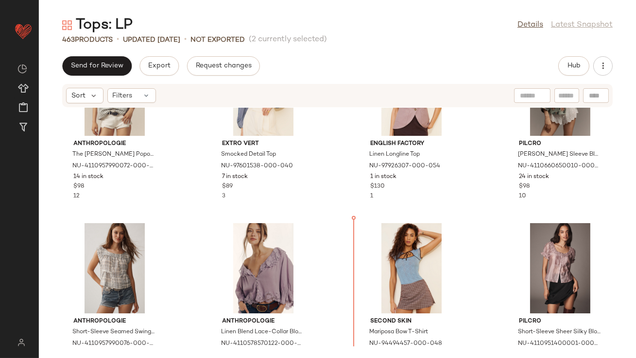
drag, startPoint x: 128, startPoint y: 261, endPoint x: 141, endPoint y: 269, distance: 14.8
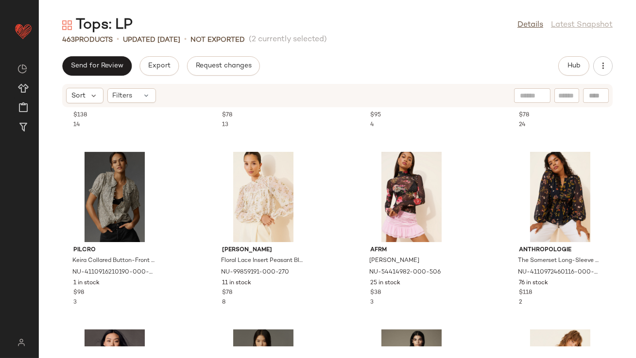
click at [320, 222] on div "Anthropologie Long-Sleeve Appliqué Batwing Blouse NU-4110264840118-000-015 122 …" at bounding box center [337, 227] width 597 height 239
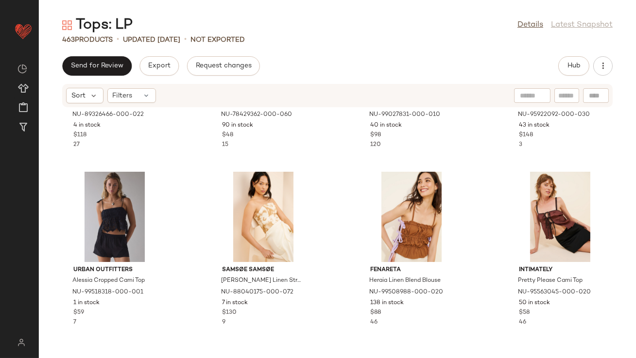
scroll to position [6862, 0]
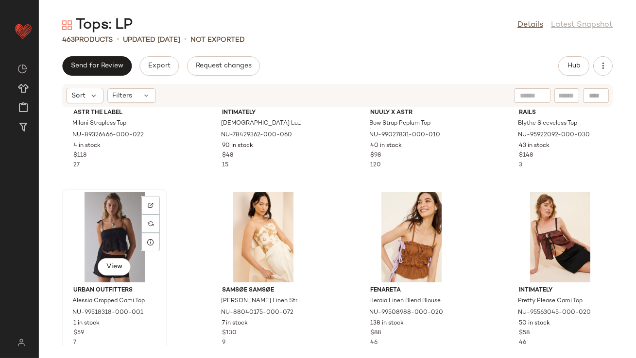
click at [96, 245] on div "View" at bounding box center [115, 237] width 98 height 90
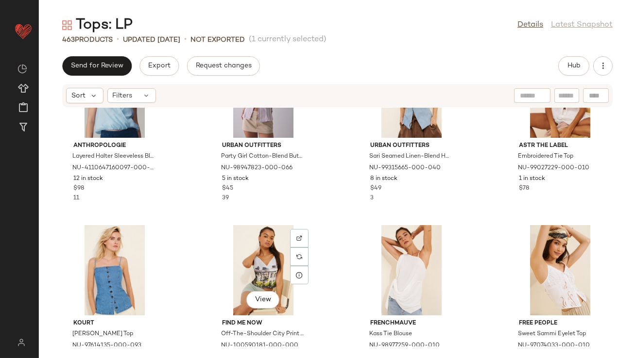
scroll to position [8739, 0]
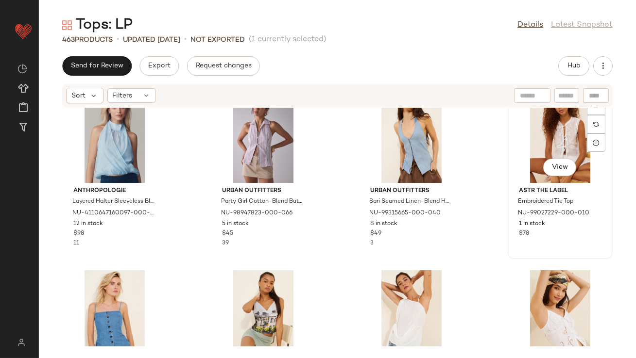
click at [559, 153] on div "View" at bounding box center [560, 138] width 98 height 90
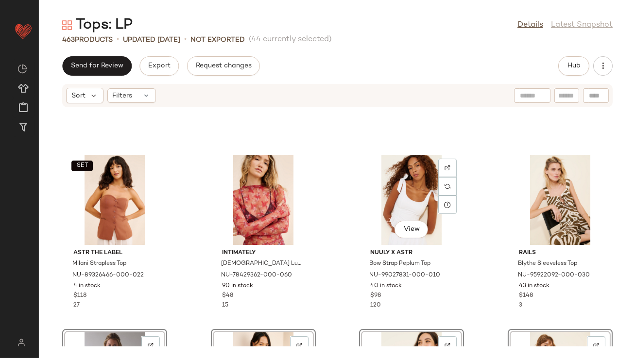
scroll to position [6687, 0]
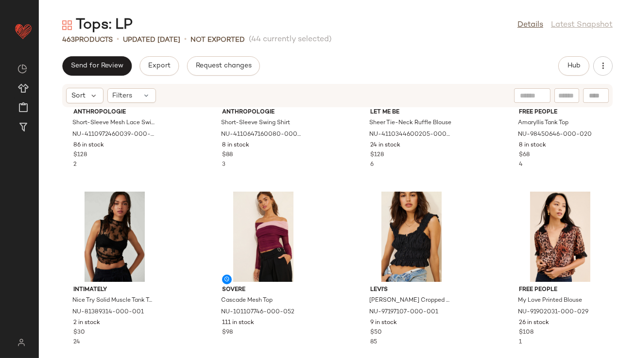
click at [318, 235] on div "Anthropologie Short-Sleeve Mesh Lace Swing Blouse NU-4110972460039-000-055 86 i…" at bounding box center [337, 227] width 597 height 239
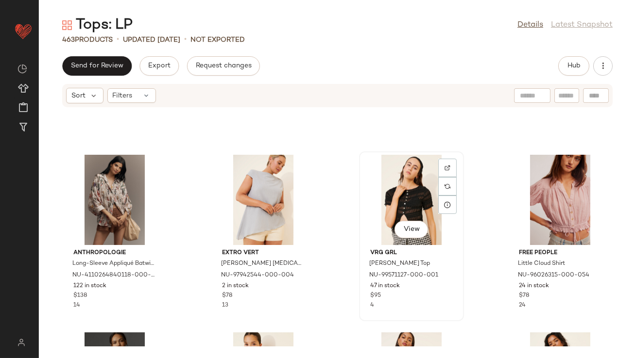
click at [400, 188] on div "View" at bounding box center [411, 200] width 98 height 90
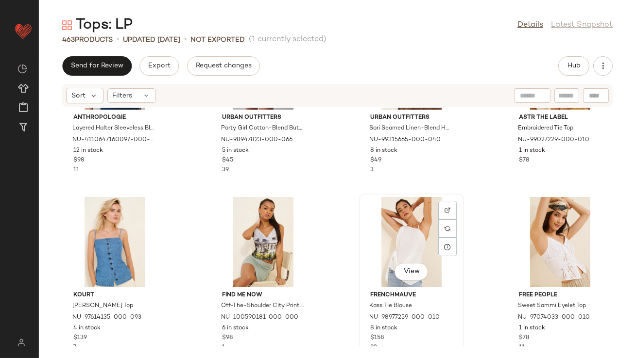
scroll to position [8864, 0]
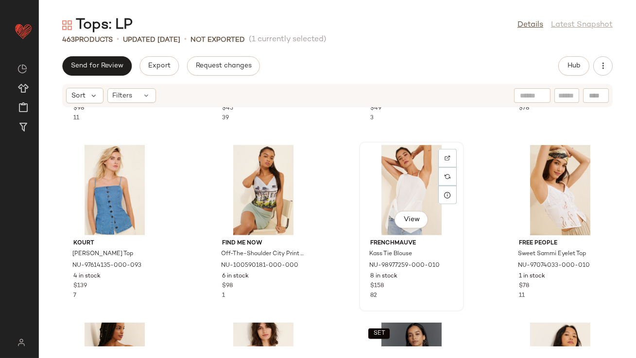
click at [397, 199] on div "View" at bounding box center [411, 190] width 98 height 90
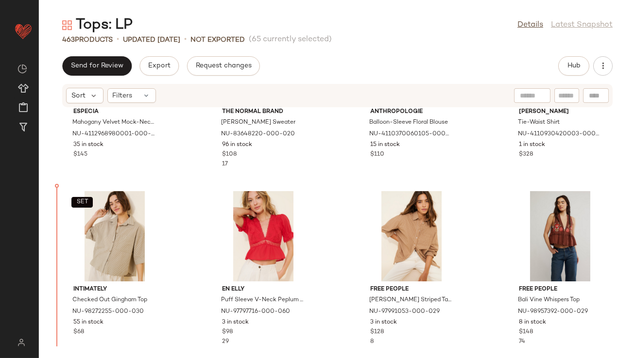
scroll to position [1707, 0]
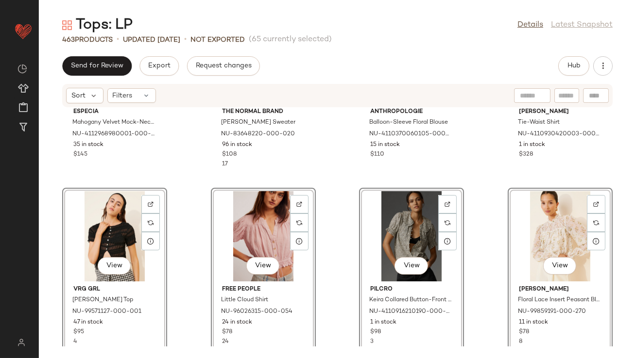
click at [197, 197] on div "Especia Mahogany Velvet Mock-Neck T-Shirt NU-4112968980001-000-020 35 in stock …" at bounding box center [337, 227] width 597 height 239
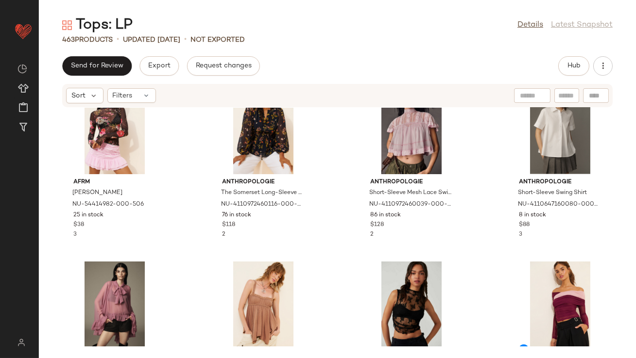
scroll to position [2005, 0]
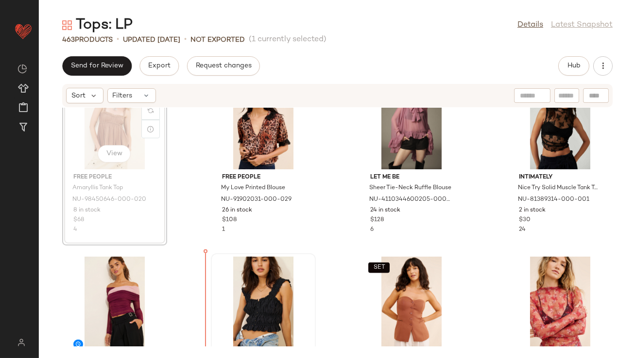
scroll to position [2183, 0]
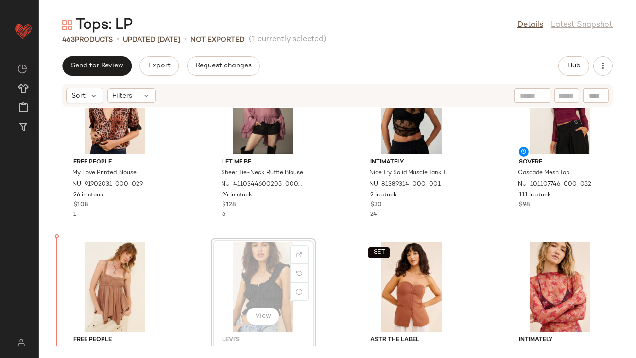
scroll to position [2195, 0]
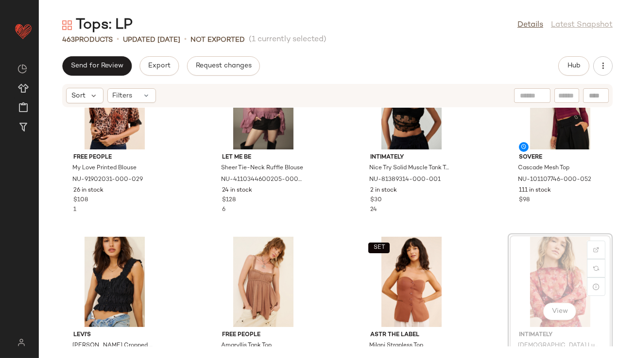
drag, startPoint x: 531, startPoint y: 266, endPoint x: 526, endPoint y: 266, distance: 5.3
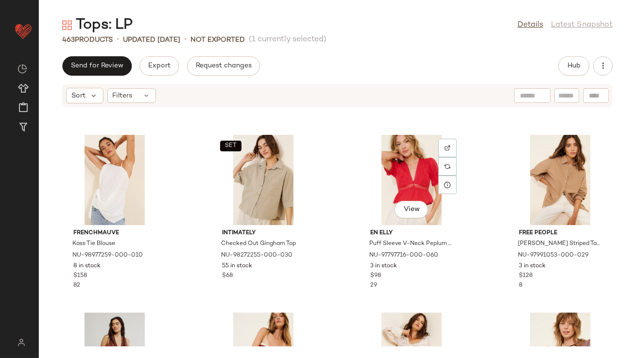
scroll to position [4609, 0]
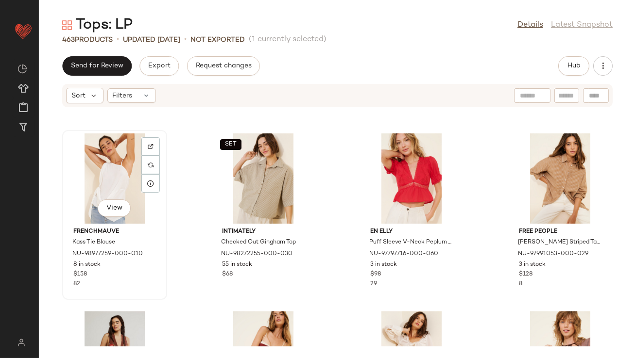
click at [112, 181] on div "View" at bounding box center [115, 179] width 98 height 90
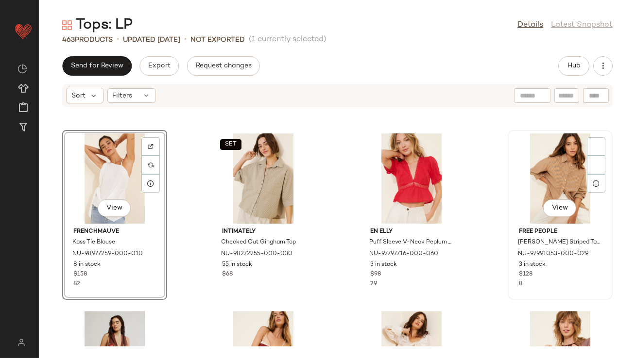
click at [569, 192] on div "View" at bounding box center [560, 179] width 98 height 90
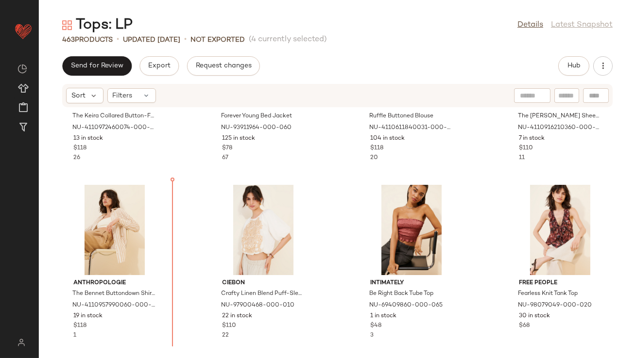
scroll to position [5802, 0]
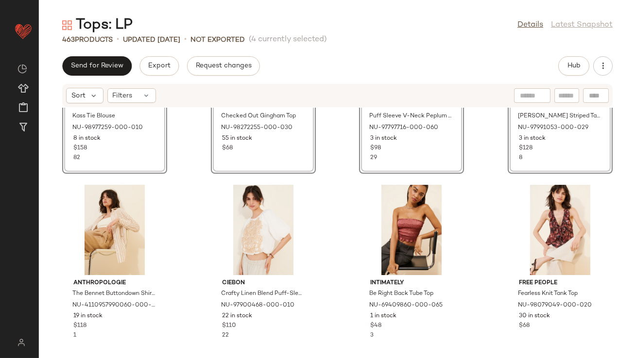
click at [197, 202] on div "SET View FRENCHMAUVE Kass Tie Blouse NU-98977259-000-010 8 in stock $158 82 SET…" at bounding box center [337, 227] width 597 height 239
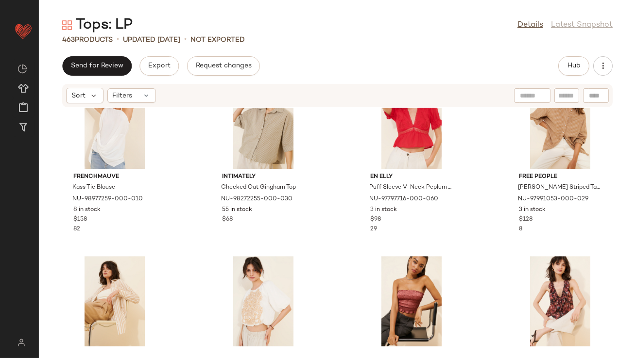
scroll to position [5765, 0]
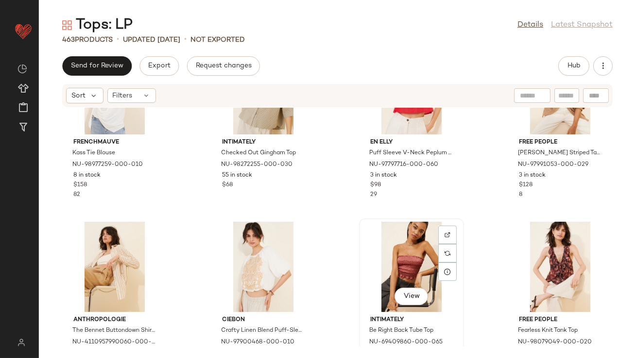
drag, startPoint x: 433, startPoint y: 242, endPoint x: 426, endPoint y: 243, distance: 7.3
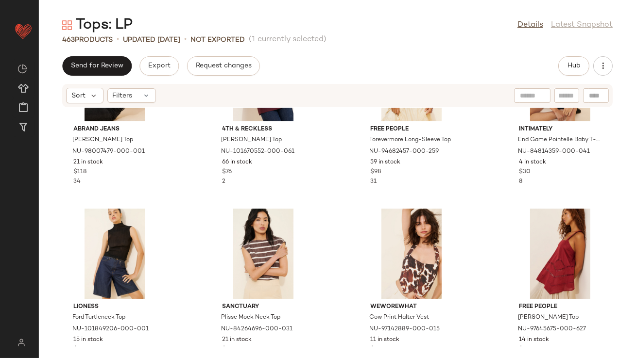
scroll to position [6646, 0]
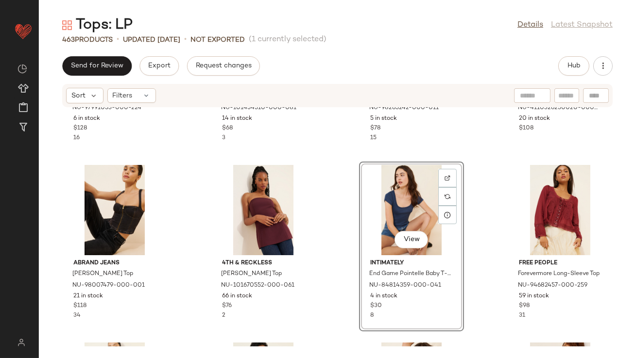
scroll to position [6794, 0]
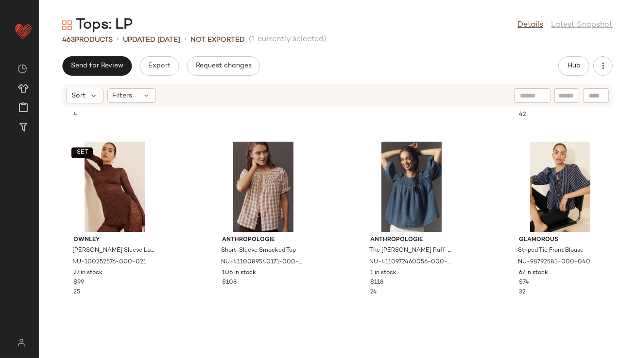
scroll to position [7815, 0]
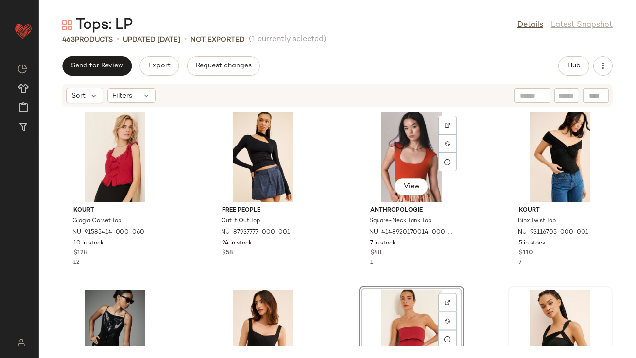
scroll to position [10442, 0]
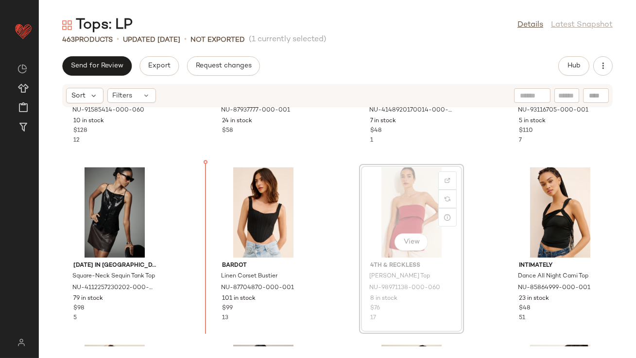
drag, startPoint x: 391, startPoint y: 220, endPoint x: 381, endPoint y: 220, distance: 9.7
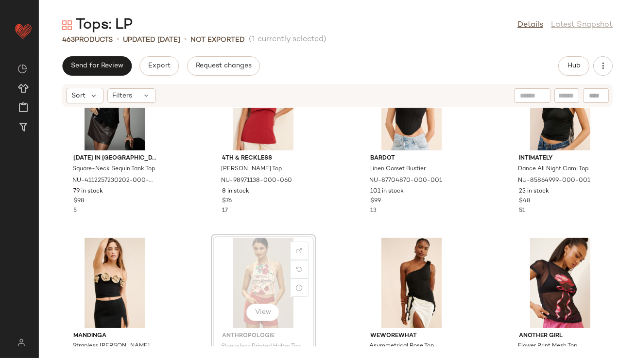
drag, startPoint x: 261, startPoint y: 279, endPoint x: 277, endPoint y: 270, distance: 18.7
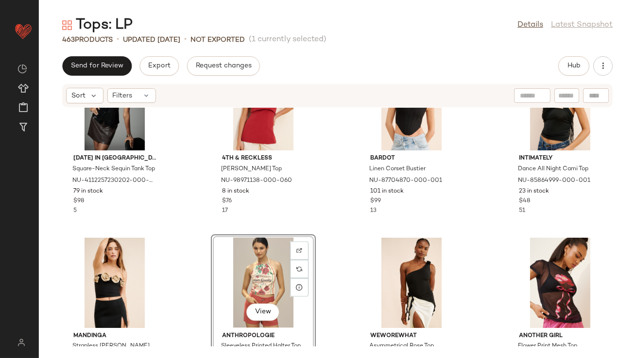
scroll to position [10540, 0]
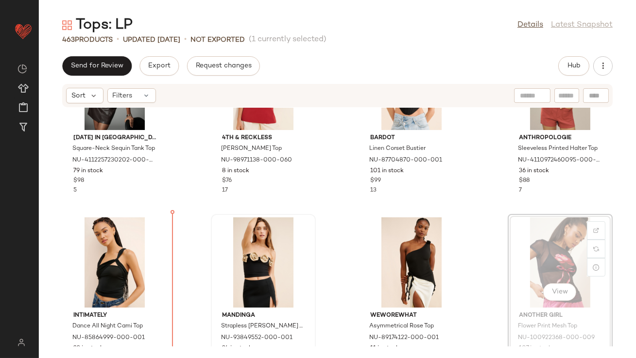
drag, startPoint x: 549, startPoint y: 264, endPoint x: 208, endPoint y: 292, distance: 341.7
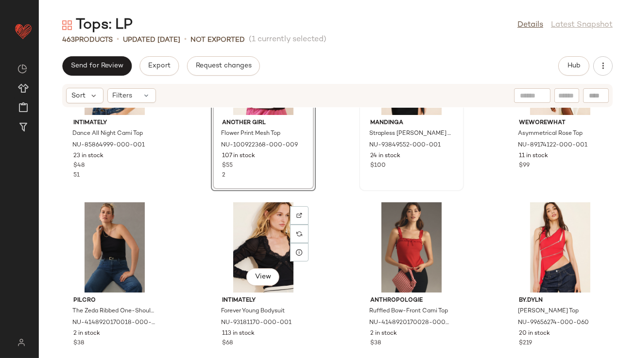
scroll to position [10785, 0]
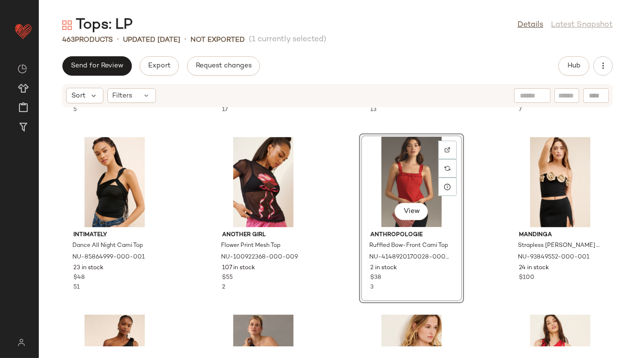
scroll to position [10791, 0]
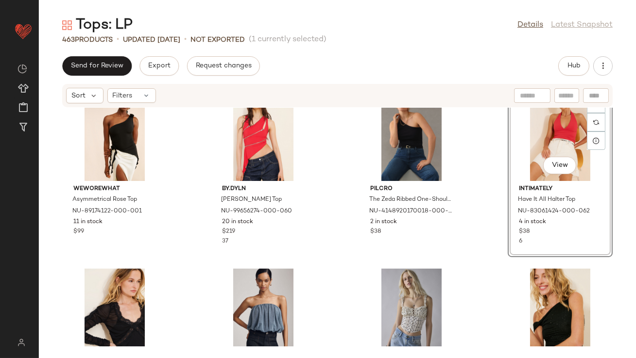
scroll to position [10878, 0]
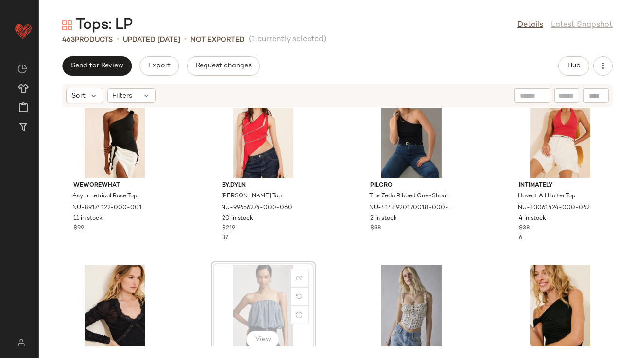
scroll to position [10881, 0]
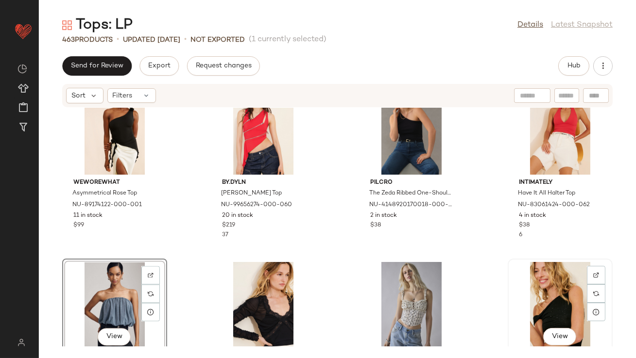
click at [533, 282] on div "View" at bounding box center [560, 307] width 98 height 90
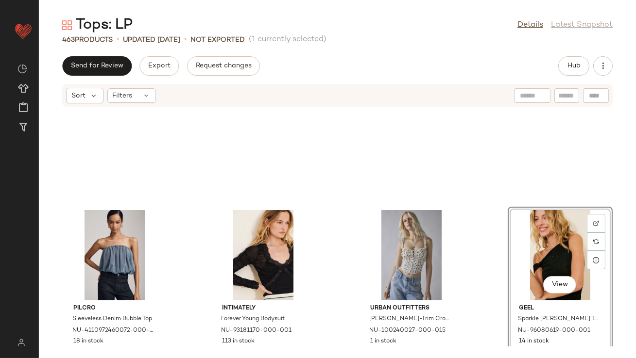
scroll to position [11070, 0]
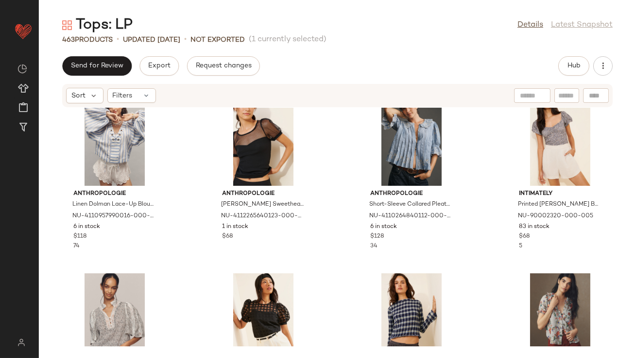
scroll to position [19461, 0]
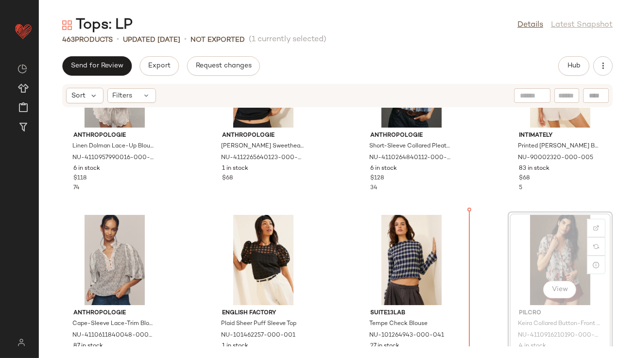
drag, startPoint x: 549, startPoint y: 241, endPoint x: 544, endPoint y: 242, distance: 5.9
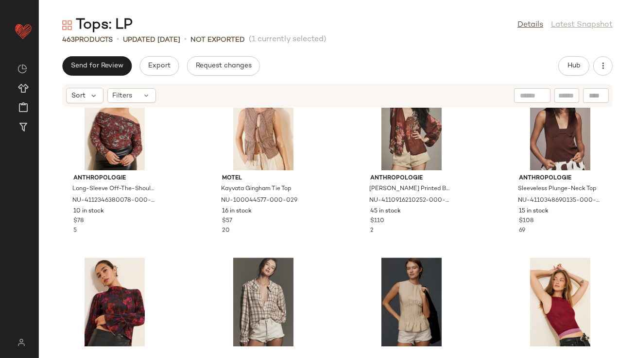
scroll to position [5185, 0]
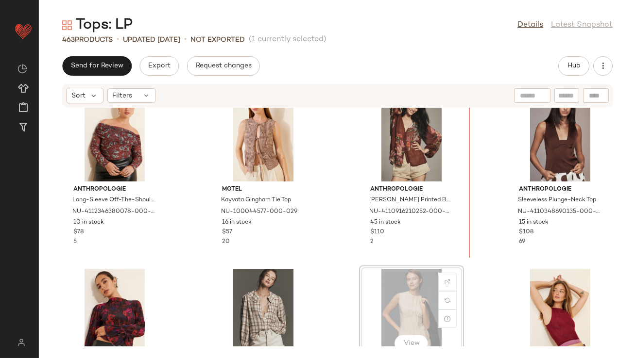
drag, startPoint x: 413, startPoint y: 310, endPoint x: 421, endPoint y: 293, distance: 18.3
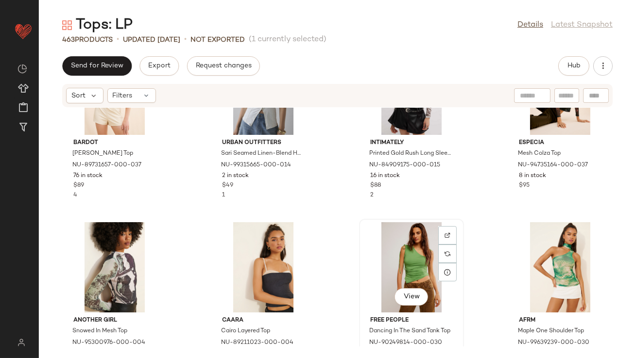
scroll to position [9317, 0]
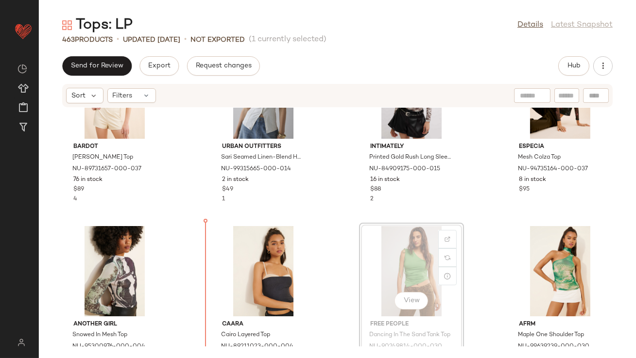
drag, startPoint x: 420, startPoint y: 272, endPoint x: 403, endPoint y: 272, distance: 17.0
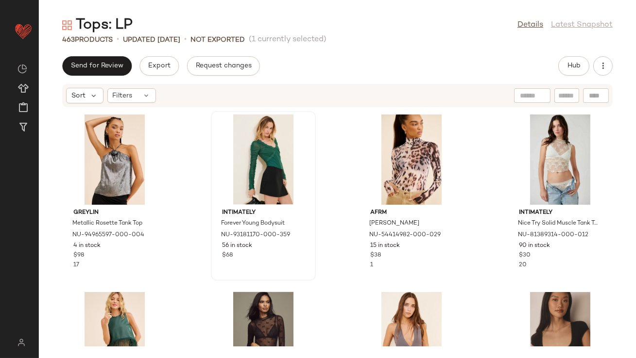
scroll to position [9493, 0]
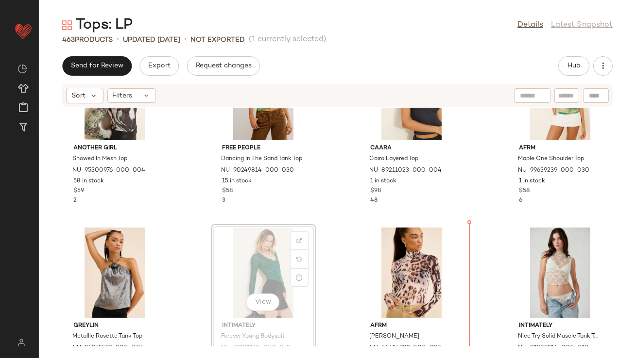
drag, startPoint x: 269, startPoint y: 263, endPoint x: 276, endPoint y: 263, distance: 7.3
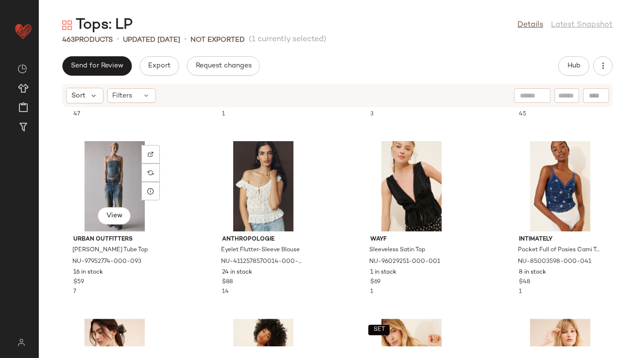
scroll to position [11397, 0]
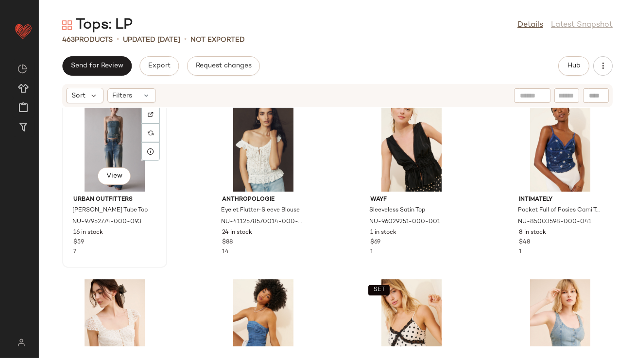
click at [95, 124] on div "View" at bounding box center [115, 147] width 98 height 90
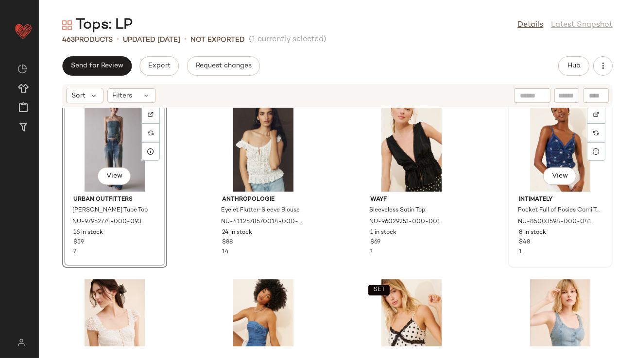
click at [519, 144] on div "View" at bounding box center [560, 147] width 98 height 90
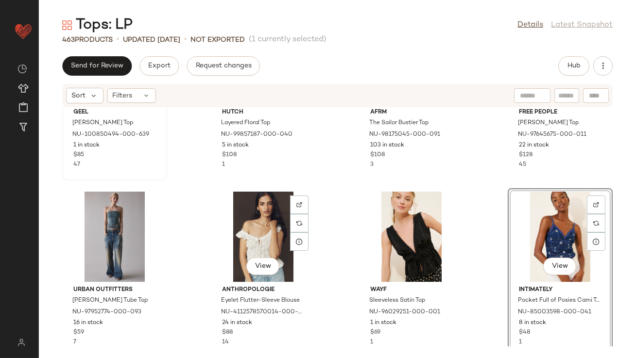
scroll to position [11277, 0]
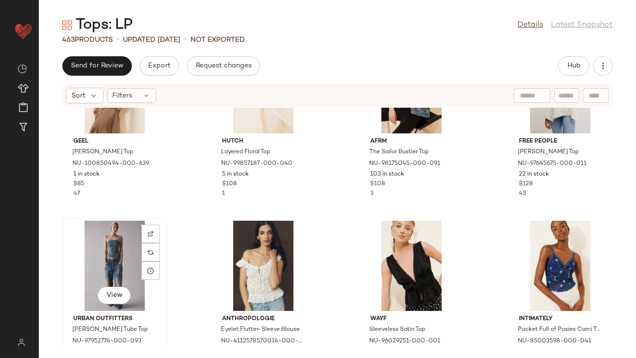
click at [101, 236] on div "View" at bounding box center [115, 266] width 98 height 90
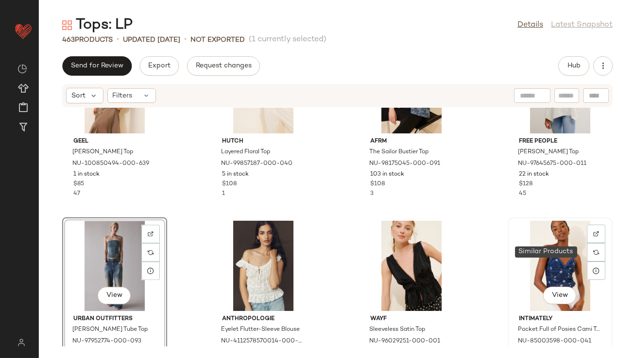
click at [571, 254] on div "View" at bounding box center [560, 266] width 98 height 90
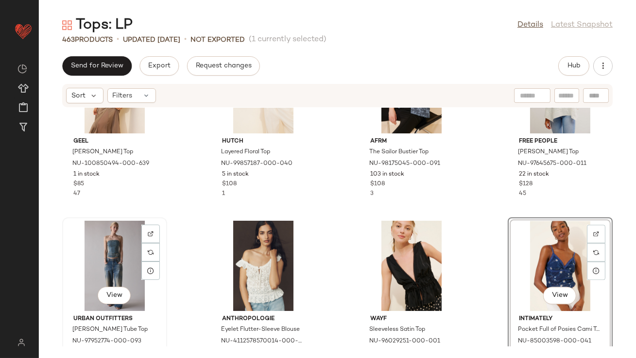
click at [129, 242] on div "View" at bounding box center [115, 266] width 98 height 90
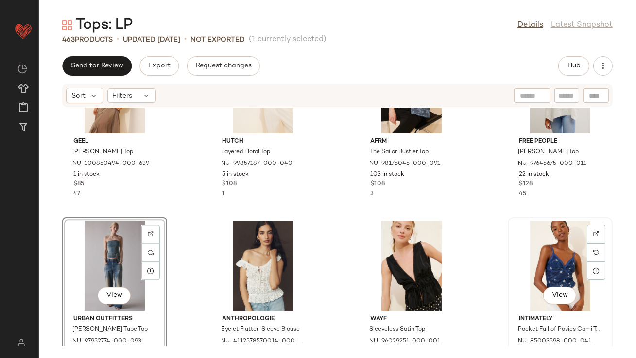
click at [547, 258] on div "View" at bounding box center [560, 266] width 98 height 90
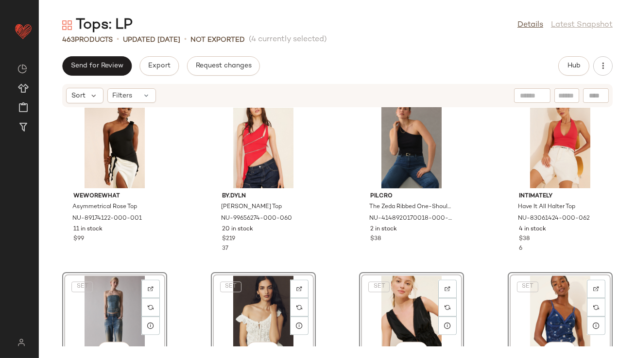
click at [182, 232] on div "Intimately Dance All Night Cami Top NU-85864999-000-001 23 in stock $48 51 Anot…" at bounding box center [337, 227] width 597 height 239
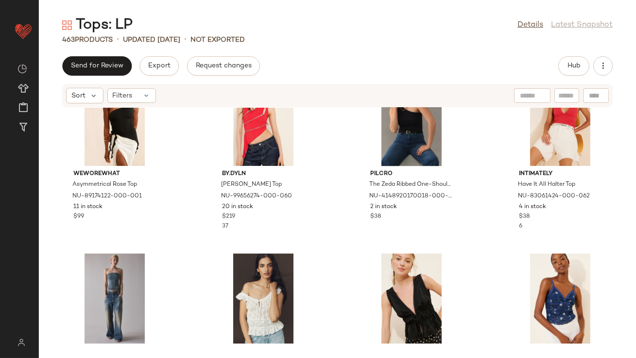
scroll to position [10987, 0]
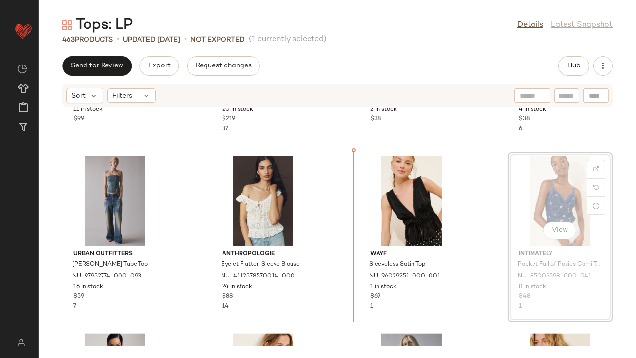
drag, startPoint x: 533, startPoint y: 186, endPoint x: 527, endPoint y: 187, distance: 6.3
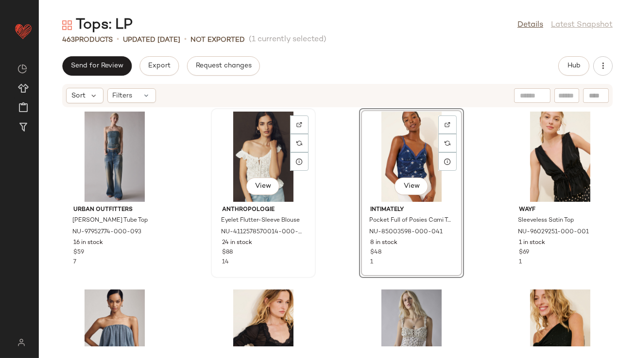
scroll to position [11070, 0]
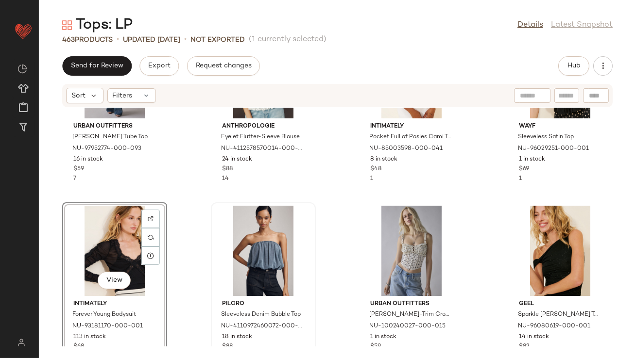
scroll to position [11099, 0]
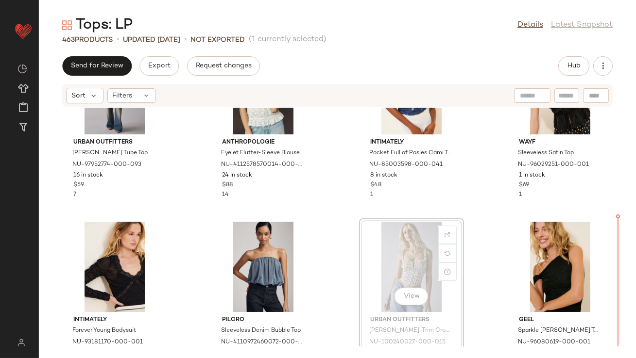
drag, startPoint x: 408, startPoint y: 250, endPoint x: 419, endPoint y: 250, distance: 11.7
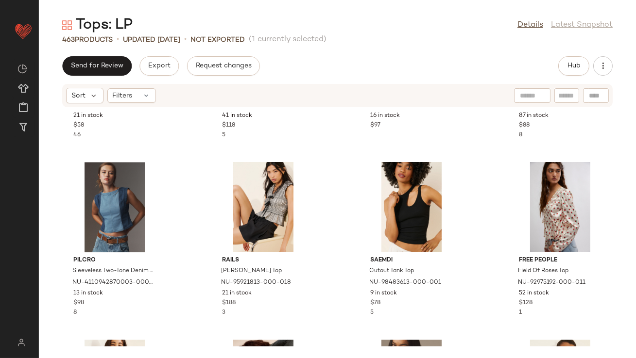
scroll to position [11849, 0]
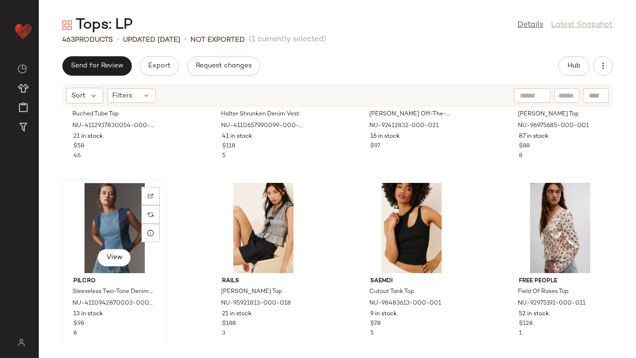
click at [111, 228] on div "View" at bounding box center [115, 228] width 98 height 90
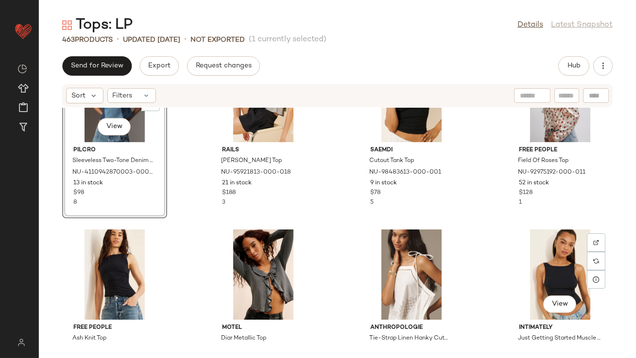
click at [541, 255] on div "View" at bounding box center [560, 275] width 98 height 90
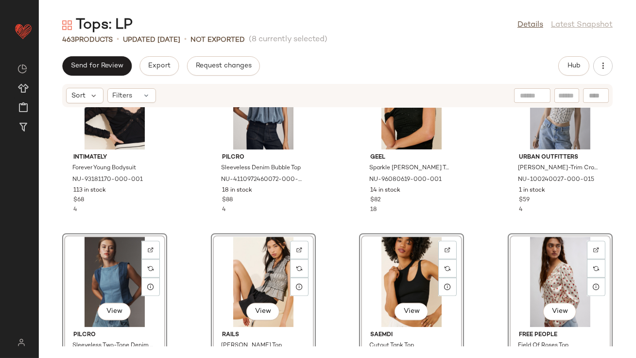
click at [177, 188] on div "Urban Outfitters [PERSON_NAME] Tube Top NU-97952774-000-093 16 in stock $59 7 A…" at bounding box center [337, 227] width 597 height 239
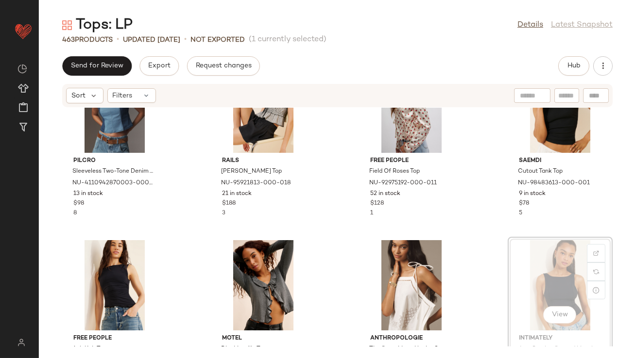
drag, startPoint x: 545, startPoint y: 284, endPoint x: 527, endPoint y: 285, distance: 18.0
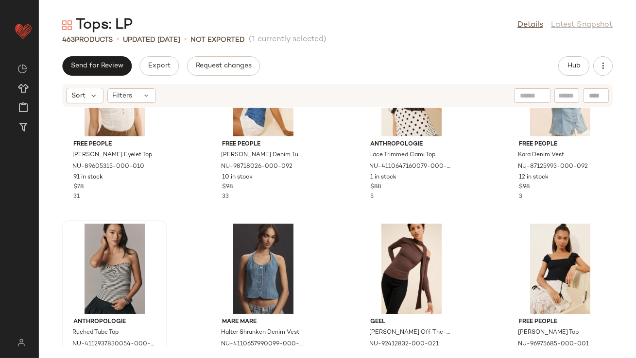
scroll to position [11995, 0]
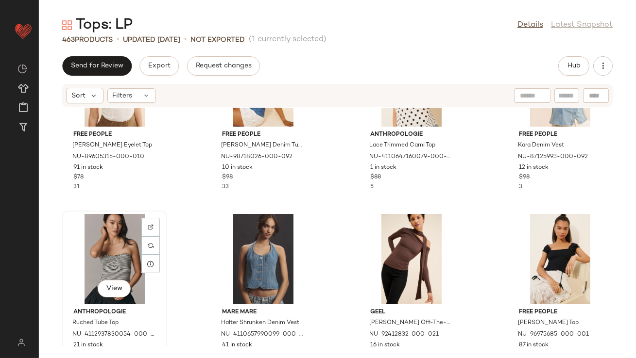
click at [102, 270] on div "View" at bounding box center [115, 259] width 98 height 90
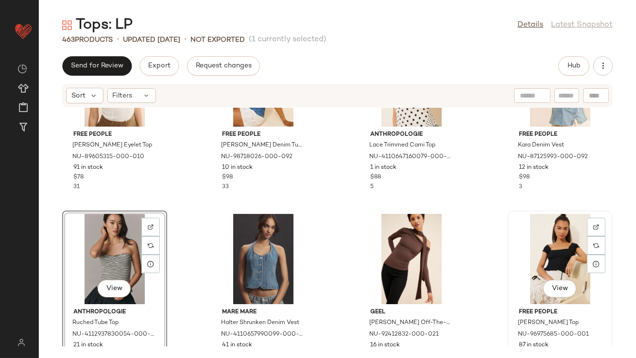
click at [570, 252] on div "View" at bounding box center [560, 259] width 98 height 90
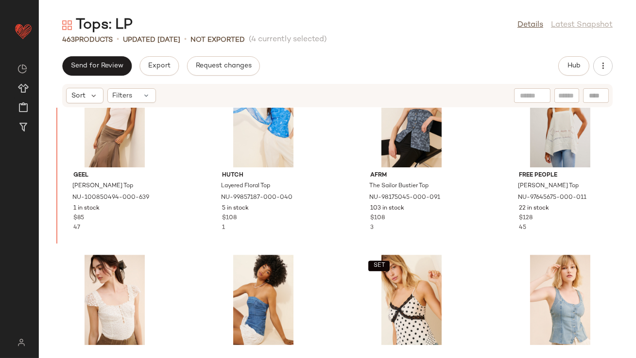
drag, startPoint x: 74, startPoint y: 277, endPoint x: 74, endPoint y: 271, distance: 6.3
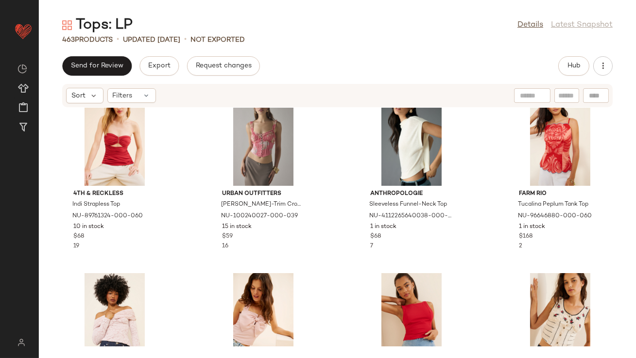
scroll to position [3224, 0]
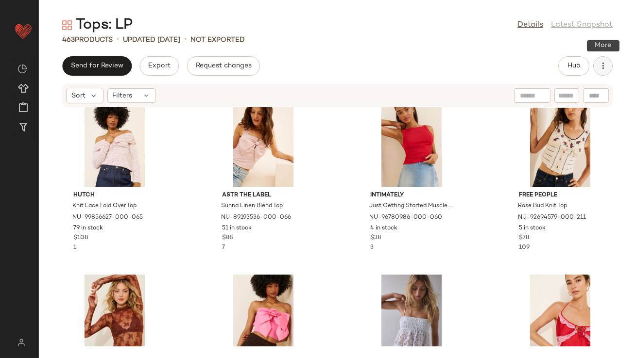
click at [605, 71] on button "button" at bounding box center [602, 65] width 19 height 19
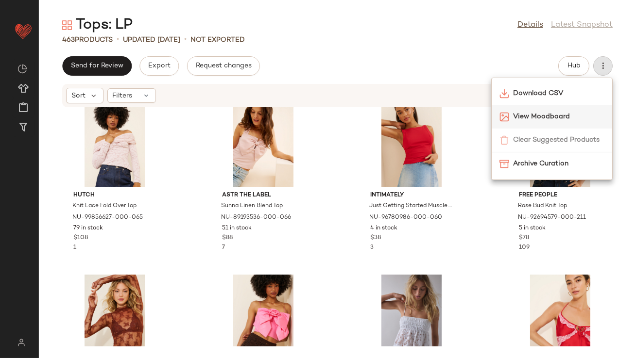
click at [570, 119] on span "View Moodboard" at bounding box center [558, 117] width 91 height 10
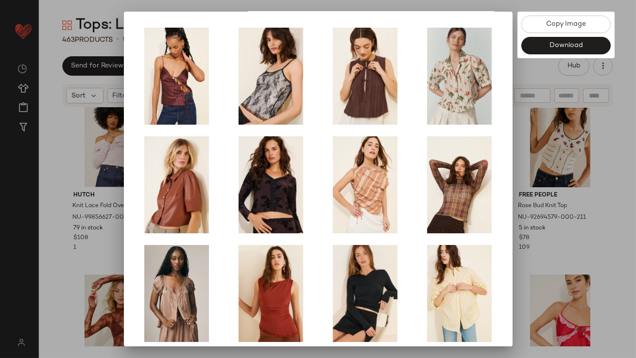
scroll to position [166, 0]
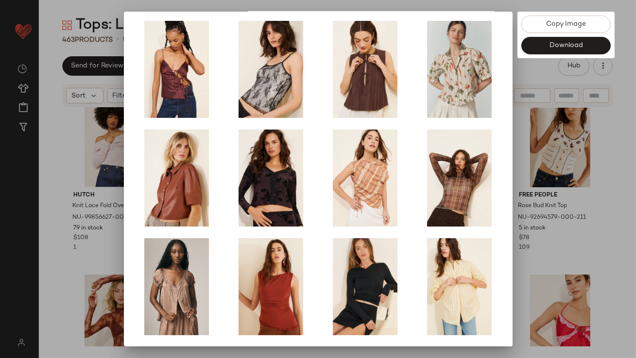
click at [563, 192] on div at bounding box center [318, 179] width 636 height 358
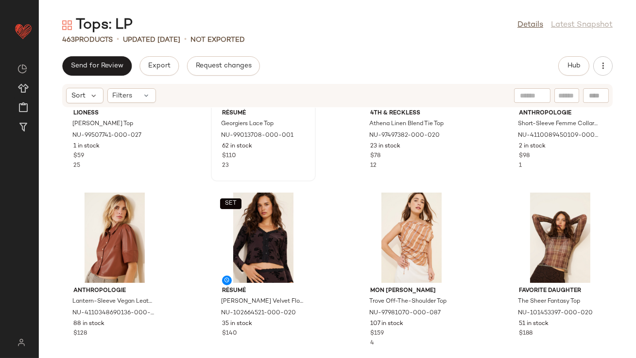
scroll to position [100, 0]
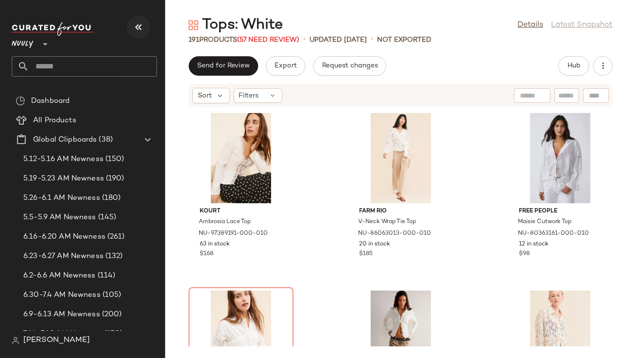
click at [138, 28] on icon "button" at bounding box center [139, 27] width 12 height 12
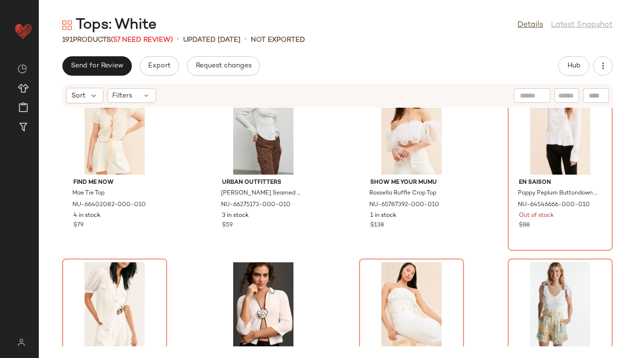
scroll to position [4129, 0]
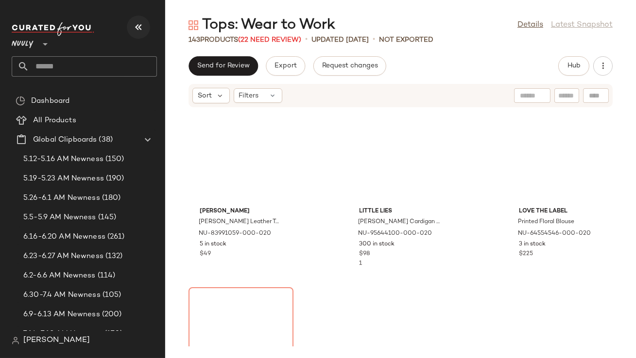
click at [141, 16] on button "button" at bounding box center [138, 27] width 23 height 23
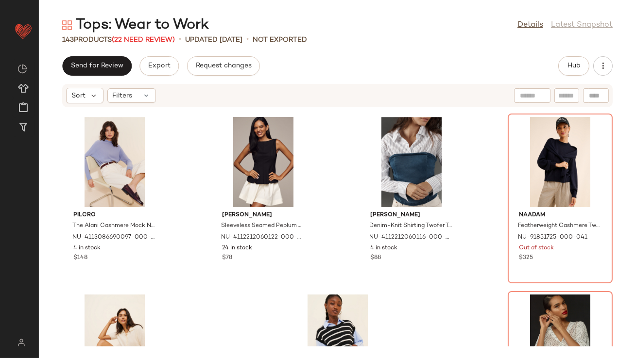
scroll to position [6162, 0]
